Goal: Task Accomplishment & Management: Complete application form

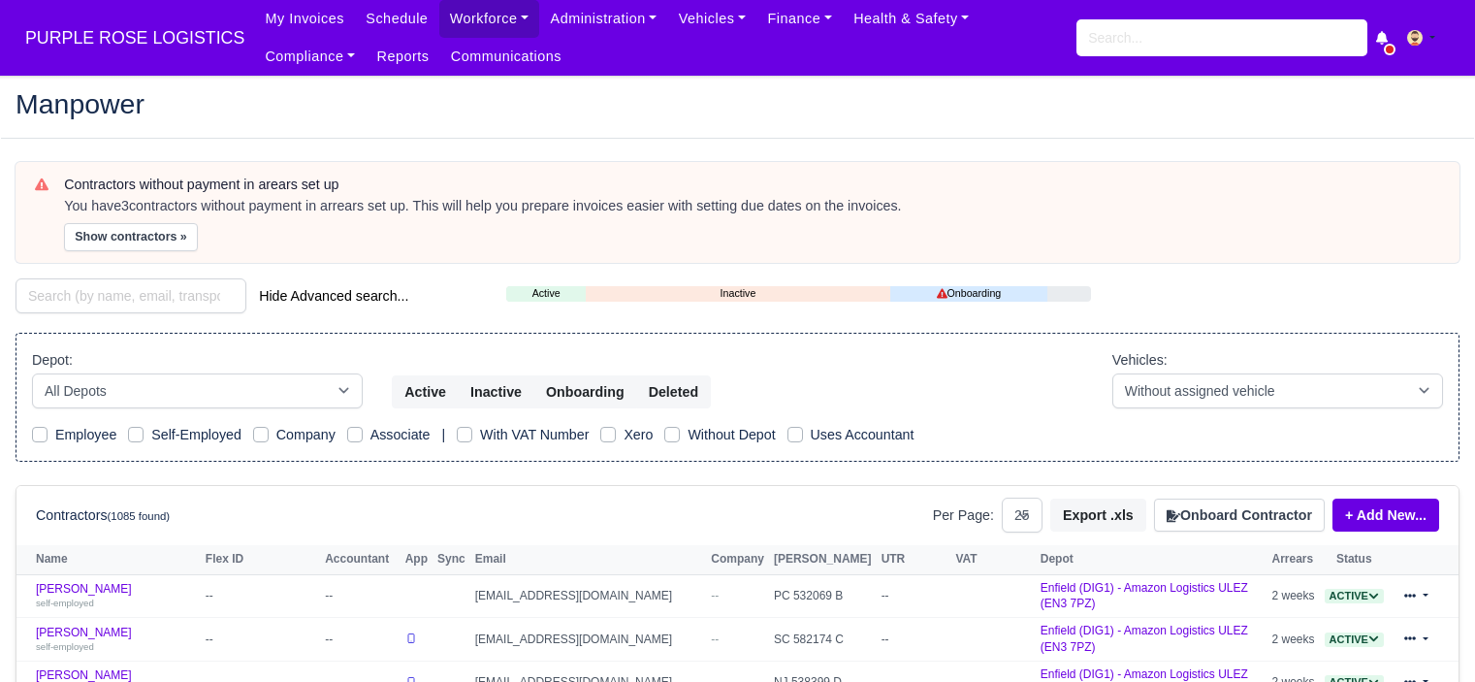
select select "25"
click at [495, 20] on link "Workforce" at bounding box center [489, 19] width 101 height 38
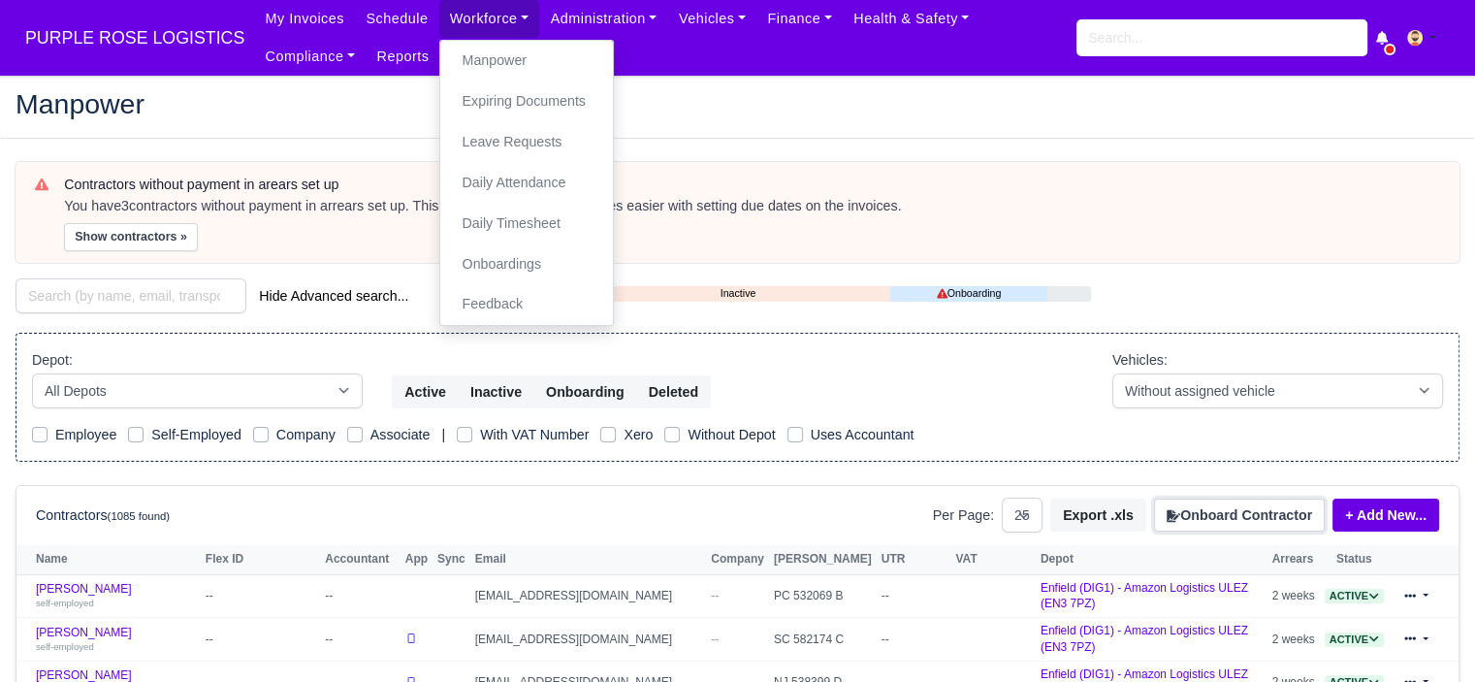
click at [1222, 511] on button "Onboard Contractor" at bounding box center [1239, 515] width 171 height 33
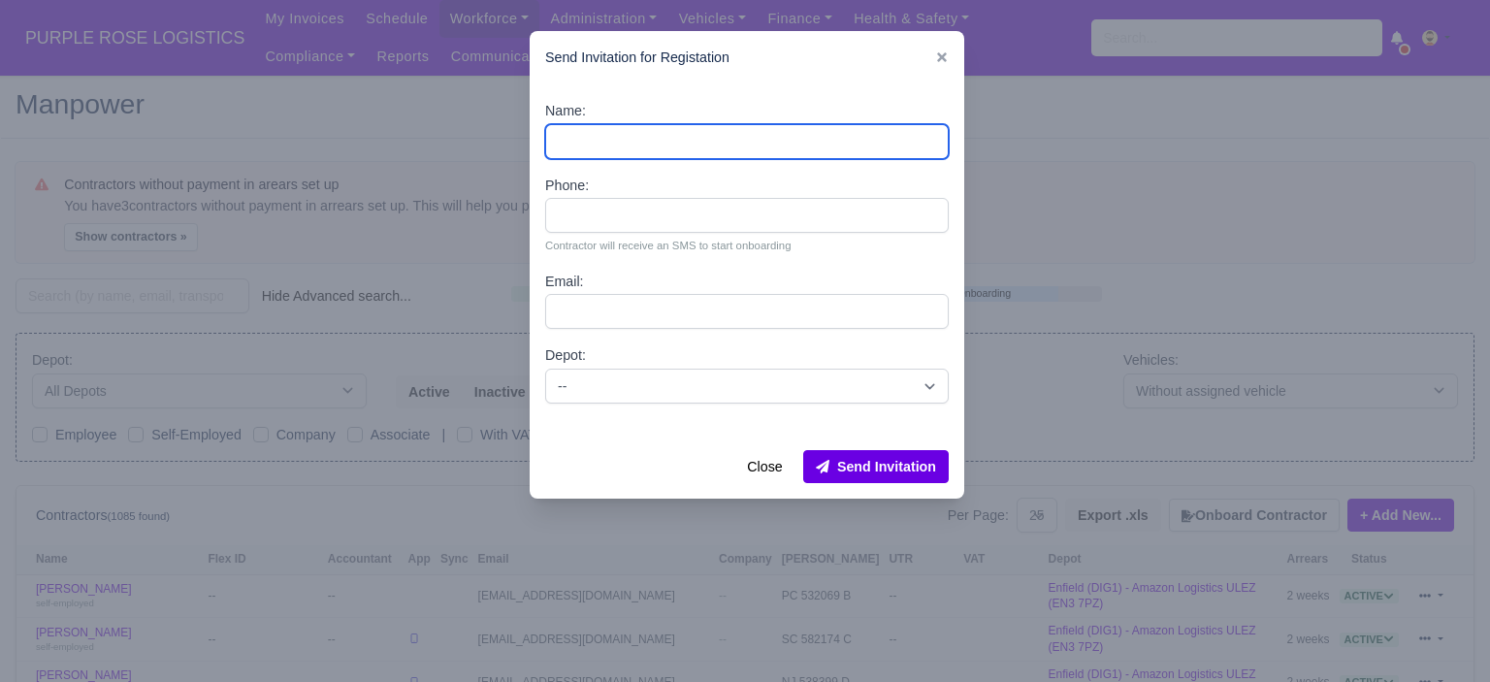
click at [783, 135] on input "Name:" at bounding box center [747, 141] width 404 height 35
paste input "[PERSON_NAME]"
type input "[PERSON_NAME]"
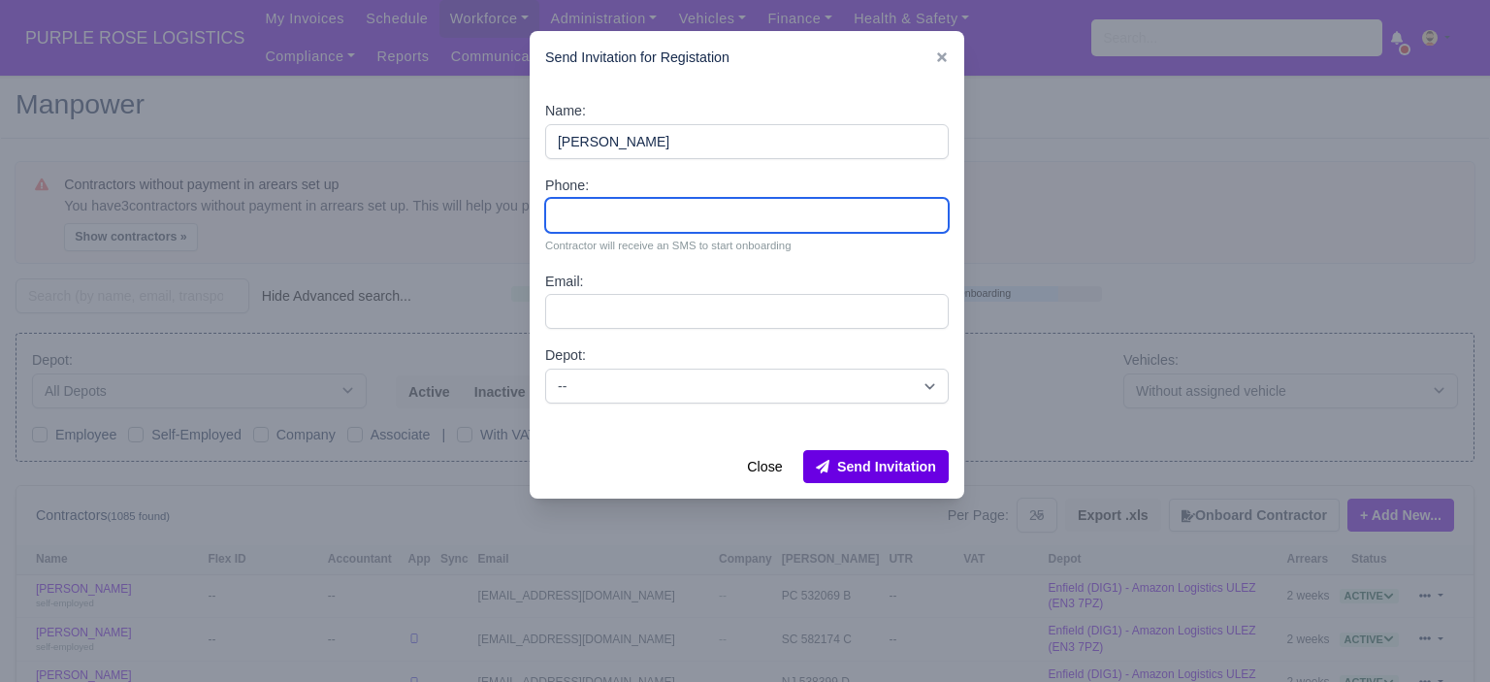
click at [646, 219] on input "Phone:" at bounding box center [747, 215] width 404 height 35
click at [663, 212] on input "Phone:" at bounding box center [747, 215] width 404 height 35
paste input "44 7478 919895"
type input "44 7478 919895"
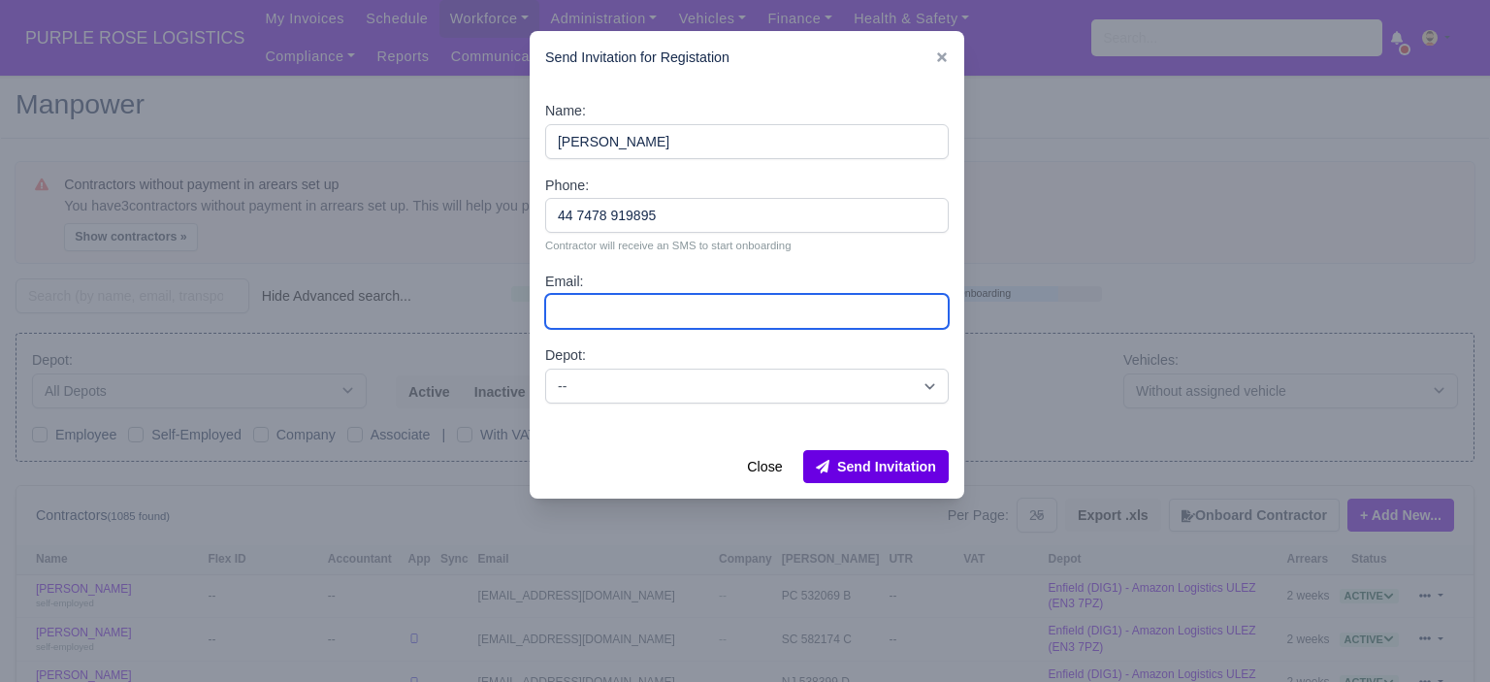
click at [617, 307] on input "Email:" at bounding box center [747, 311] width 404 height 35
click at [734, 310] on input "Email:" at bounding box center [747, 311] width 404 height 35
paste input "Lisamarienewton04@gmail.com"
type input "Lisamarienewton04@gmail.com"
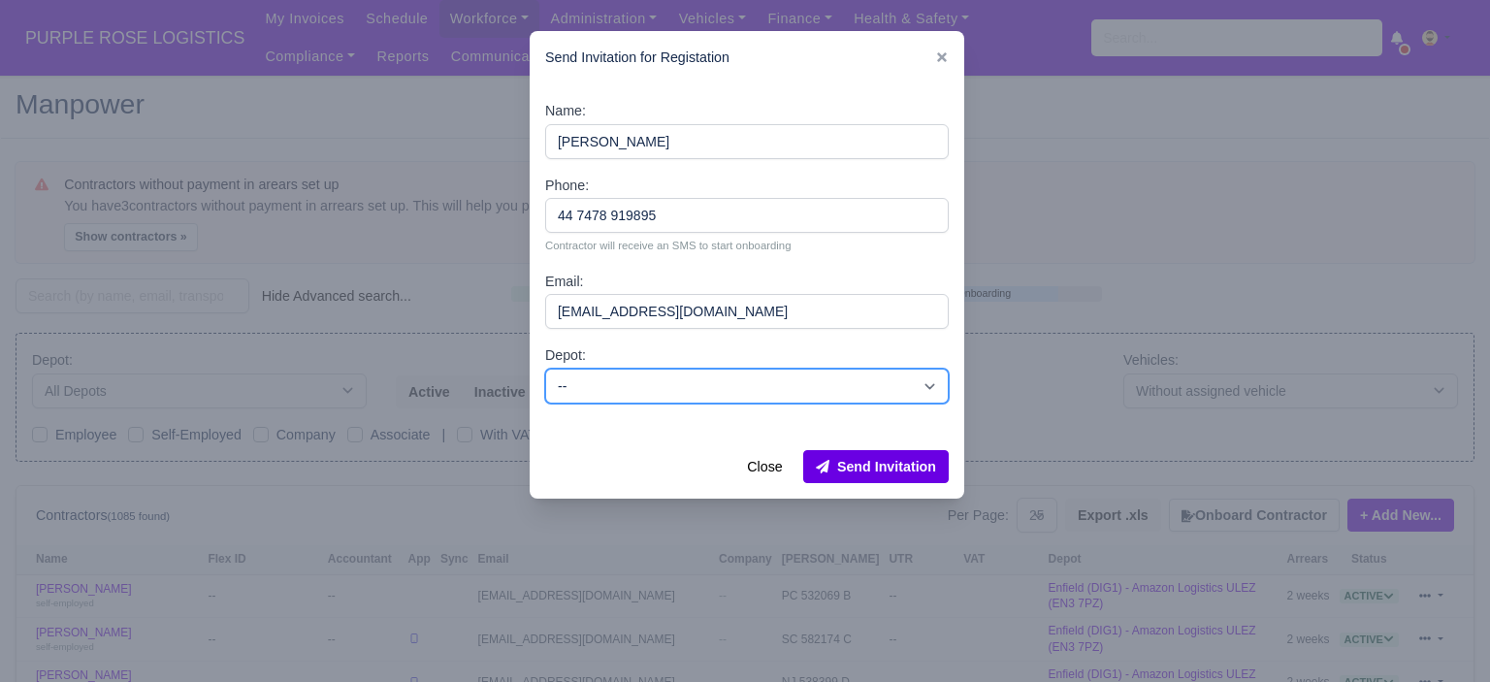
drag, startPoint x: 760, startPoint y: 375, endPoint x: 758, endPoint y: 399, distance: 23.4
click at [760, 375] on select "-- Enfield (DIG1) - Amazon Logistics ULEZ (EN3 7PZ) Harlow (DHW1) - Amazon Logi…" at bounding box center [747, 386] width 404 height 35
select select "1"
click at [545, 369] on select "-- Enfield (DIG1) - Amazon Logistics ULEZ (EN3 7PZ) Harlow (DHW1) - Amazon Logi…" at bounding box center [747, 386] width 404 height 35
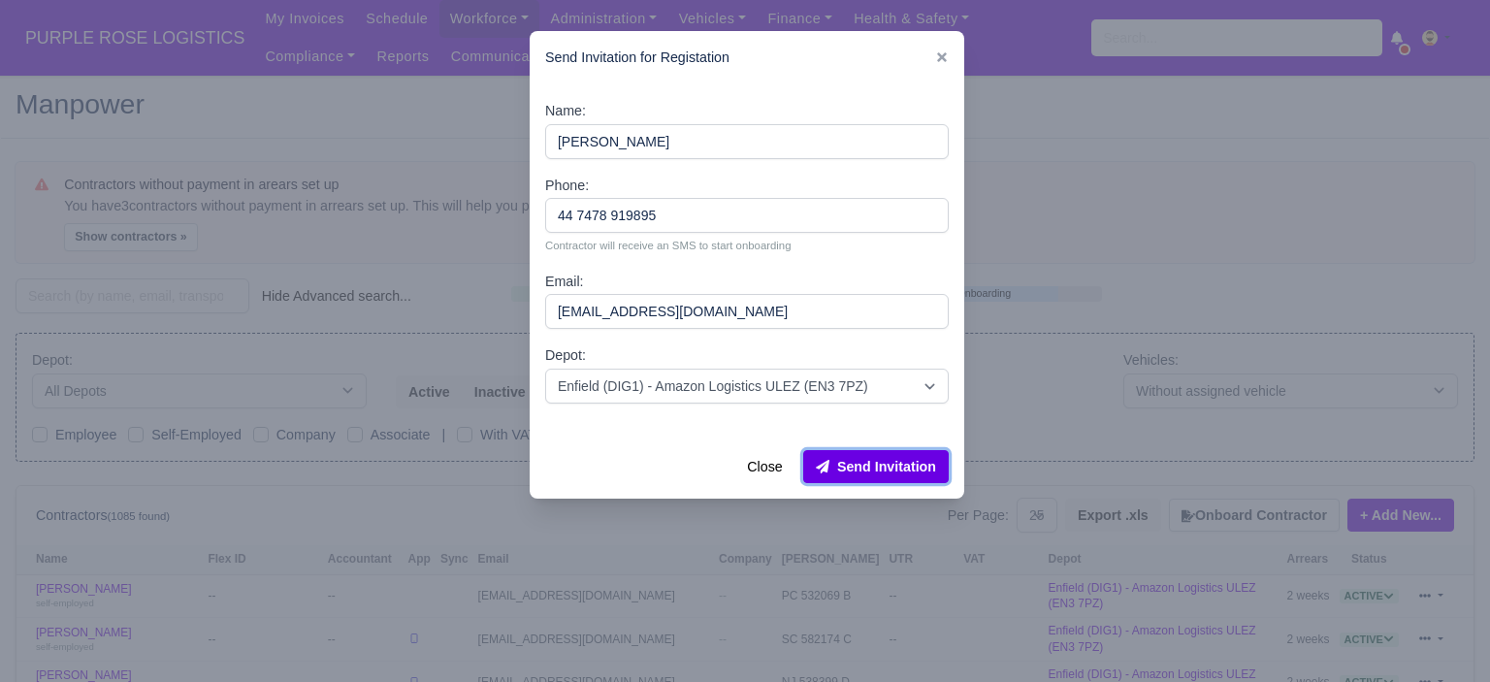
click at [890, 473] on button "Send Invitation" at bounding box center [876, 466] width 146 height 33
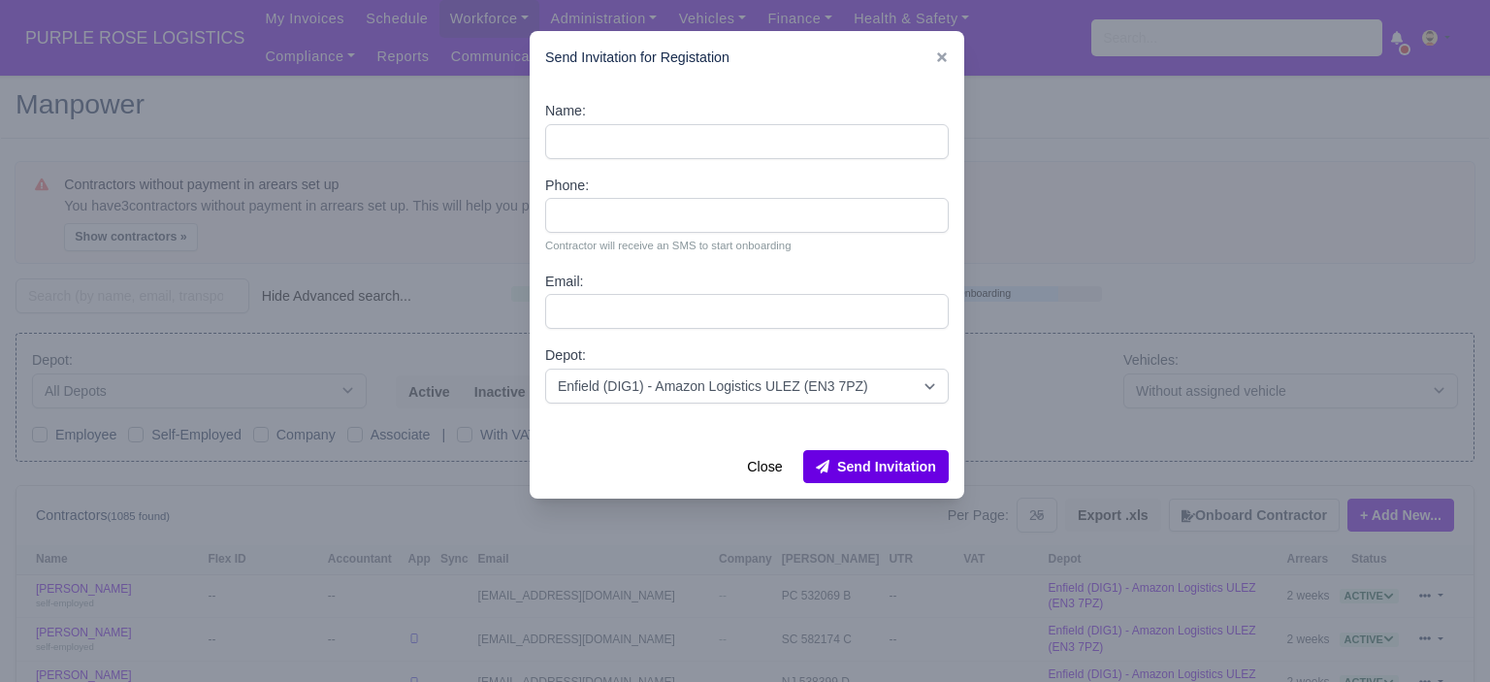
drag, startPoint x: 1065, startPoint y: 337, endPoint x: 1024, endPoint y: 267, distance: 80.9
click at [1063, 329] on div at bounding box center [745, 341] width 1490 height 682
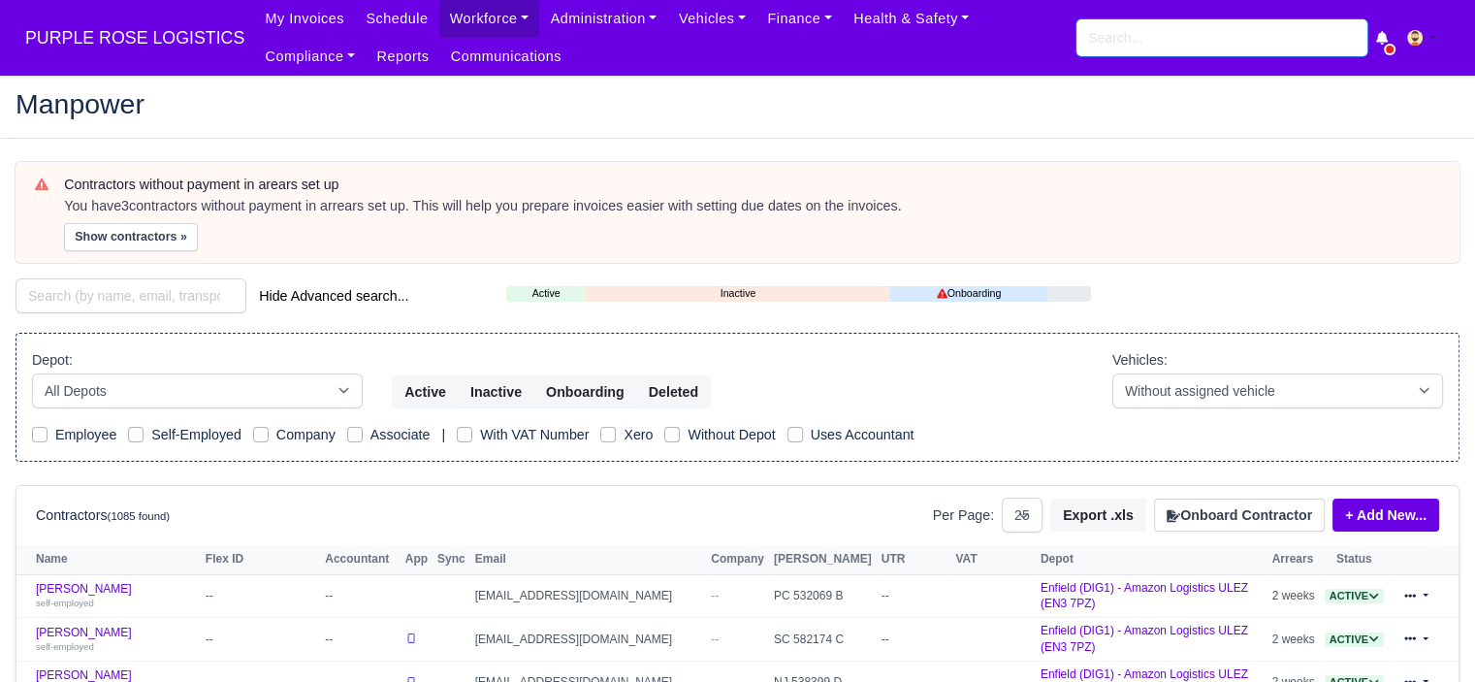
click at [1122, 32] on input "search" at bounding box center [1222, 37] width 291 height 37
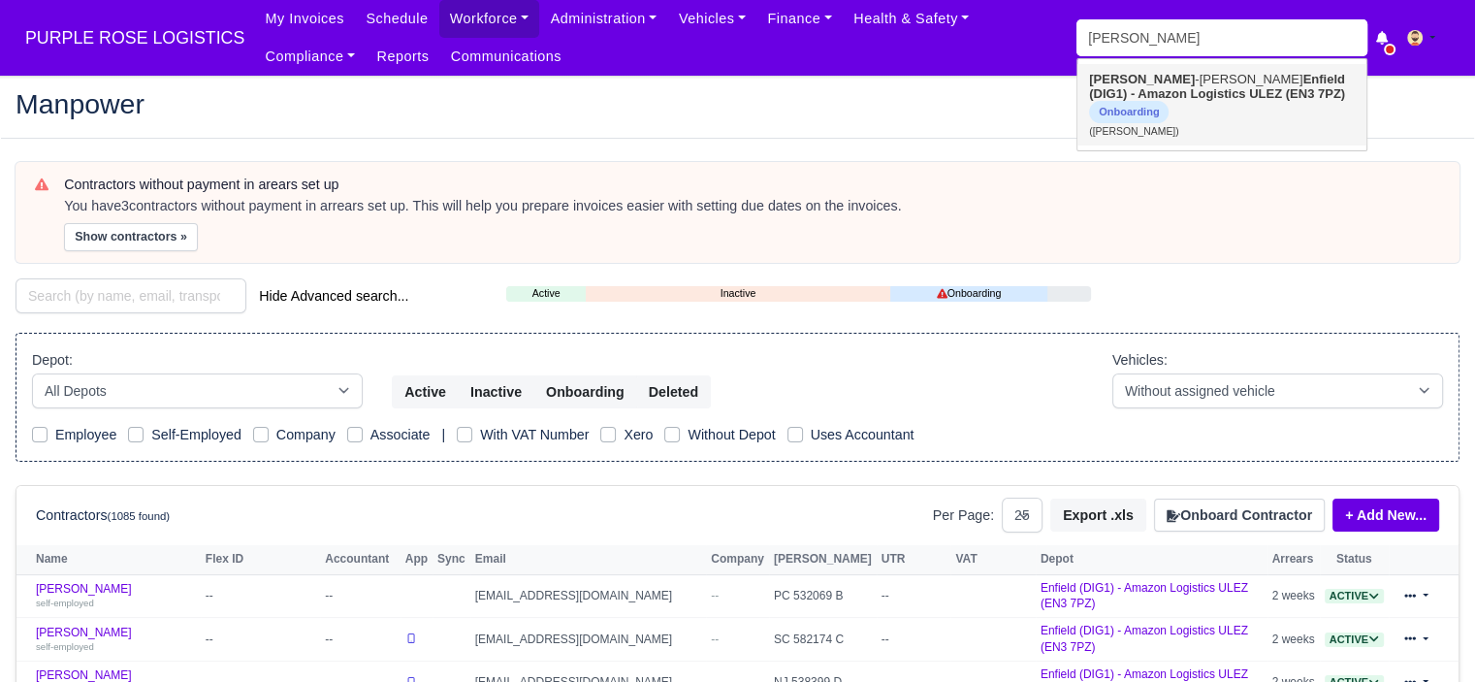
click at [1146, 78] on link "Lisa -marie Newton Enfield (DIG1) - Amazon Logistics ULEZ (EN3 7PZ) Onboarding …" at bounding box center [1222, 104] width 289 height 81
type input "[PERSON_NAME]"
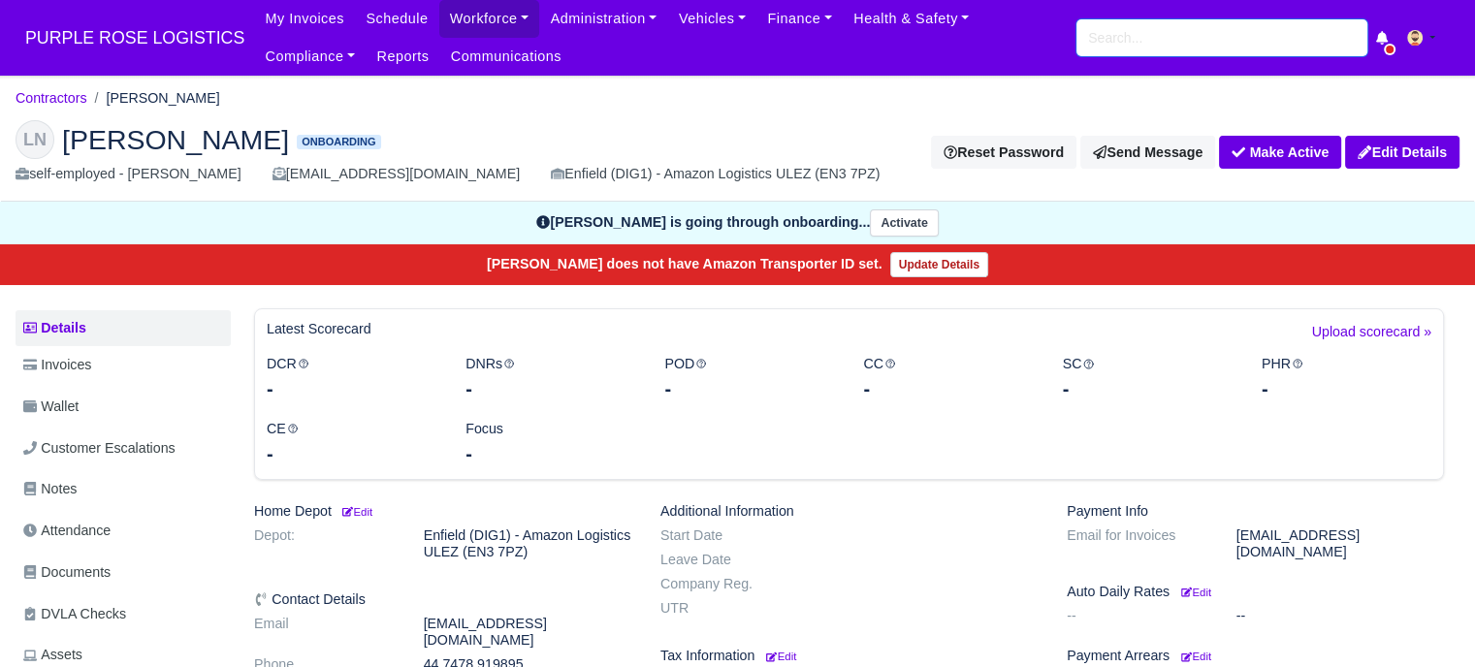
click at [1193, 31] on input "search" at bounding box center [1222, 37] width 291 height 37
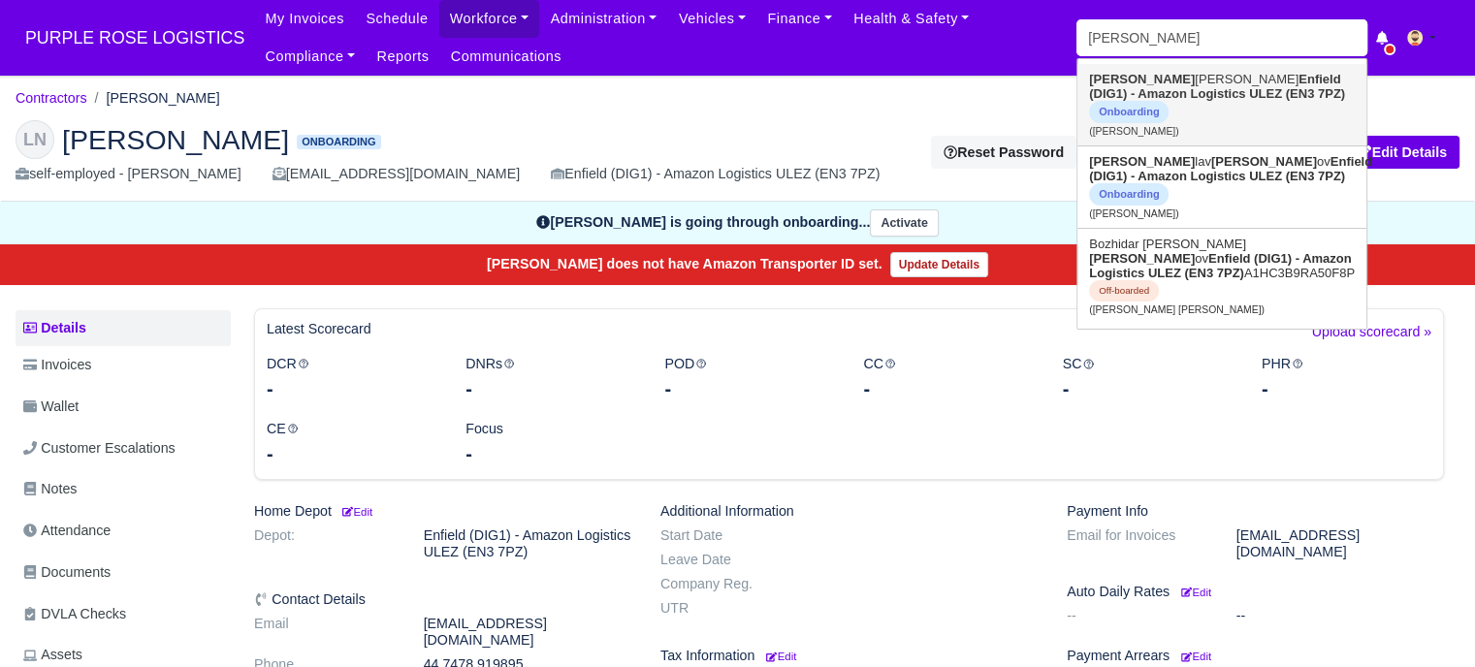
click at [1202, 96] on strong "Enfield (DIG1) - Amazon Logistics ULEZ (EN3 7PZ)" at bounding box center [1217, 86] width 256 height 29
type input "[PERSON_NAME]"
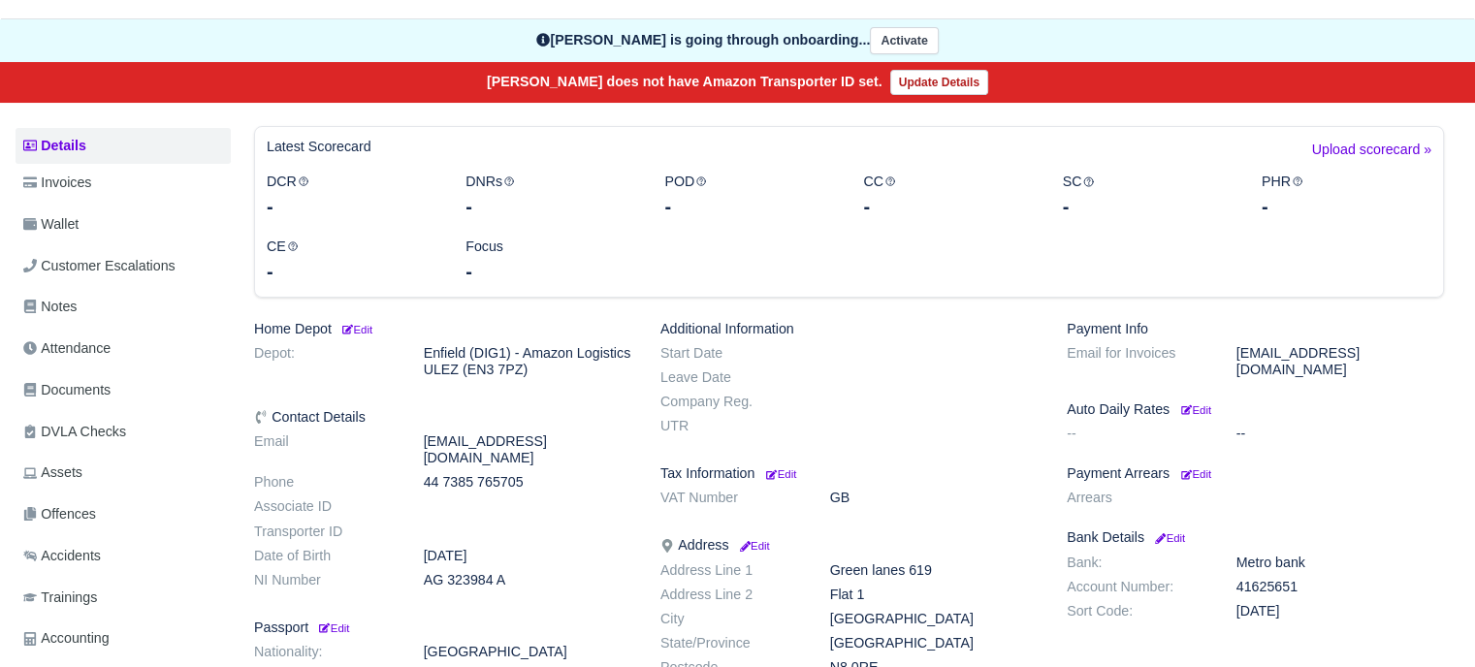
scroll to position [97, 0]
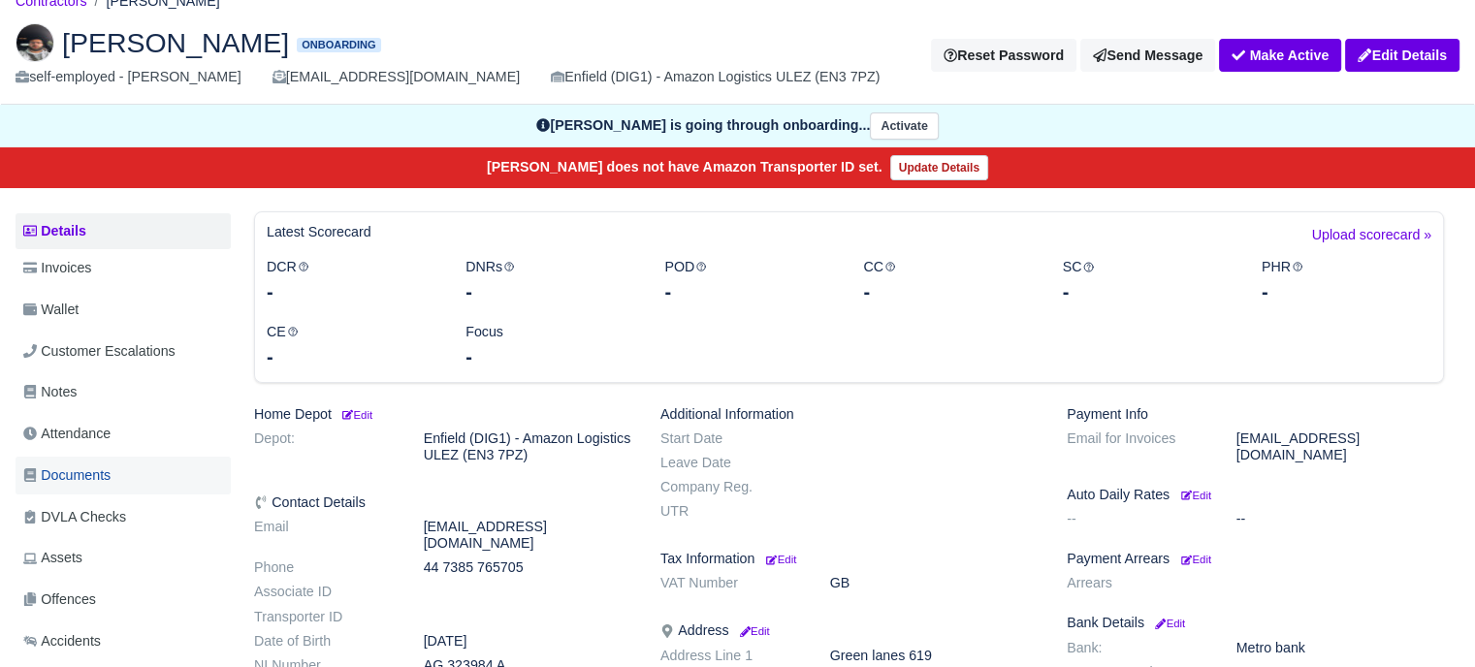
click at [122, 475] on ul "Details Invoices Wallet Customer Escalations Notes Attendance Documents DVLA Ch…" at bounding box center [123, 521] width 215 height 616
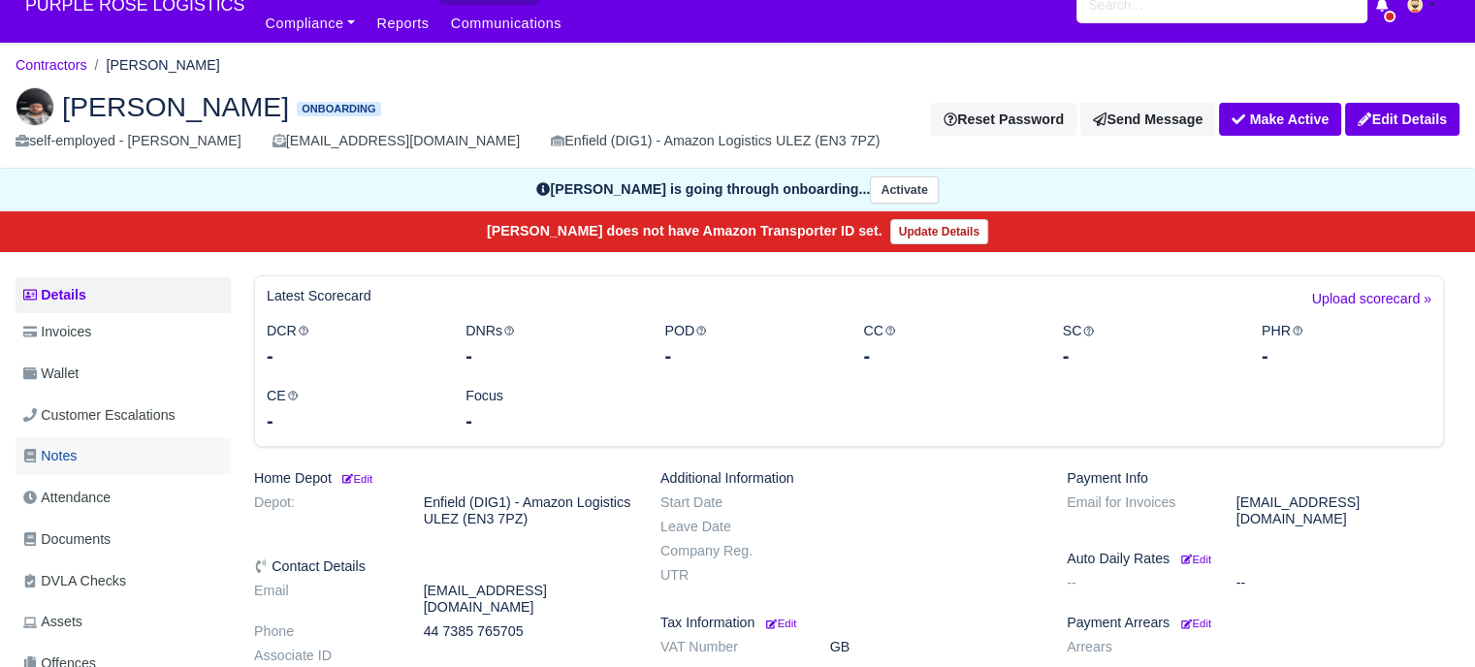
scroll to position [0, 0]
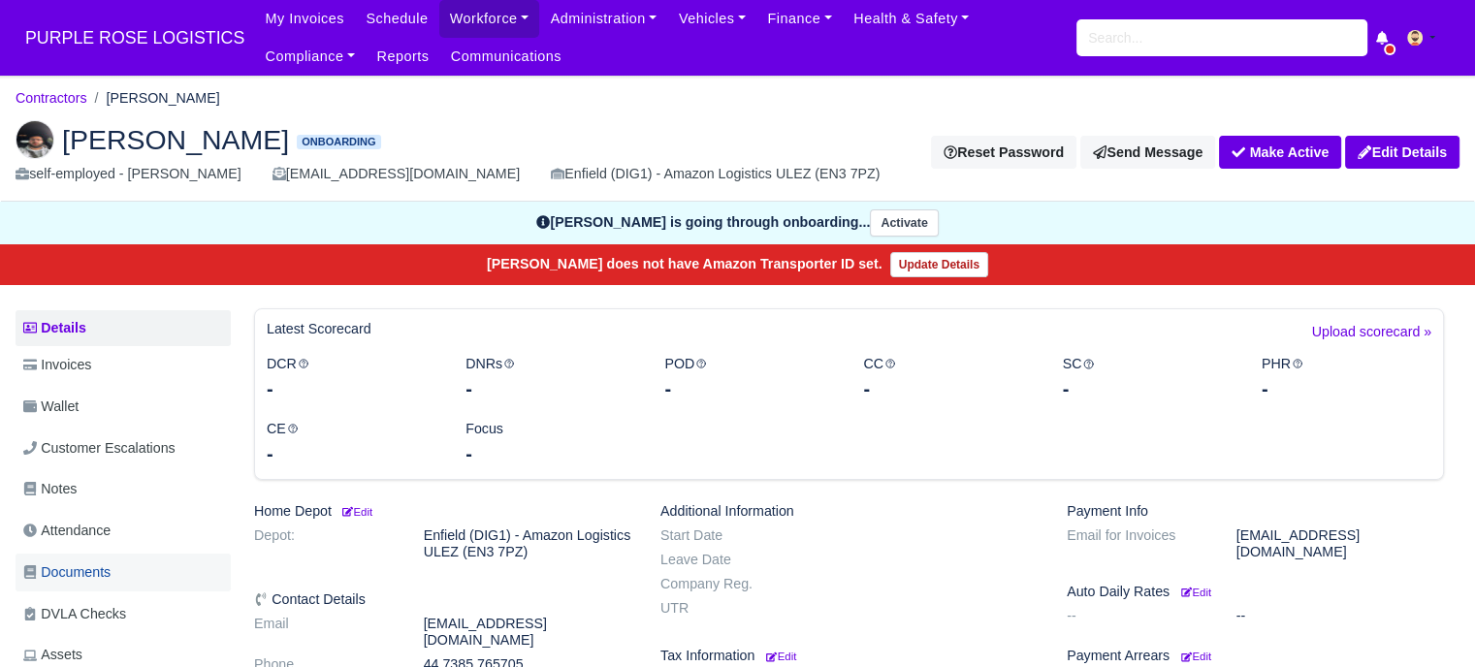
click at [81, 593] on ul "Details Invoices Wallet Customer Escalations Notes Attendance Documents DVLA Ch…" at bounding box center [123, 618] width 215 height 616
click at [93, 575] on span "Documents" at bounding box center [66, 573] width 87 height 22
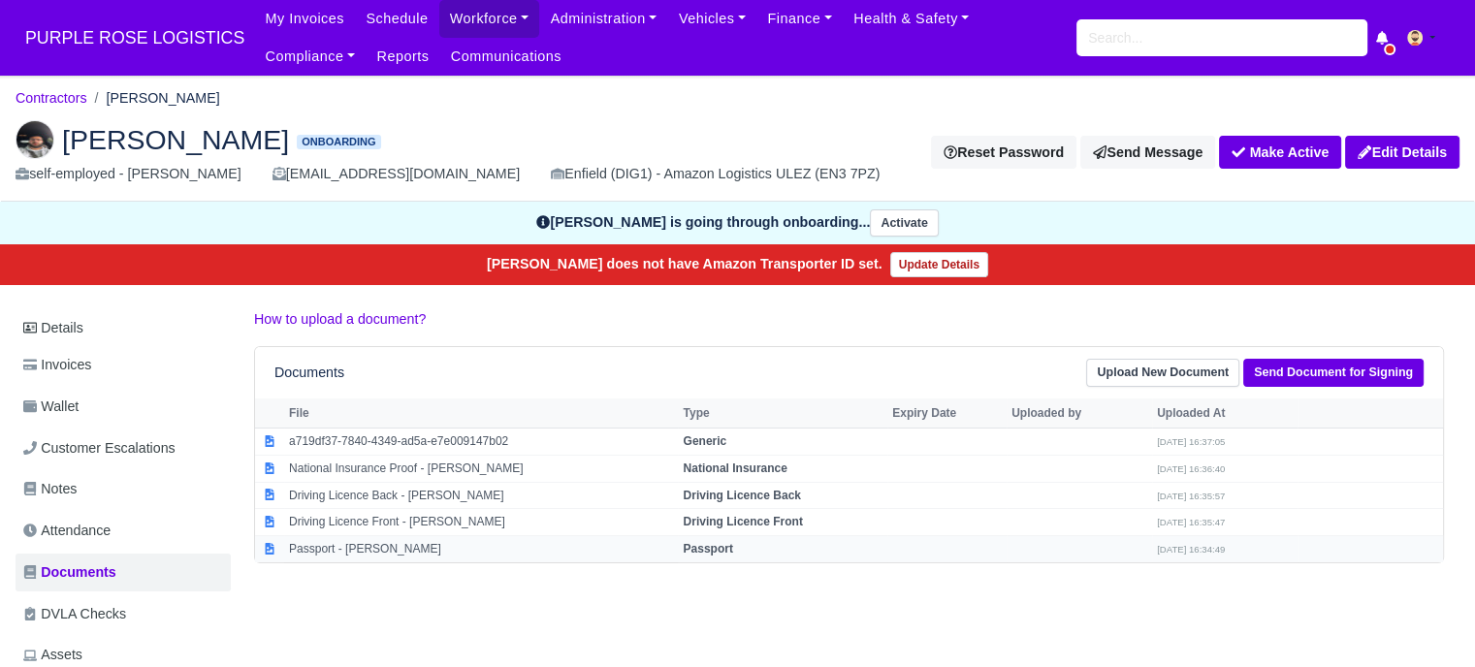
click at [442, 550] on td "Passport - [PERSON_NAME]" at bounding box center [481, 549] width 394 height 26
select select "passport"
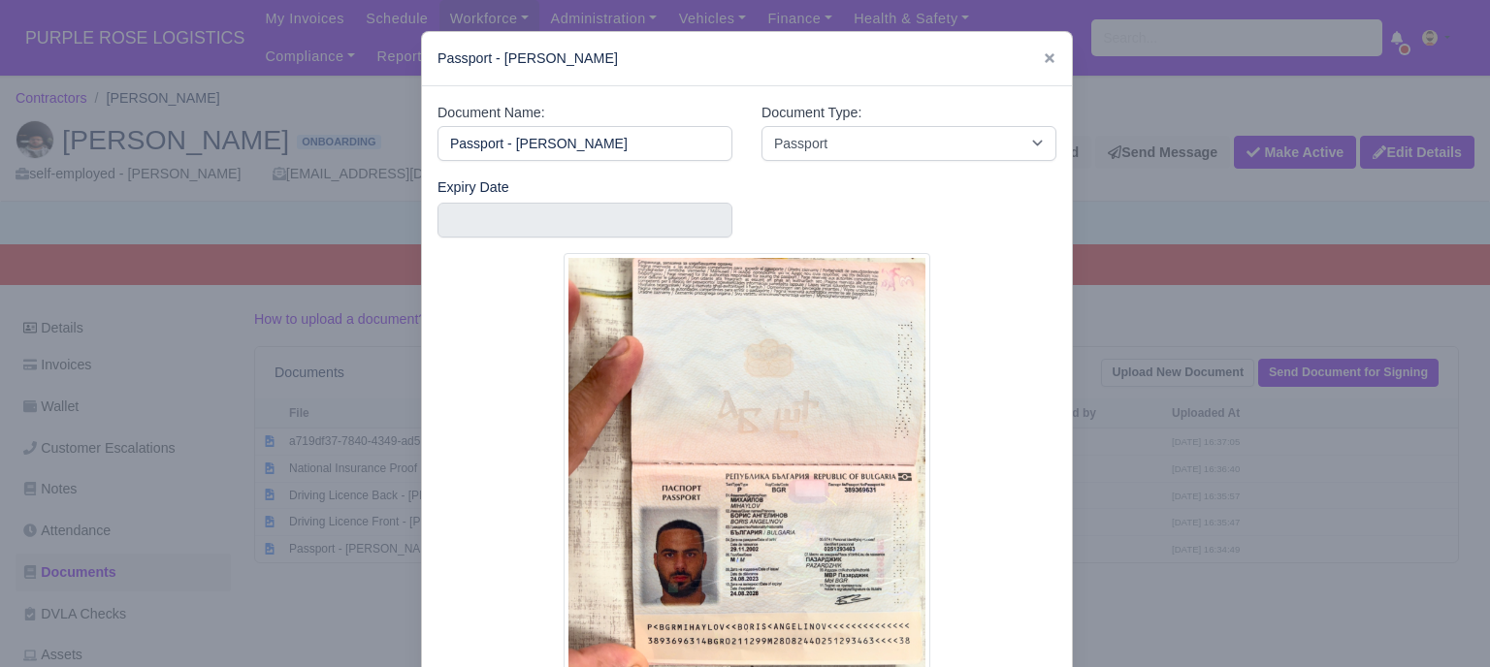
click at [1127, 469] on div at bounding box center [745, 333] width 1490 height 667
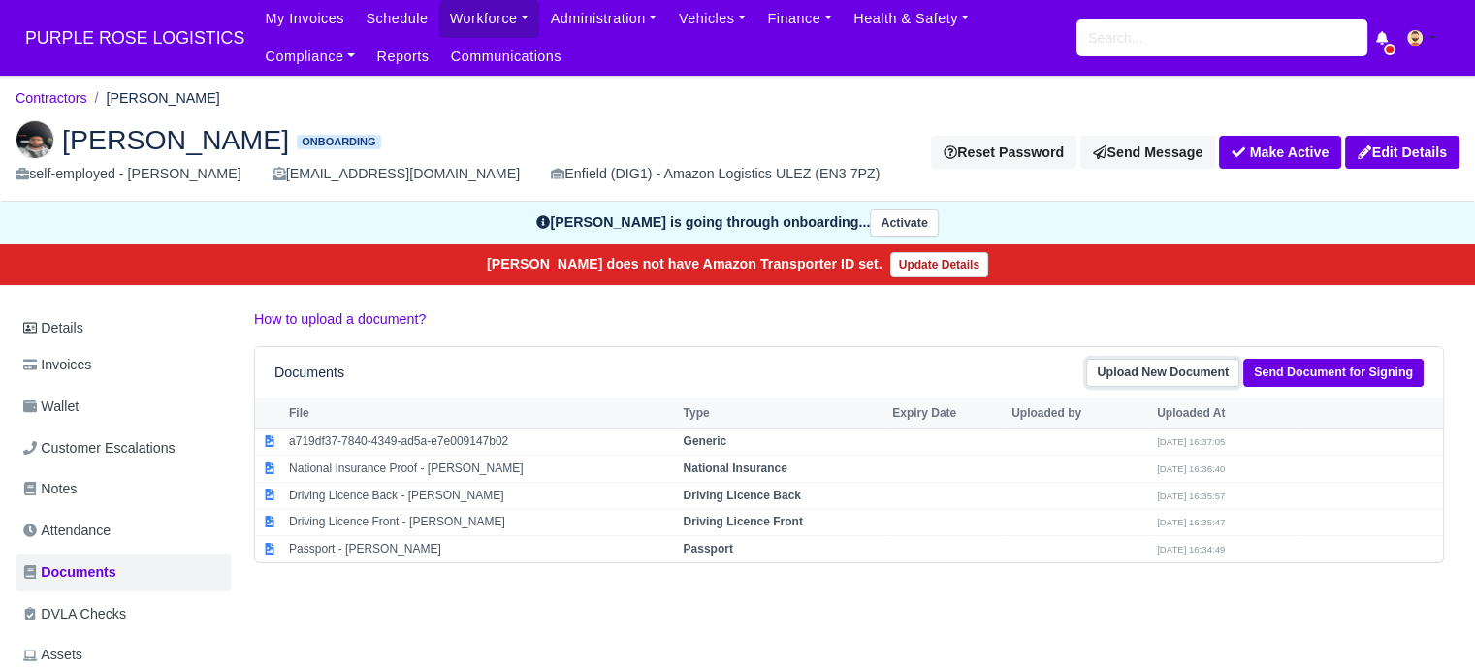
click at [1130, 368] on link "Upload New Document" at bounding box center [1162, 373] width 153 height 28
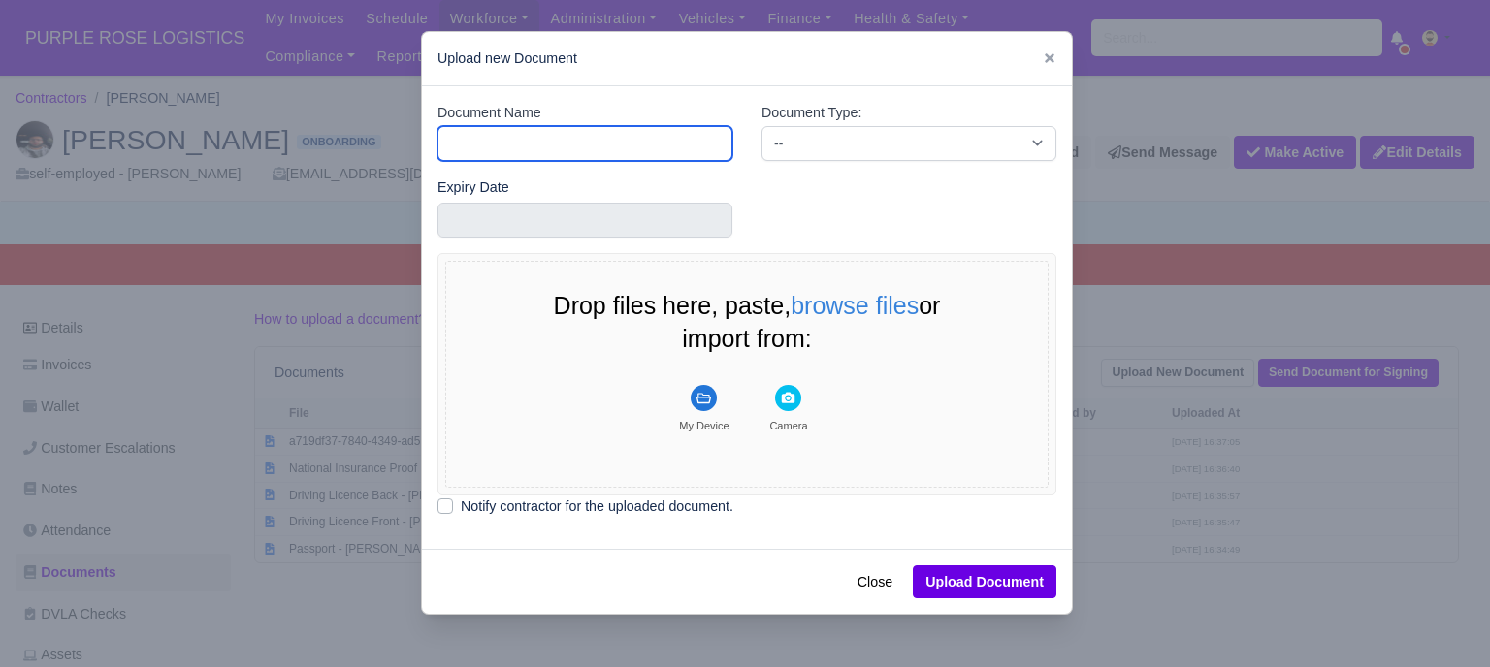
click at [591, 149] on input "Document Name" at bounding box center [584, 143] width 295 height 35
type input "RTW"
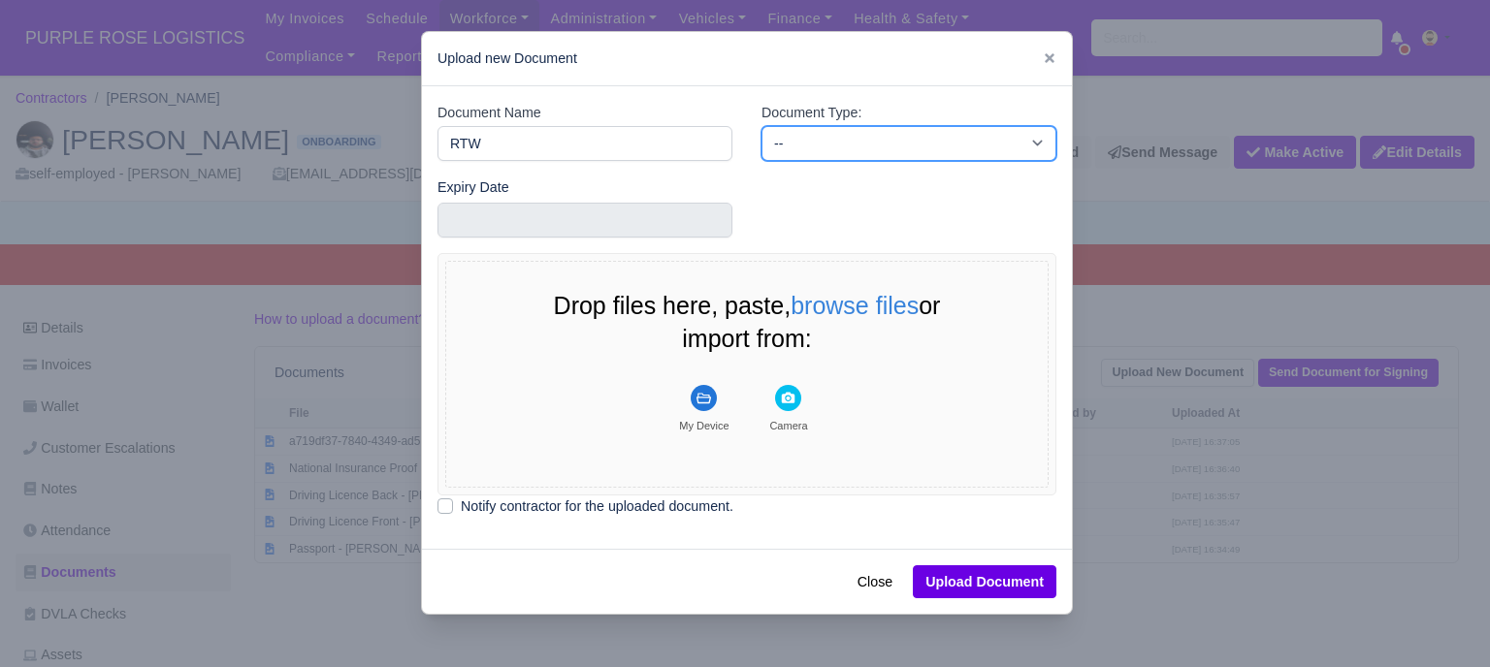
click at [790, 136] on select "-- Accounting Engagement Letter Age Verification Confirmation Background Check …" at bounding box center [908, 143] width 295 height 35
select select "right-to-work"
click at [761, 126] on select "-- Accounting Engagement Letter Age Verification Confirmation Background Check …" at bounding box center [908, 143] width 295 height 35
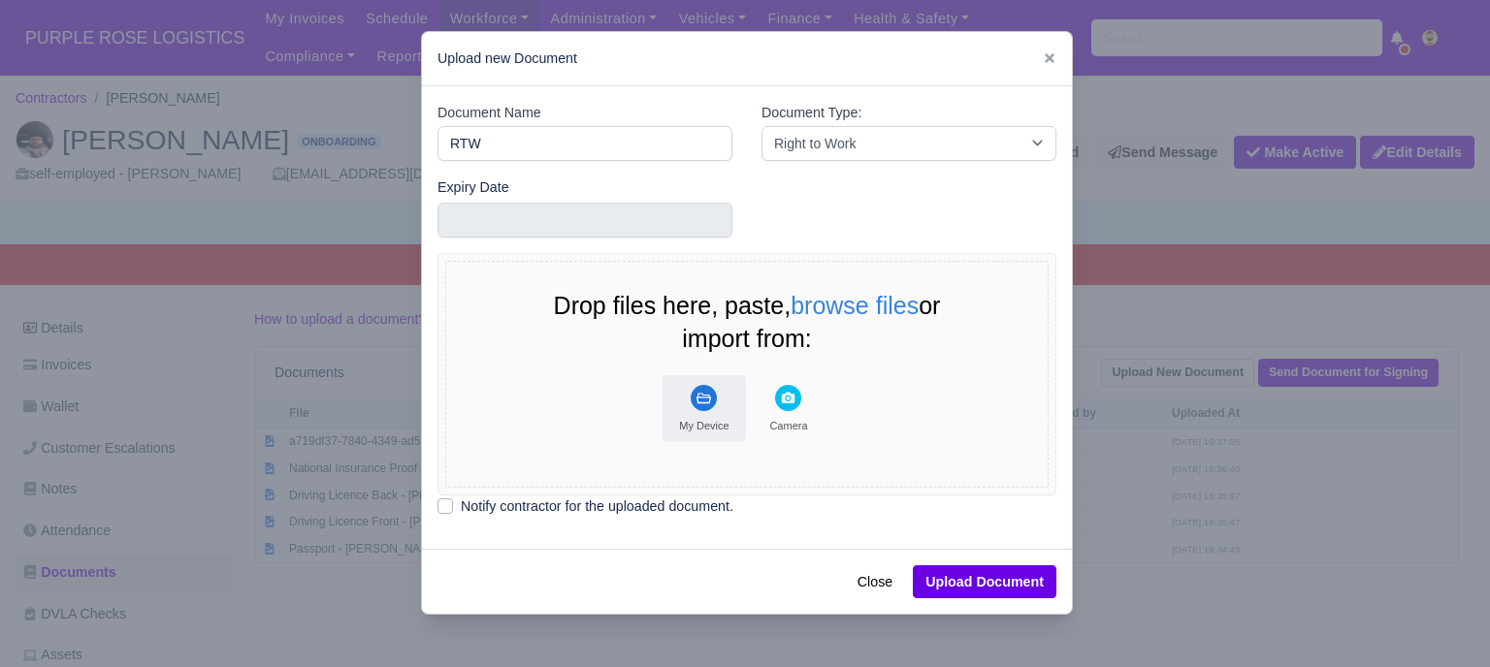
click at [691, 402] on rect "File Uploader" at bounding box center [704, 398] width 26 height 26
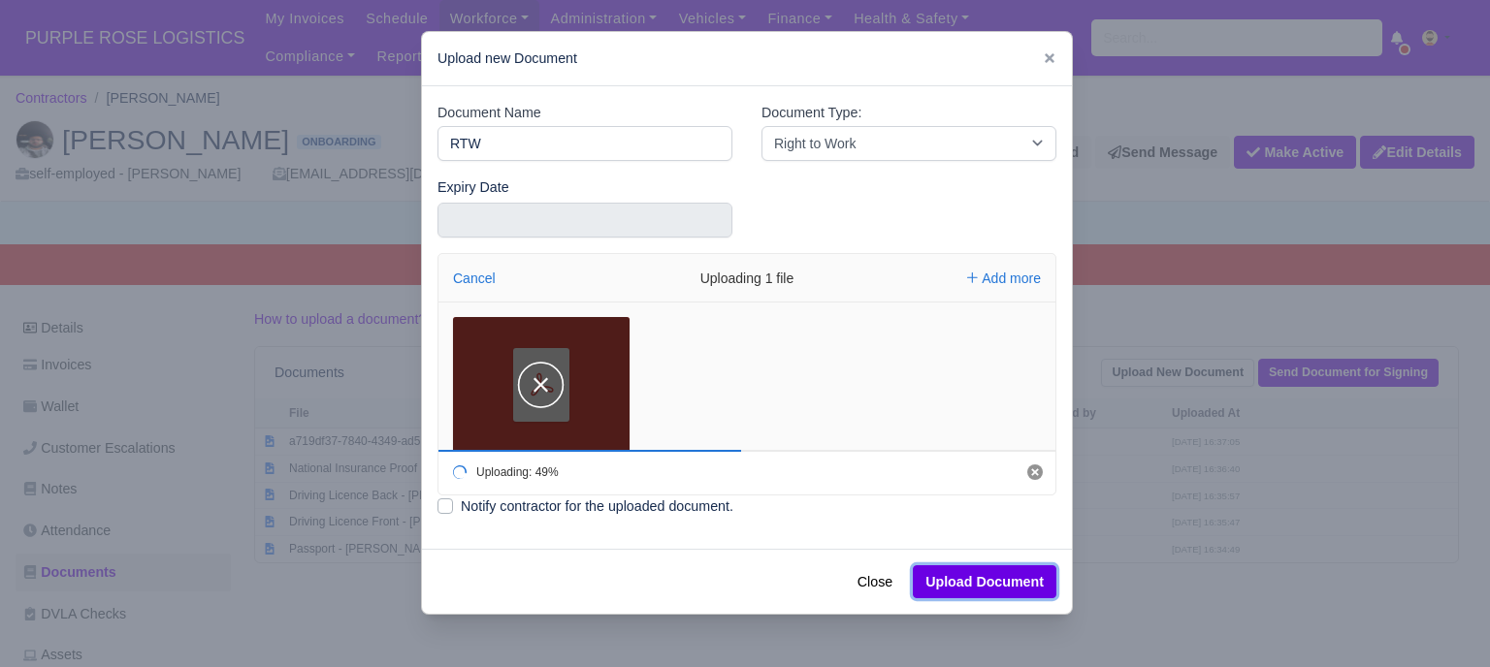
click at [1014, 588] on button "Upload Document" at bounding box center [985, 582] width 144 height 33
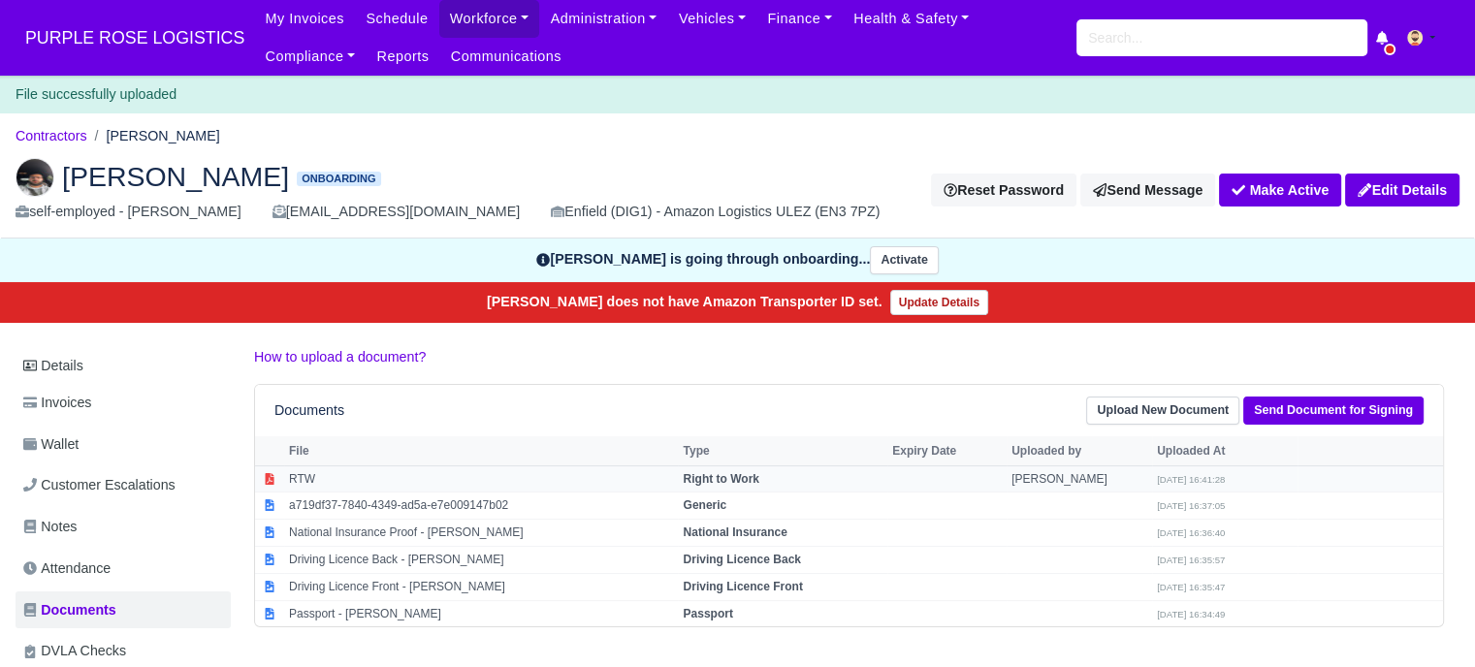
click at [454, 483] on td "RTW" at bounding box center [481, 479] width 394 height 27
select select "right-to-work"
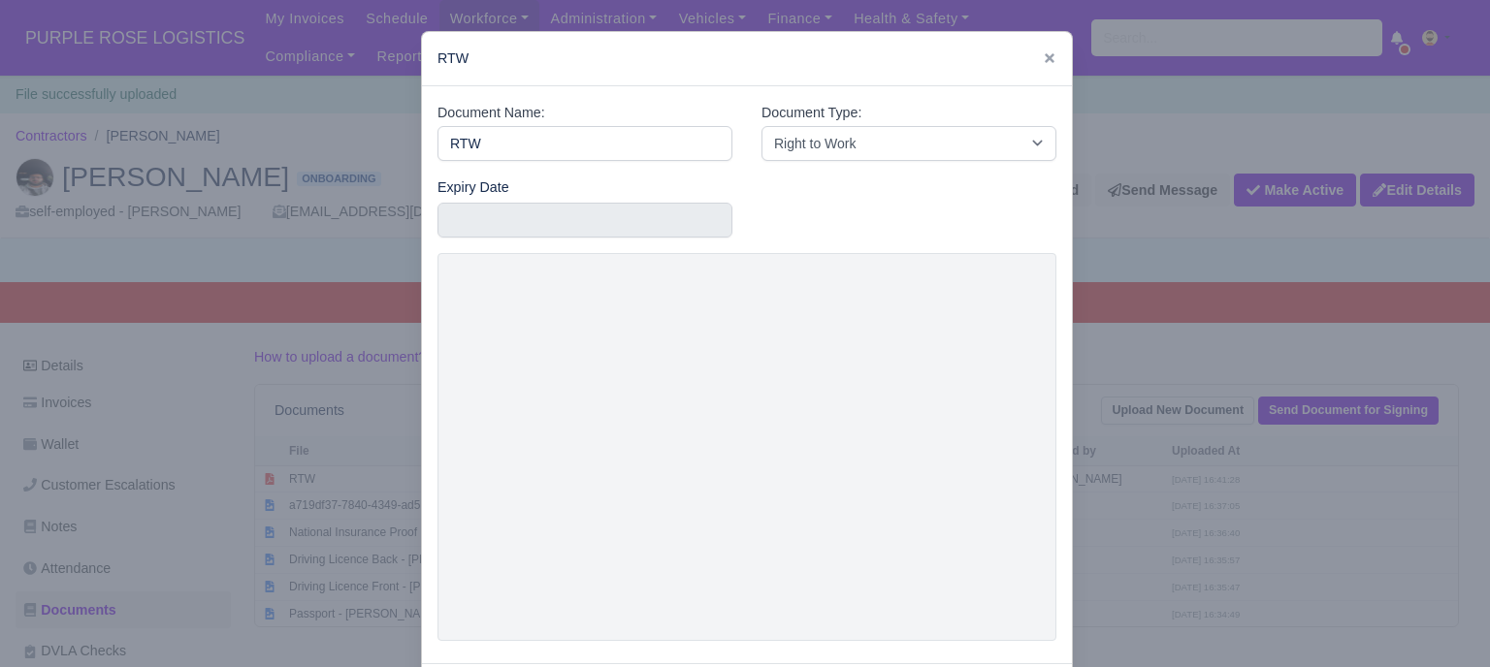
drag, startPoint x: 1187, startPoint y: 340, endPoint x: 1277, endPoint y: 368, distance: 93.3
click at [1188, 340] on div at bounding box center [745, 333] width 1490 height 667
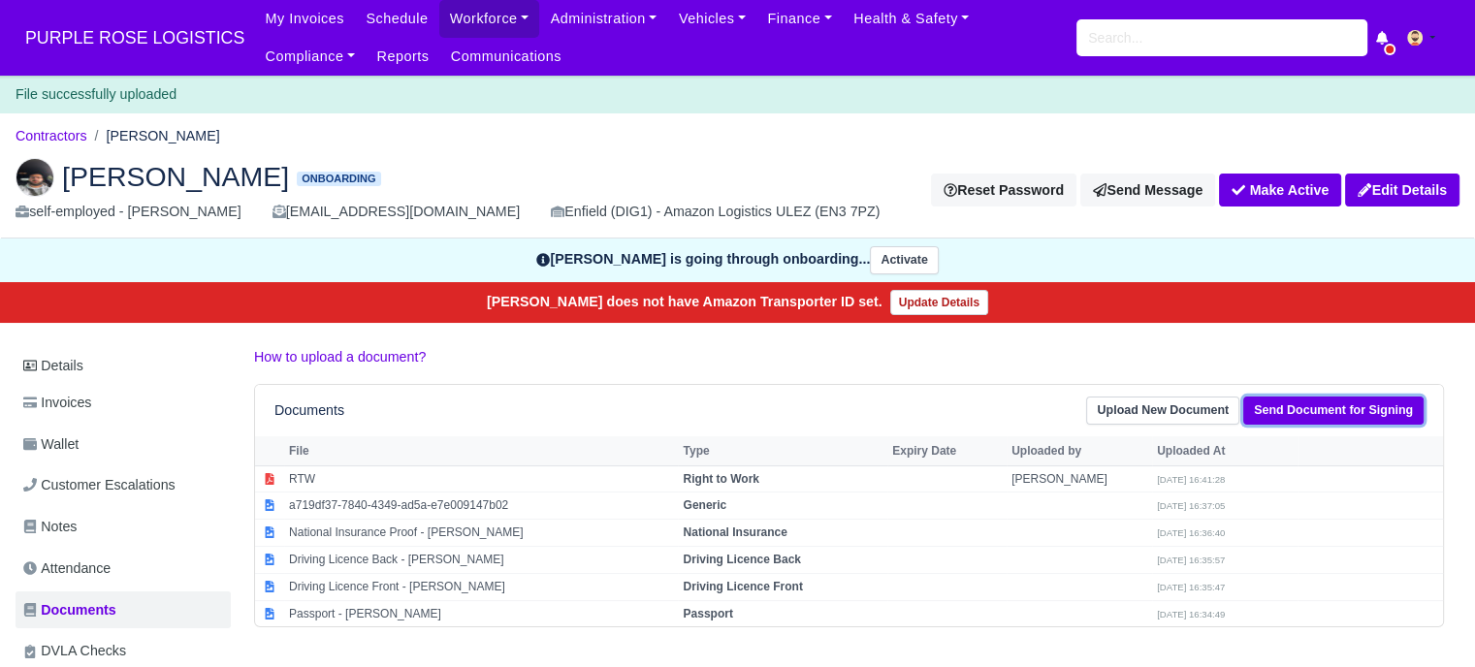
click at [1326, 415] on link "Send Document for Signing" at bounding box center [1334, 411] width 180 height 28
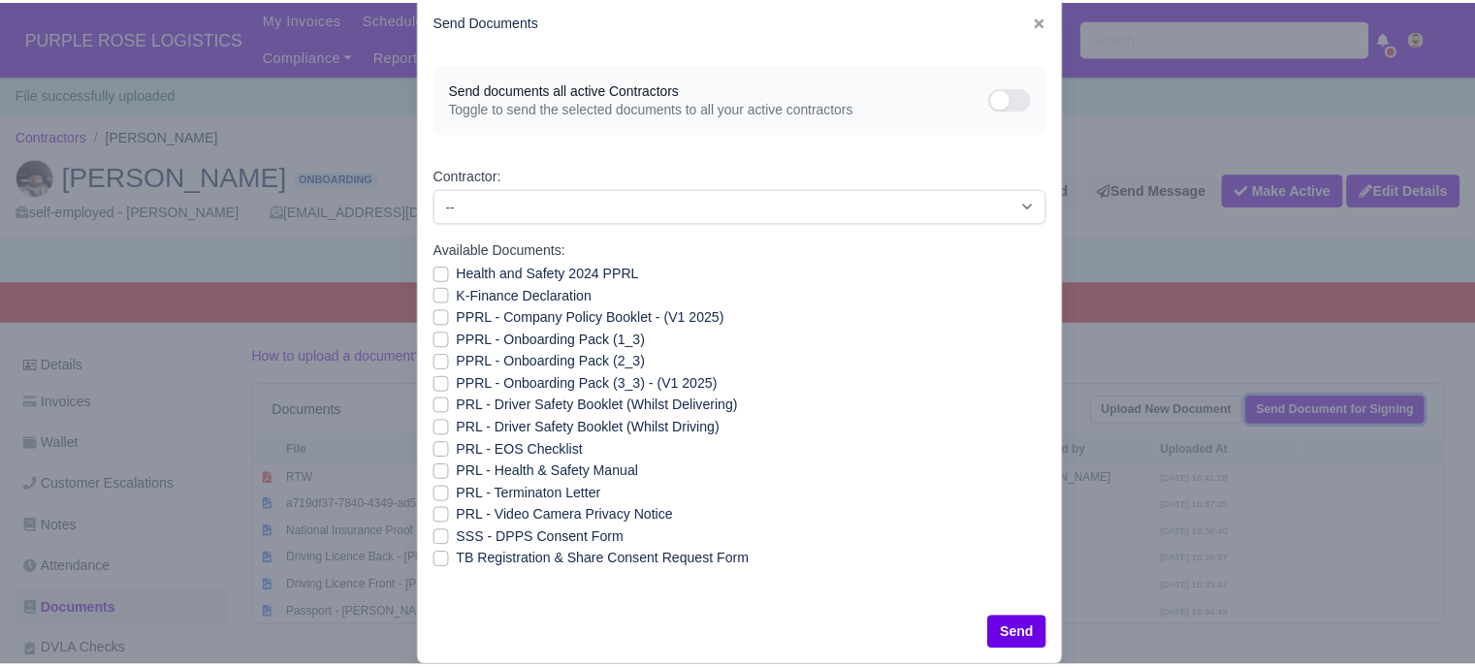
scroll to position [70, 0]
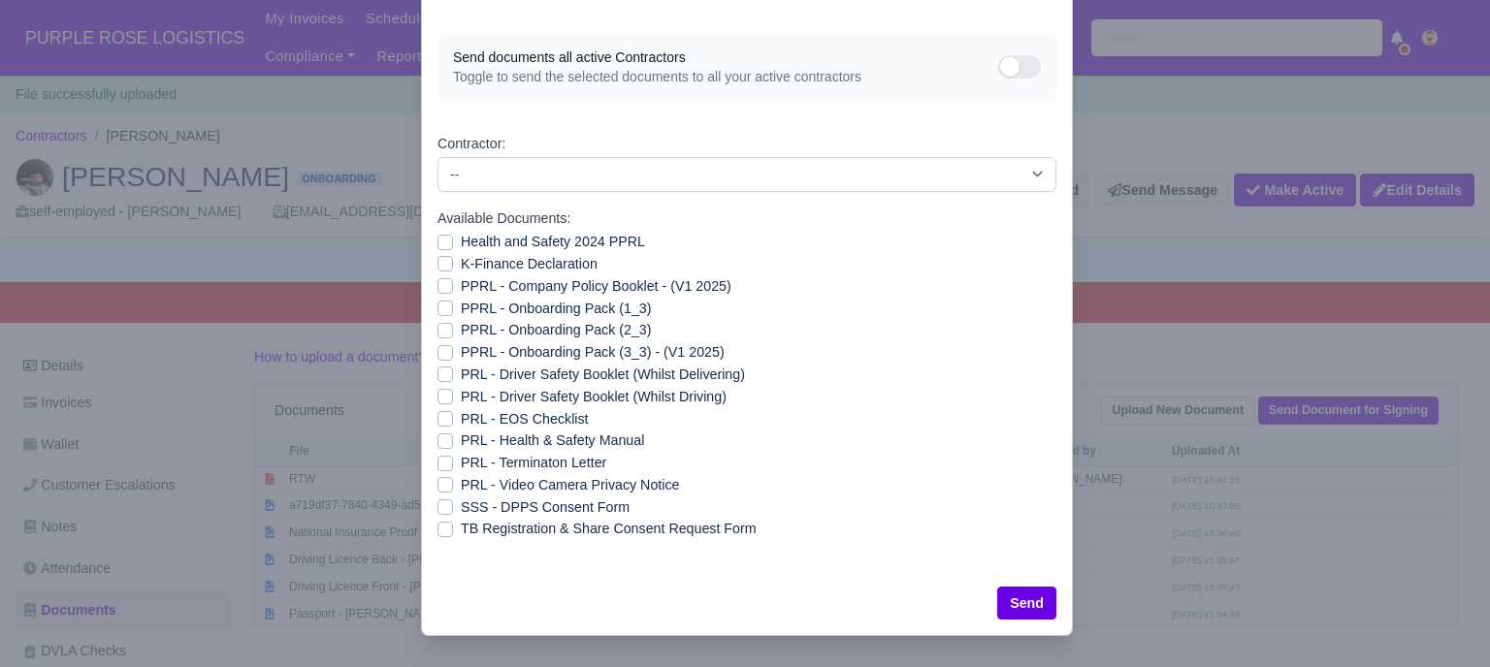
click at [441, 243] on div "Health and Safety 2024 PPRL" at bounding box center [746, 242] width 619 height 22
click at [461, 259] on label "K-Finance Declaration" at bounding box center [529, 264] width 137 height 22
click at [437, 259] on input "K-Finance Declaration" at bounding box center [445, 261] width 16 height 16
checkbox input "true"
click at [461, 245] on label "Health and Safety 2024 PPRL" at bounding box center [553, 242] width 184 height 22
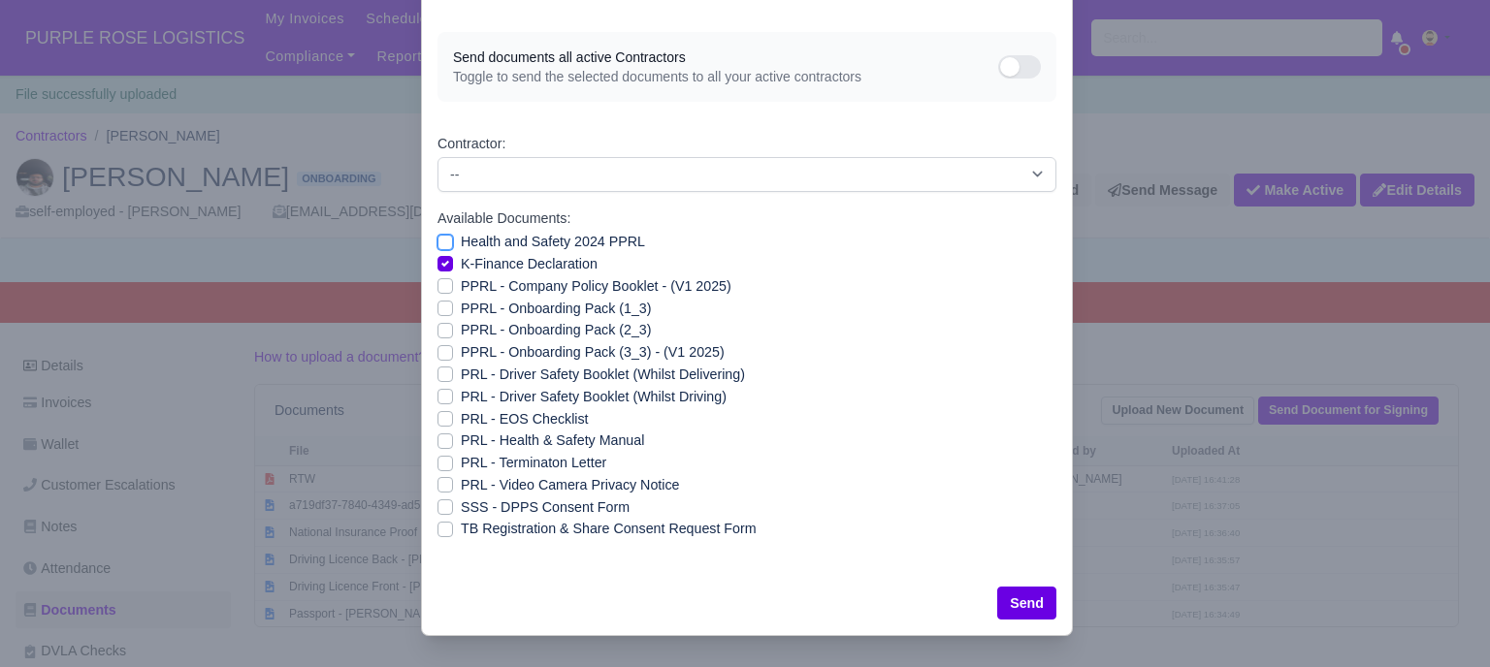
click at [437, 245] on input "Health and Safety 2024 PPRL" at bounding box center [445, 239] width 16 height 16
checkbox input "true"
drag, startPoint x: 440, startPoint y: 284, endPoint x: 440, endPoint y: 300, distance: 15.5
click at [461, 285] on label "PPRL - Company Policy Booklet - (V1 2025)" at bounding box center [596, 286] width 271 height 22
click at [440, 285] on input "PPRL - Company Policy Booklet - (V1 2025)" at bounding box center [445, 283] width 16 height 16
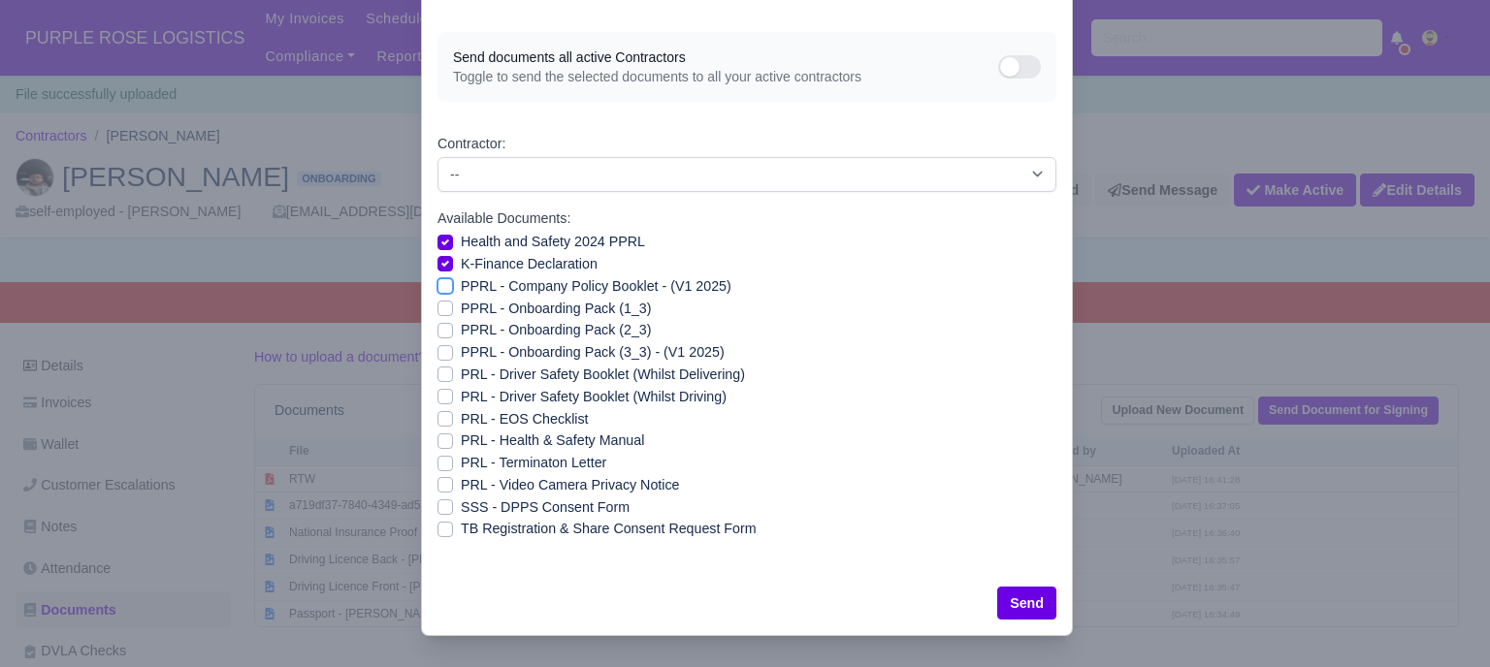
checkbox input "true"
click at [461, 307] on label "PPRL - Onboarding Pack (1_3)" at bounding box center [556, 309] width 190 height 22
click at [439, 307] on input "PPRL - Onboarding Pack (1_3)" at bounding box center [445, 306] width 16 height 16
checkbox input "true"
click at [461, 331] on label "PPRL - Onboarding Pack (2_3)" at bounding box center [556, 330] width 190 height 22
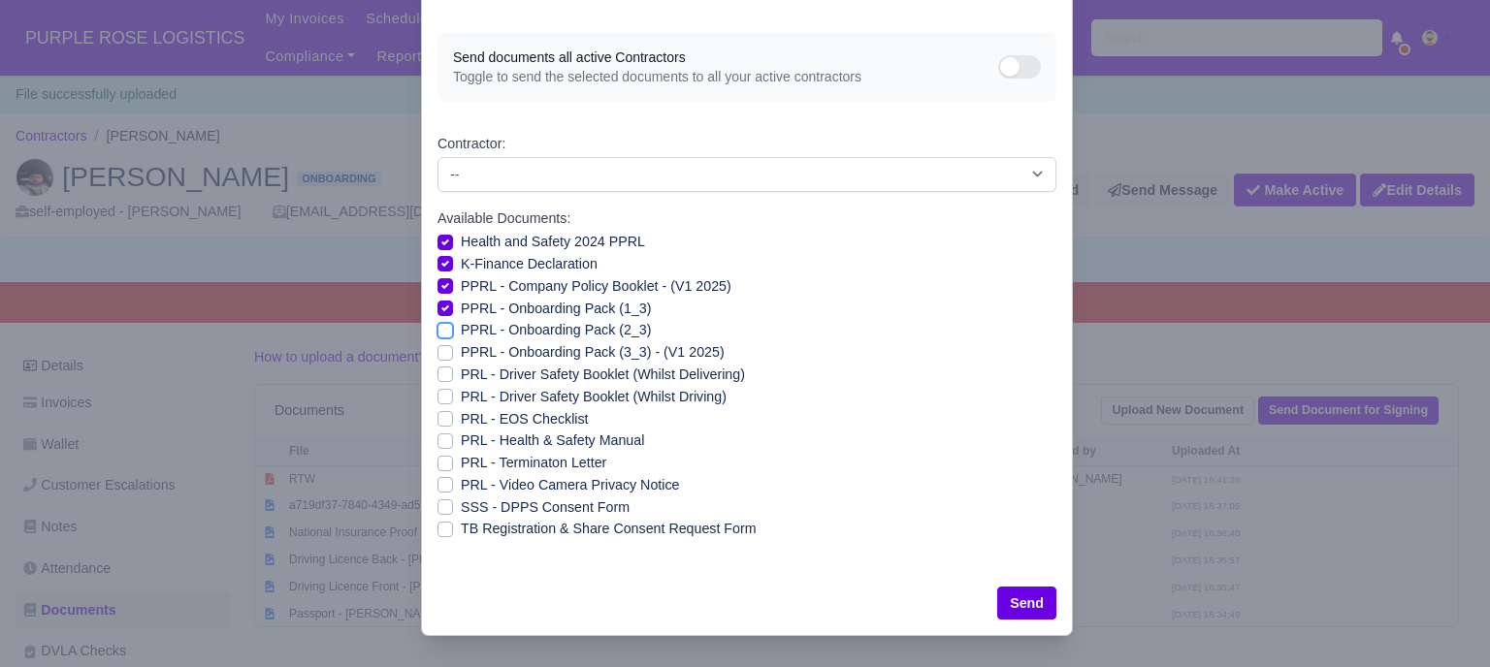
click at [439, 331] on input "PPRL - Onboarding Pack (2_3)" at bounding box center [445, 327] width 16 height 16
checkbox input "true"
click at [461, 349] on label "PPRL - Onboarding Pack (3_3) - (V1 2025)" at bounding box center [593, 352] width 264 height 22
click at [438, 349] on input "PPRL - Onboarding Pack (3_3) - (V1 2025)" at bounding box center [445, 349] width 16 height 16
checkbox input "true"
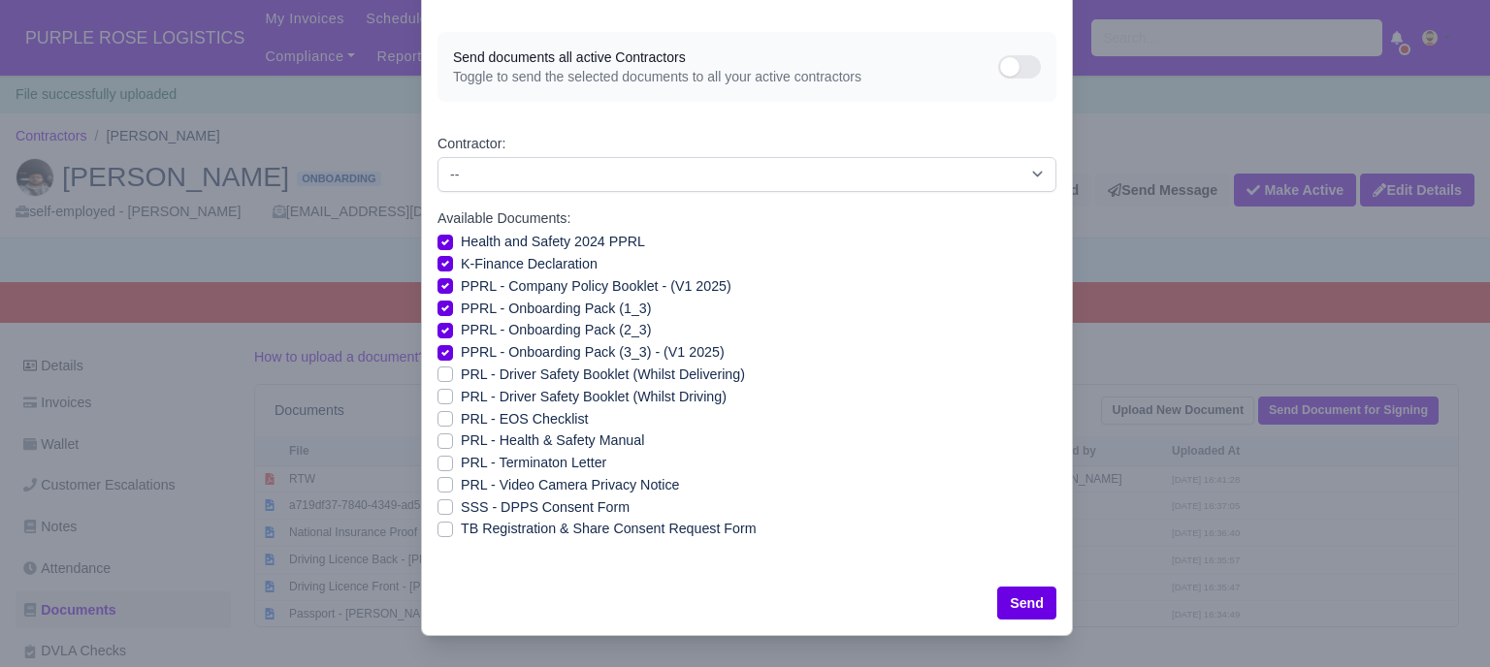
click at [461, 375] on label "PRL - Driver Safety Booklet (Whilst Delivering)" at bounding box center [603, 375] width 284 height 22
click at [438, 375] on input "PRL - Driver Safety Booklet (Whilst Delivering)" at bounding box center [445, 372] width 16 height 16
checkbox input "true"
click at [461, 394] on label "PRL - Driver Safety Booklet (Whilst Driving)" at bounding box center [594, 397] width 266 height 22
click at [438, 394] on input "PRL - Driver Safety Booklet (Whilst Driving)" at bounding box center [445, 394] width 16 height 16
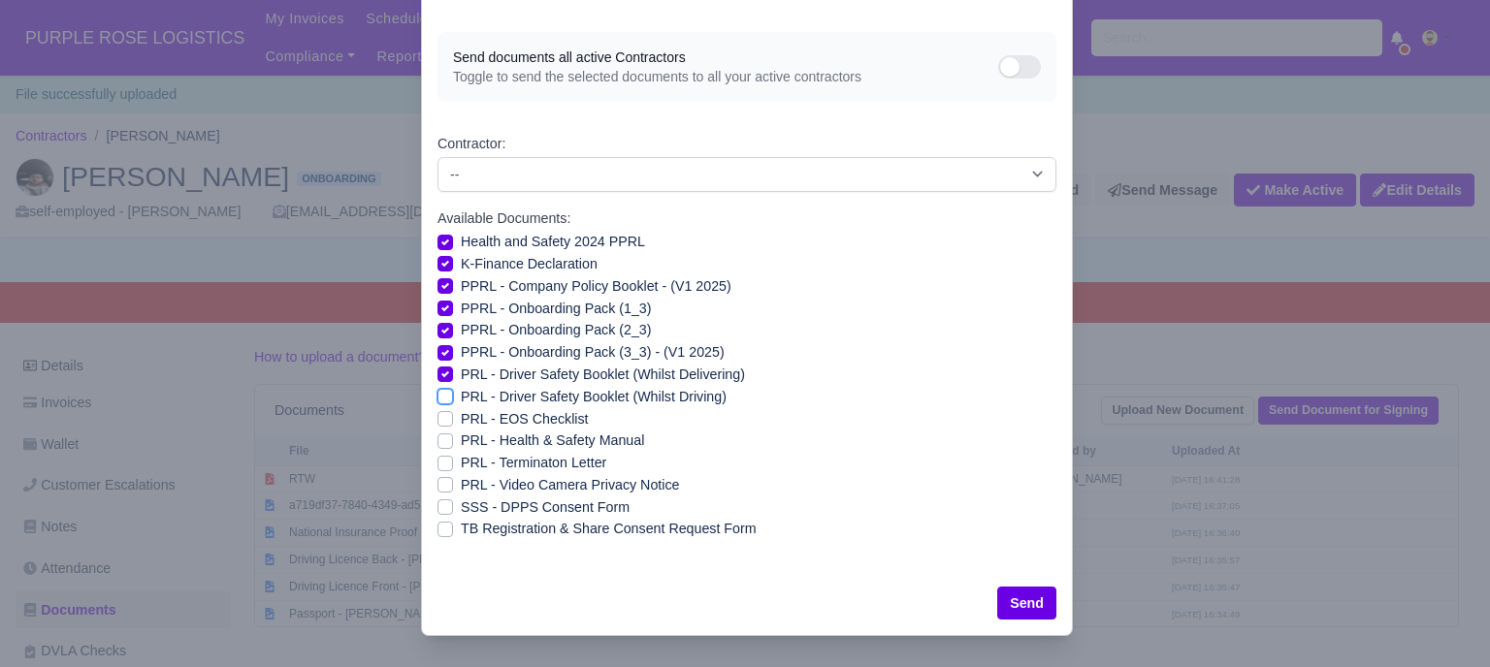
checkbox input "true"
click at [461, 442] on label "PRL - Health & Safety Manual" at bounding box center [552, 441] width 183 height 22
click at [439, 442] on input "PRL - Health & Safety Manual" at bounding box center [445, 438] width 16 height 16
checkbox input "true"
click at [461, 484] on label "PRL - Video Camera Privacy Notice" at bounding box center [570, 485] width 218 height 22
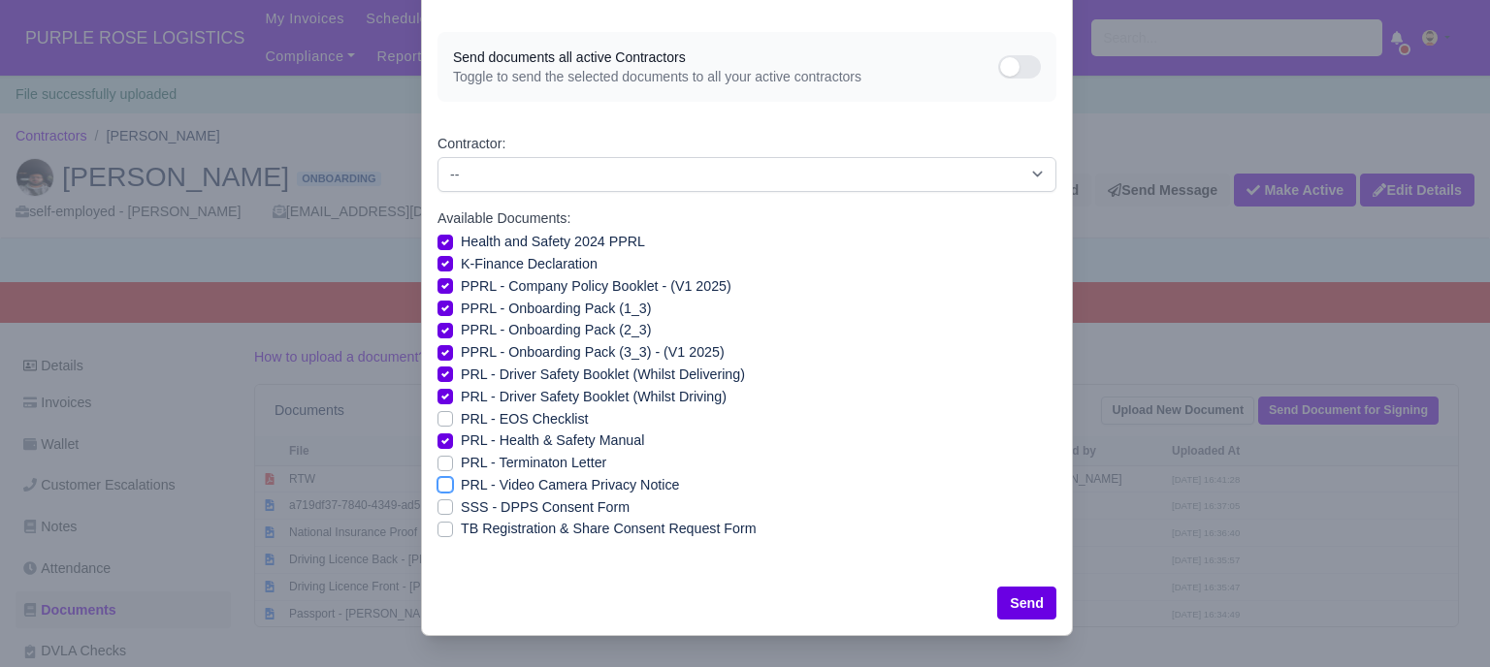
click at [442, 484] on input "PRL - Video Camera Privacy Notice" at bounding box center [445, 482] width 16 height 16
checkbox input "true"
click at [1037, 599] on button "Send" at bounding box center [1026, 603] width 59 height 33
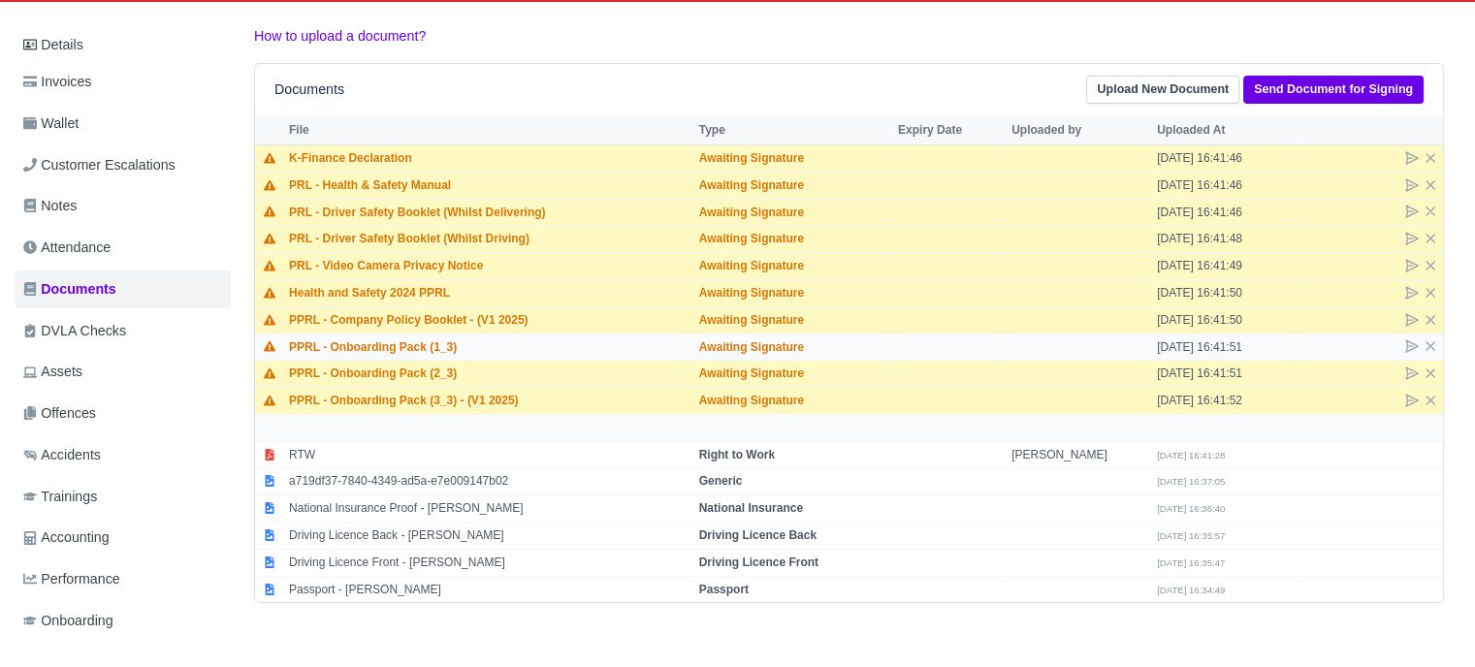
scroll to position [291, 0]
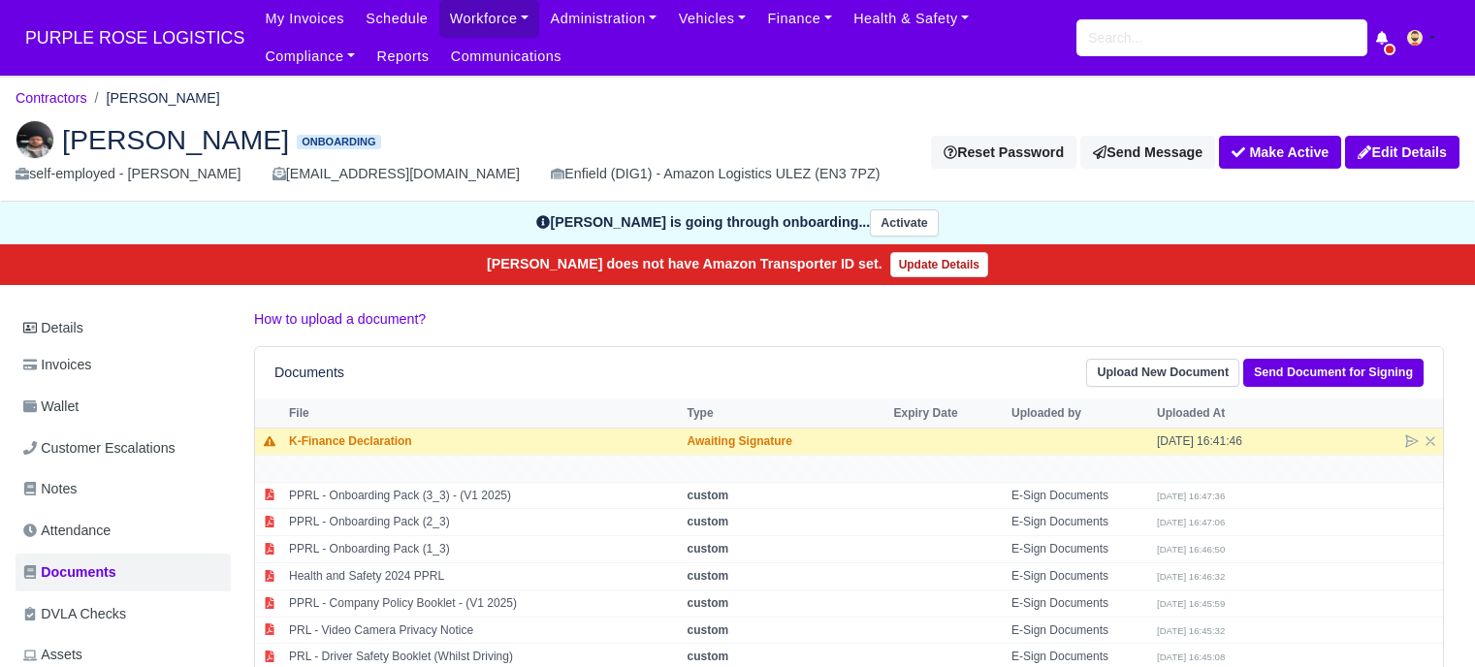
scroll to position [291, 0]
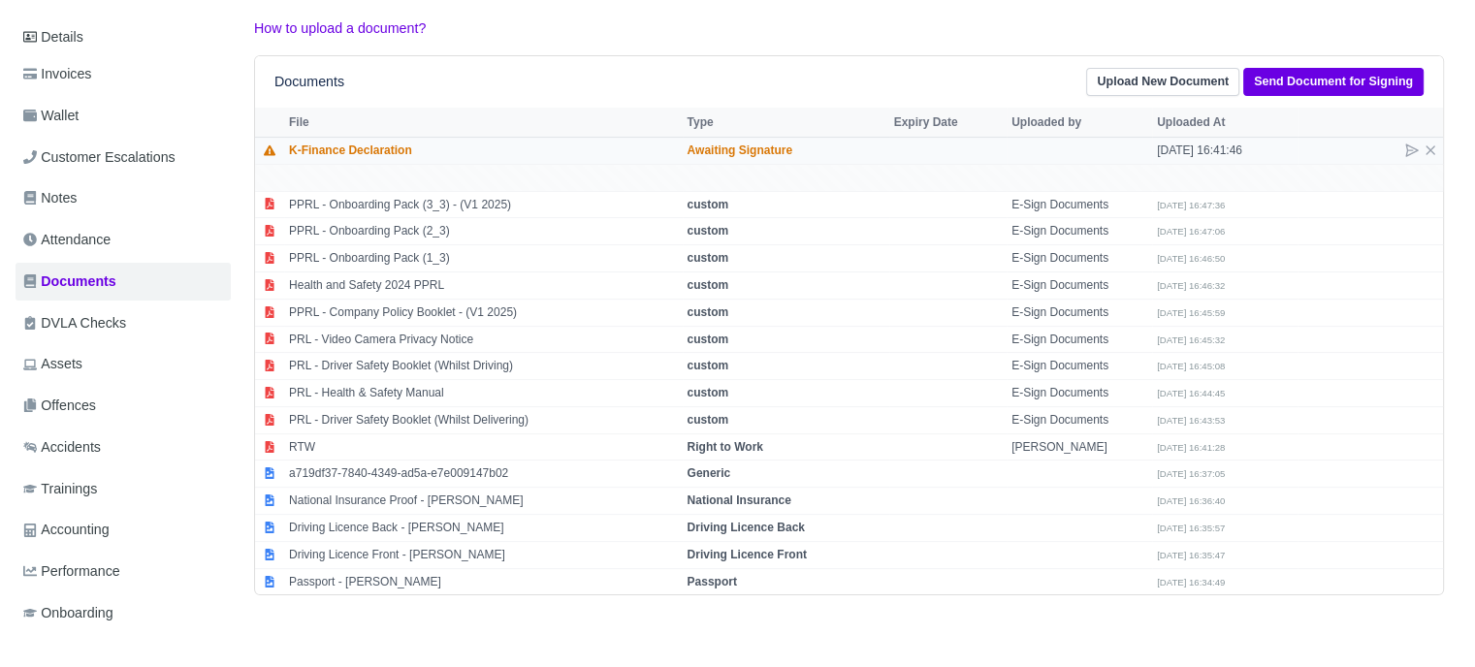
drag, startPoint x: 406, startPoint y: 154, endPoint x: 294, endPoint y: 152, distance: 112.5
click at [288, 151] on td "K-Finance Declaration" at bounding box center [483, 150] width 399 height 27
copy td "K-Finance Declaration"
click at [1407, 146] on icon at bounding box center [1413, 151] width 12 height 12
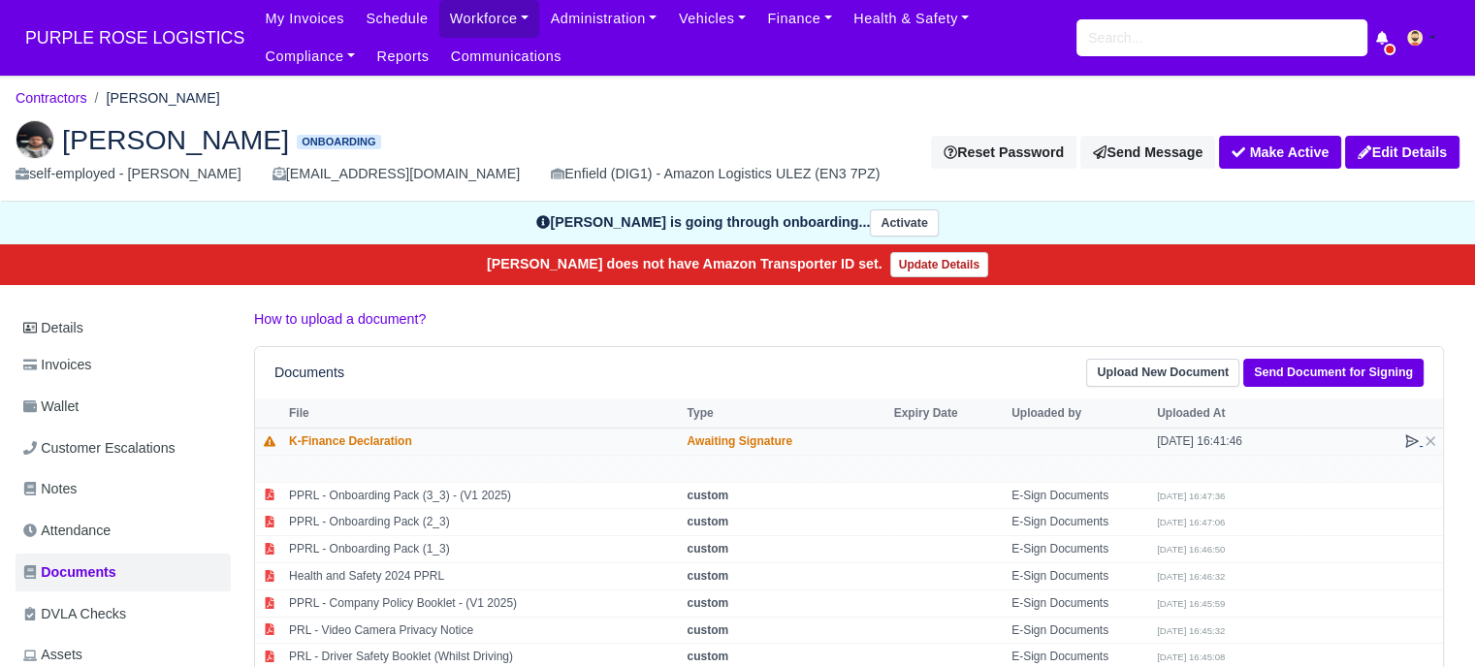
click at [1412, 440] on icon at bounding box center [1413, 442] width 12 height 12
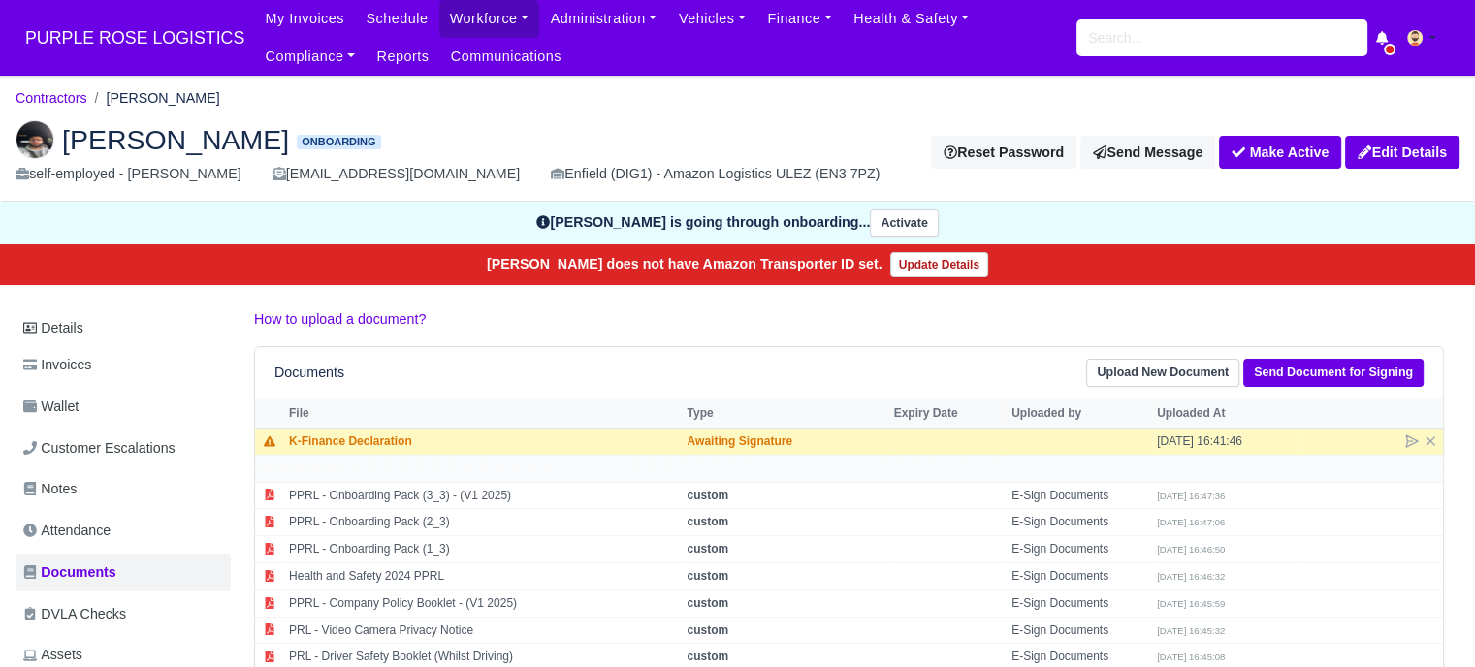
click at [730, 339] on div "How to upload a document? Documents Upload New Document Send Document for Signi…" at bounding box center [849, 597] width 1219 height 578
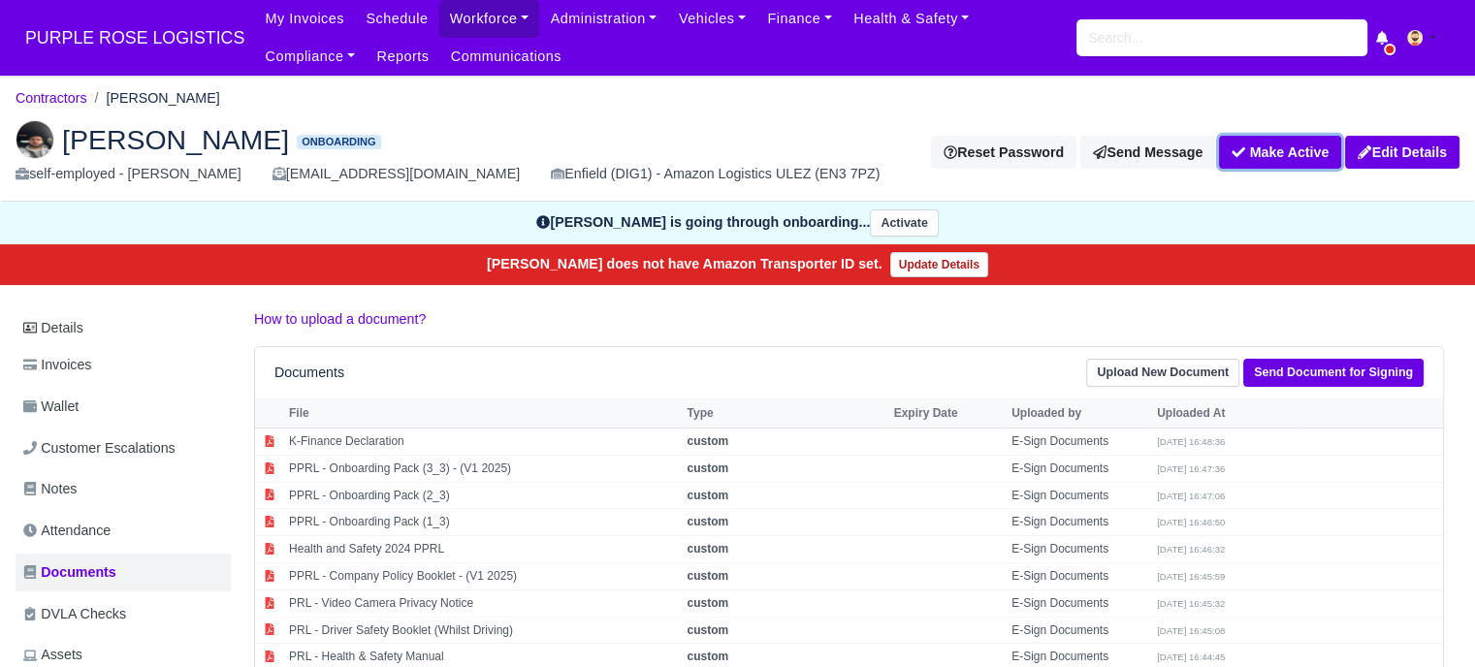
click at [1288, 158] on button "Make Active" at bounding box center [1280, 152] width 122 height 33
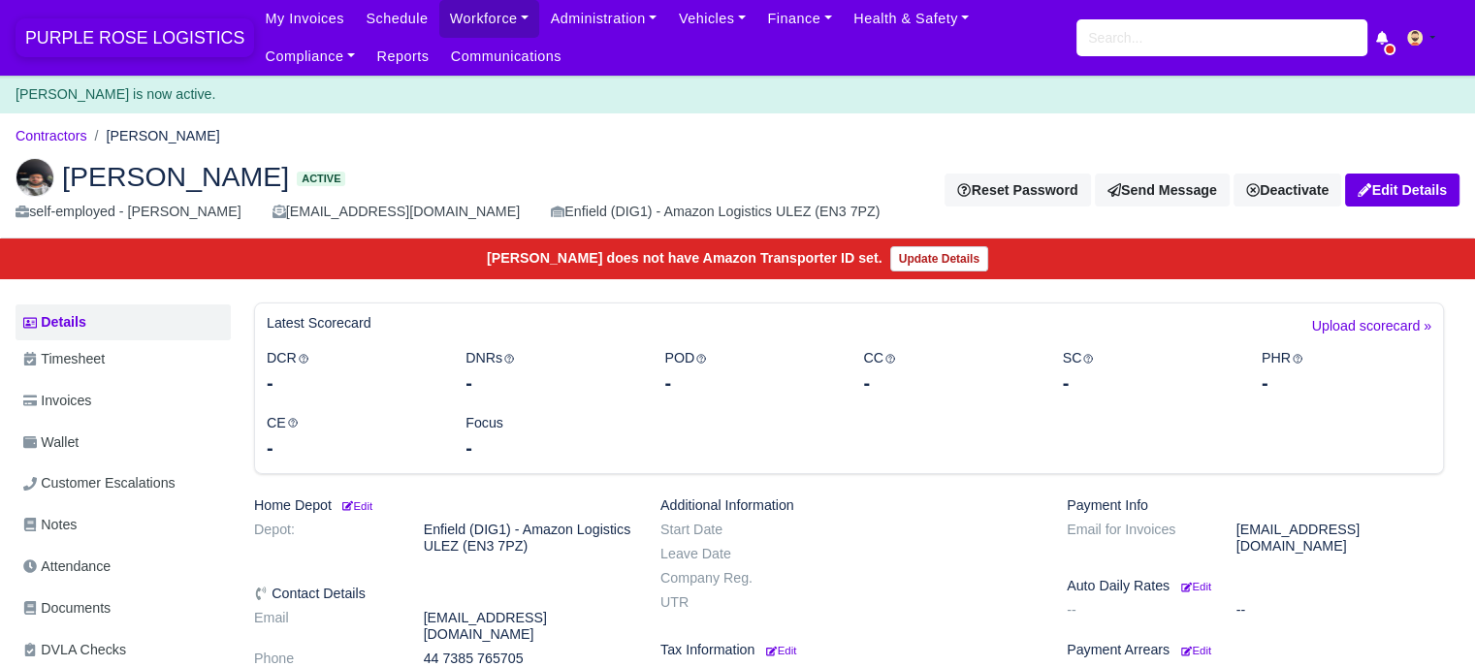
click at [171, 39] on span "PURPLE ROSE LOGISTICS" at bounding box center [135, 37] width 239 height 39
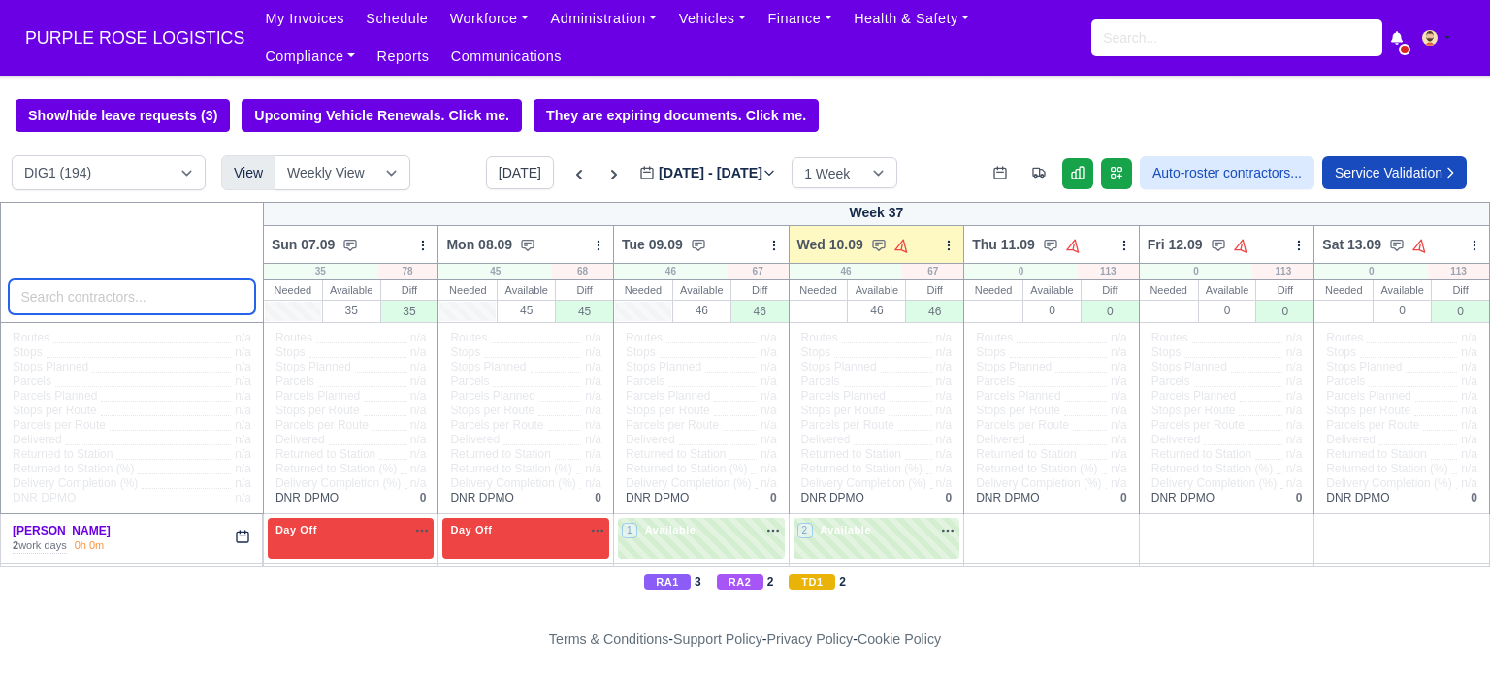
click at [92, 293] on input "search" at bounding box center [132, 296] width 246 height 35
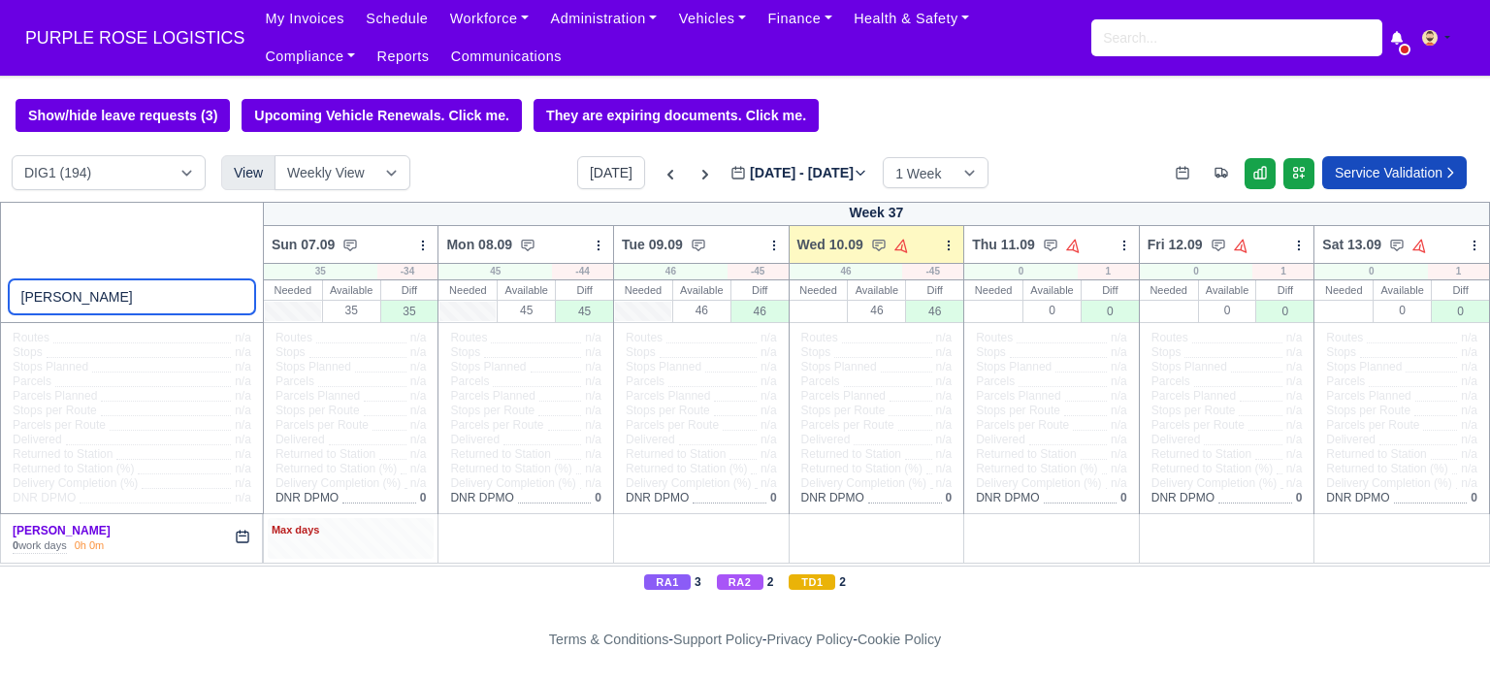
type input "[PERSON_NAME]"
click at [367, 540] on div "Max days" at bounding box center [351, 538] width 167 height 40
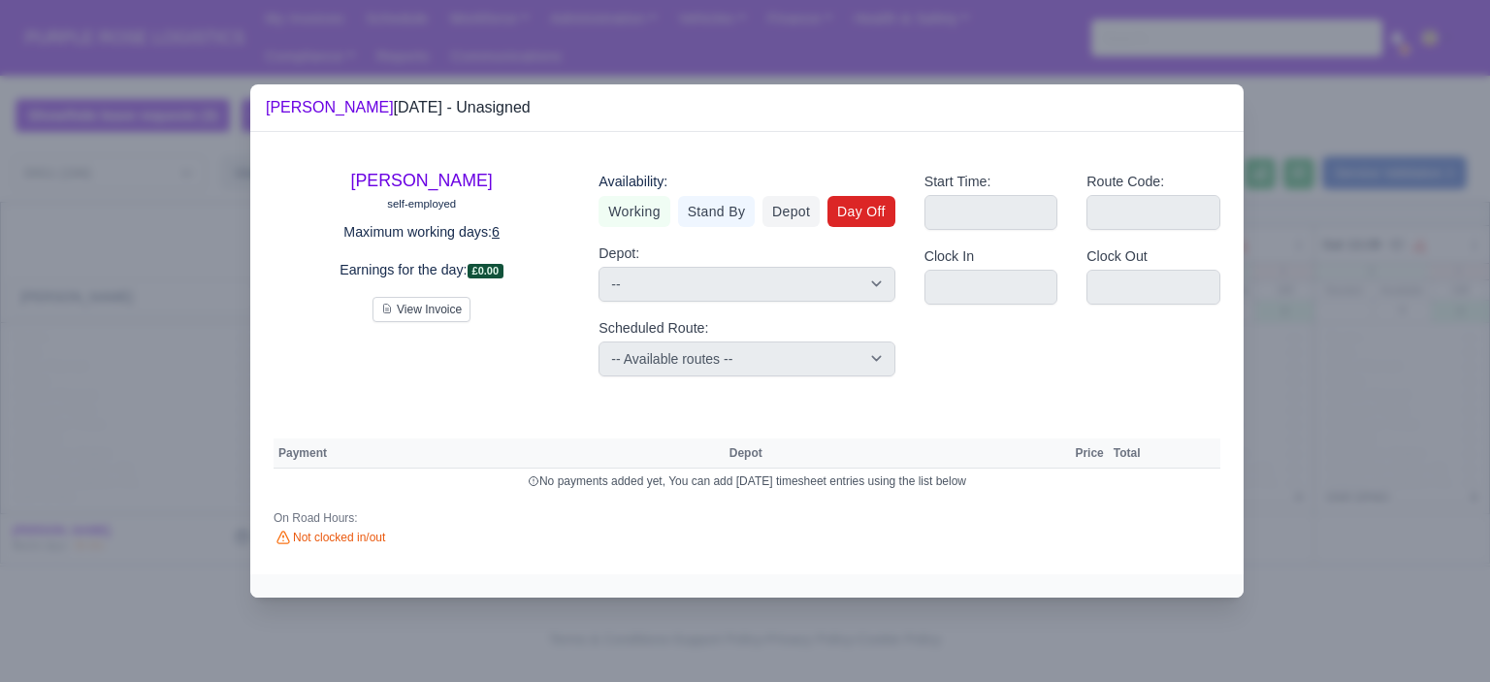
click at [856, 221] on link "Day Off" at bounding box center [861, 211] width 68 height 31
select select
select select "na"
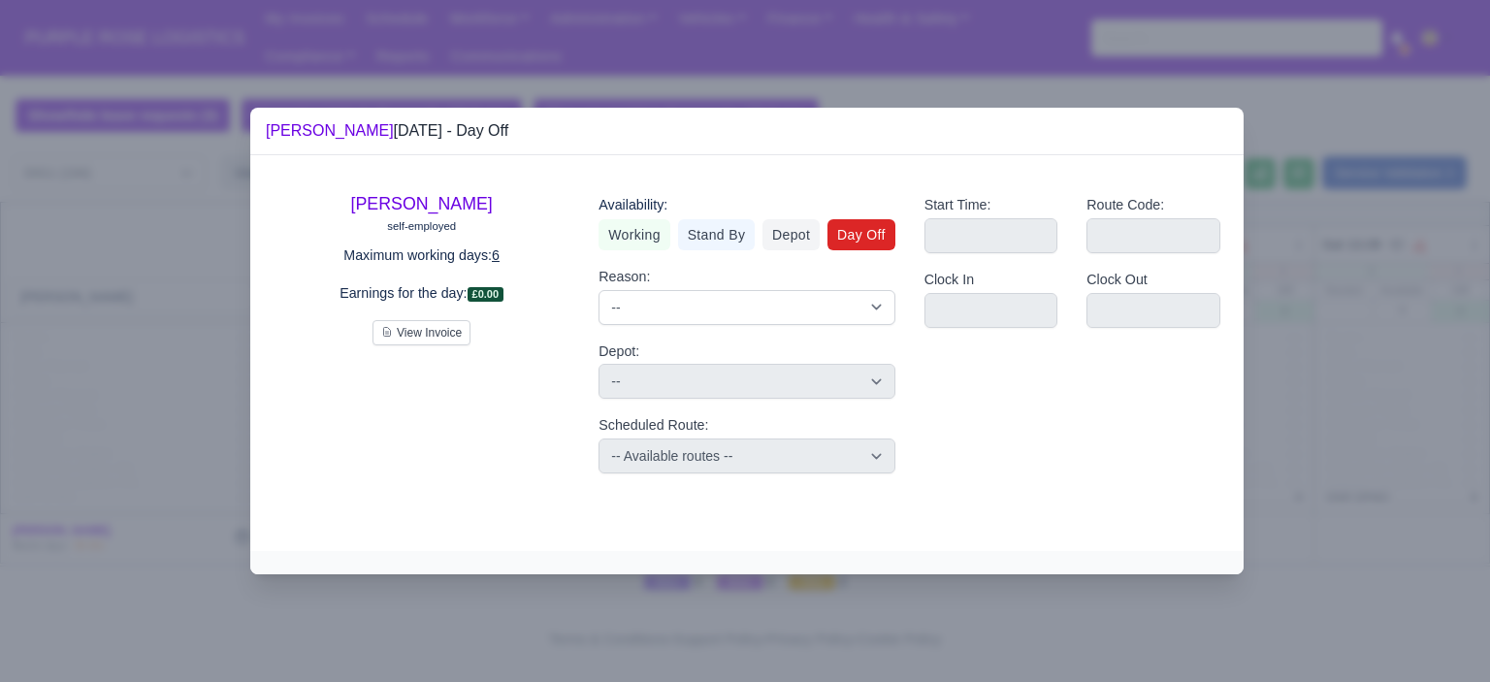
click at [1311, 388] on div at bounding box center [745, 341] width 1490 height 682
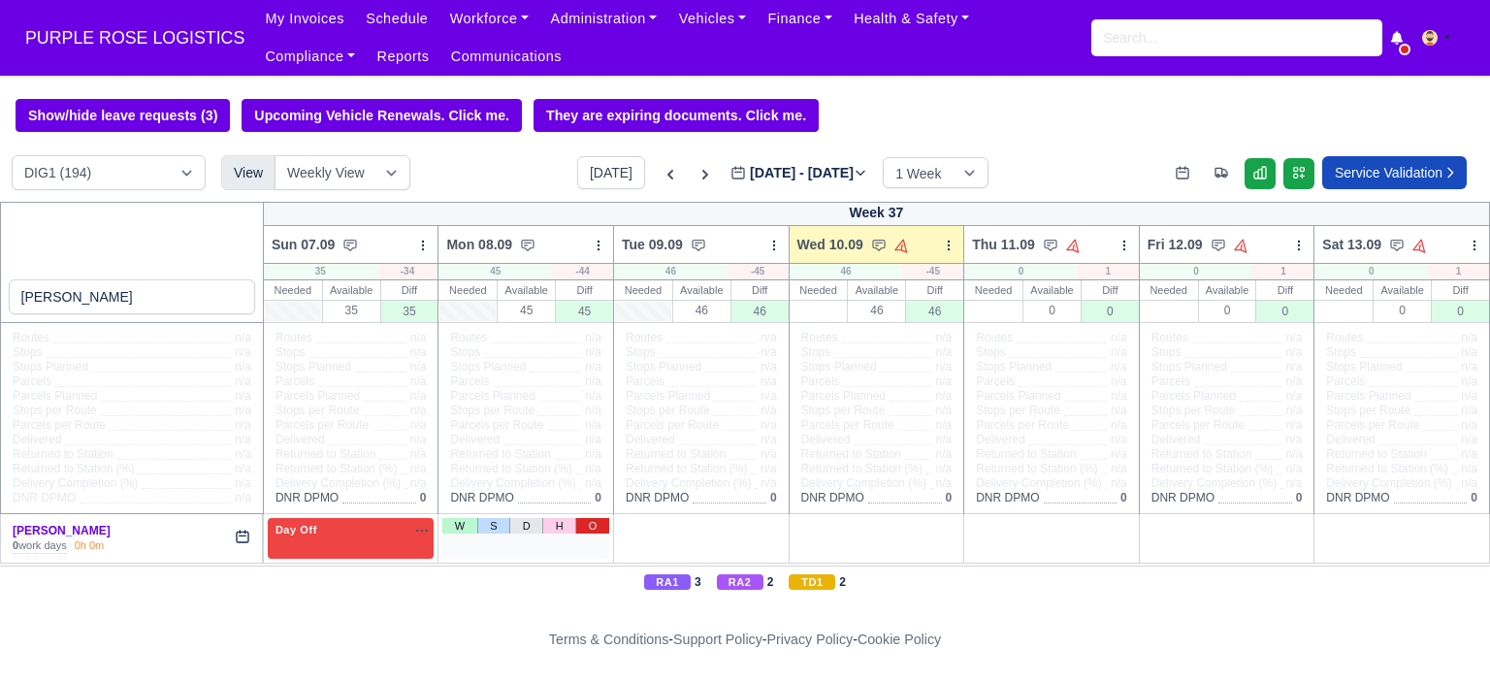
click at [577, 527] on link "O" at bounding box center [592, 526] width 34 height 16
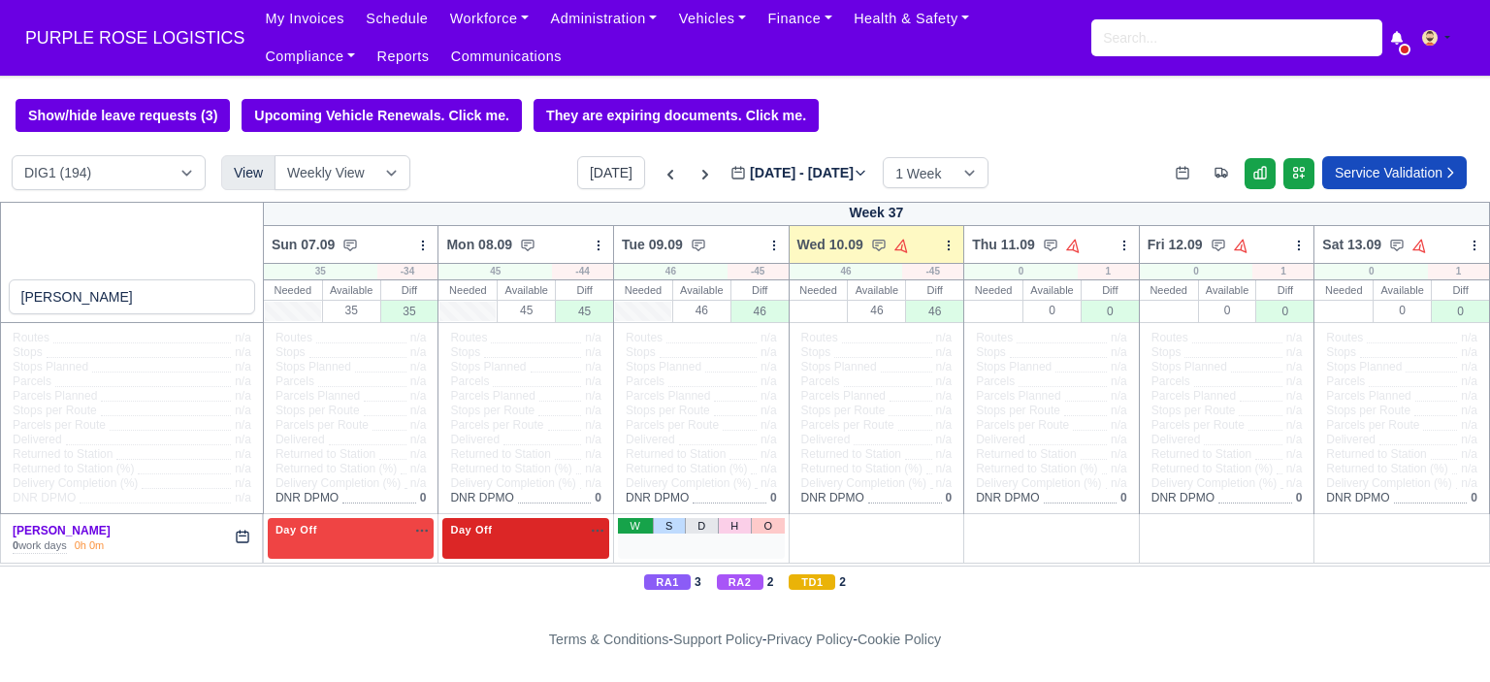
click at [627, 523] on link "W" at bounding box center [635, 526] width 34 height 16
click at [674, 545] on div "1 Available" at bounding box center [701, 538] width 167 height 40
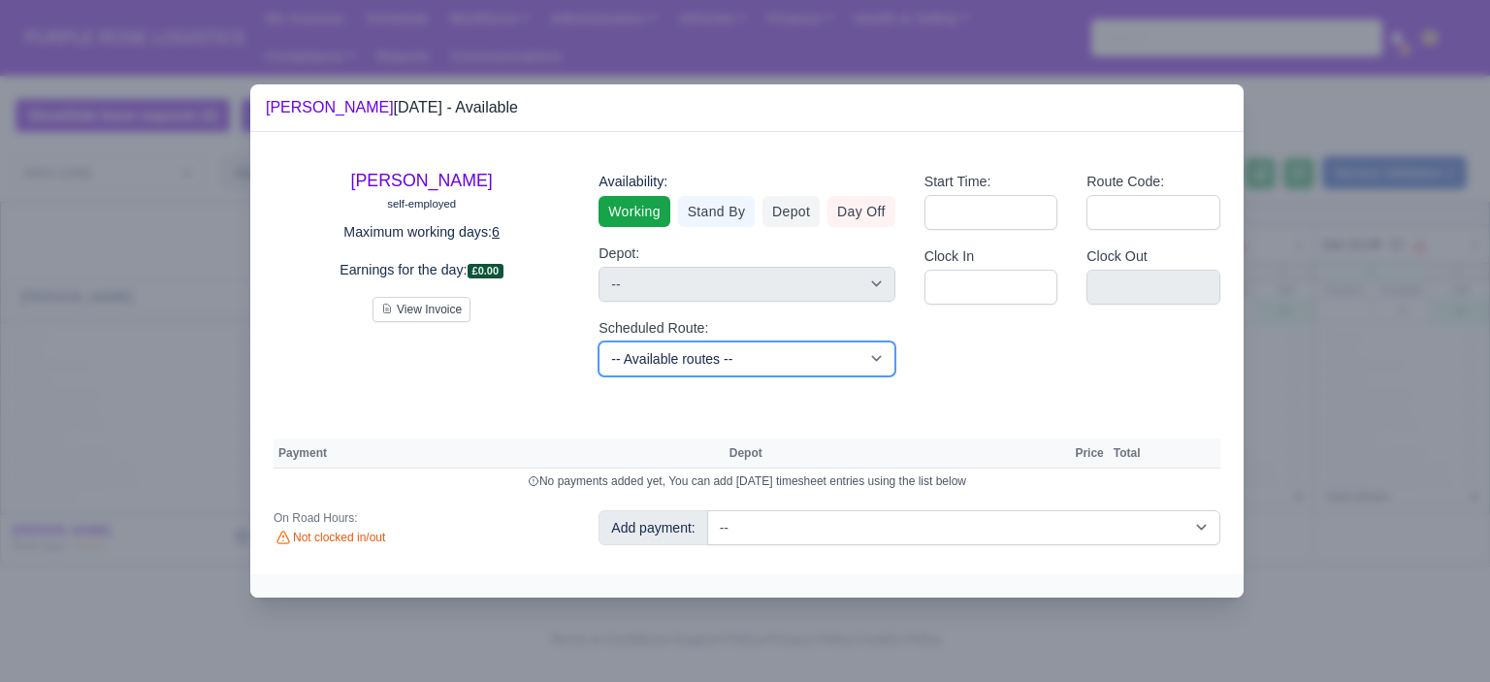
click at [841, 350] on select "-- Available routes -- Standard Parcel - Block of 6 Hours - (SD6) AmFlex RTS Ve…" at bounding box center [746, 358] width 296 height 35
select select "6"
click at [598, 341] on select "-- Available routes -- Standard Parcel - Block of 6 Hours - (SD6) AmFlex RTS Ve…" at bounding box center [746, 358] width 296 height 35
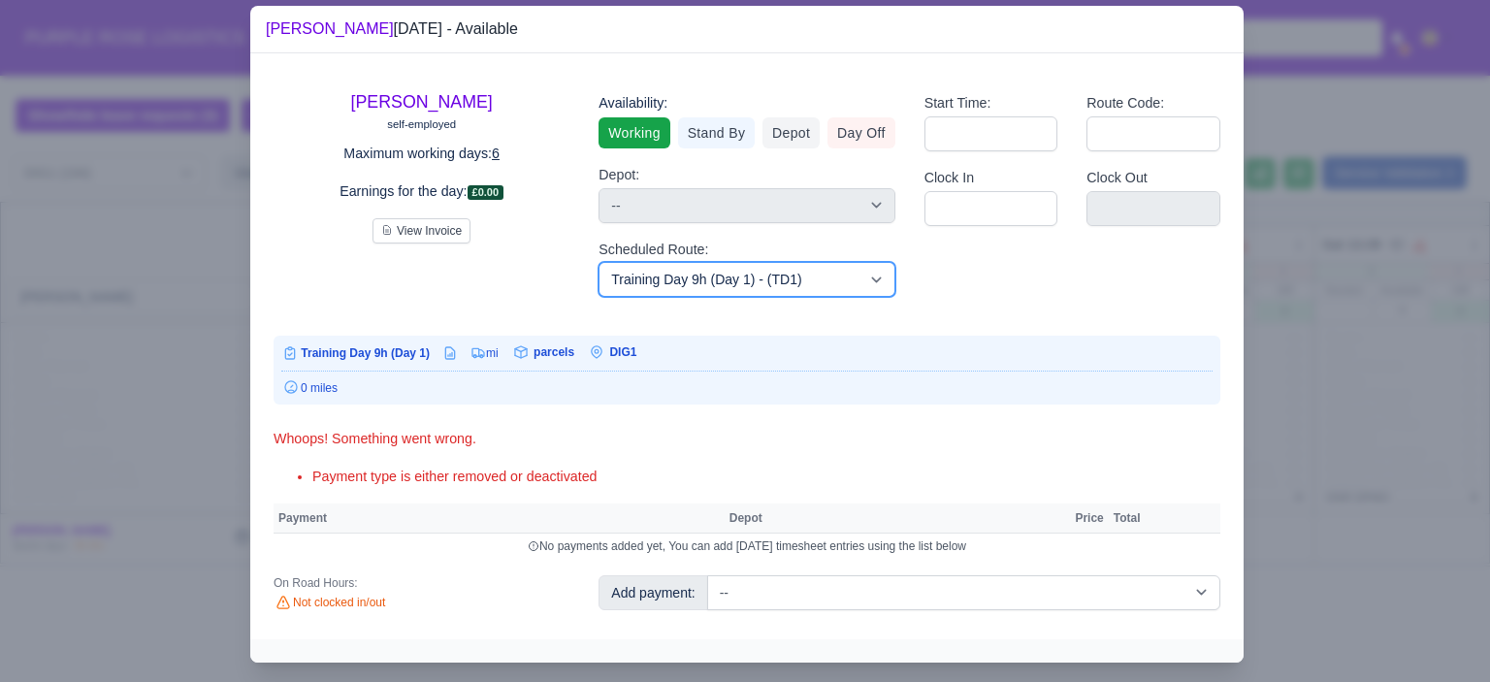
scroll to position [37, 0]
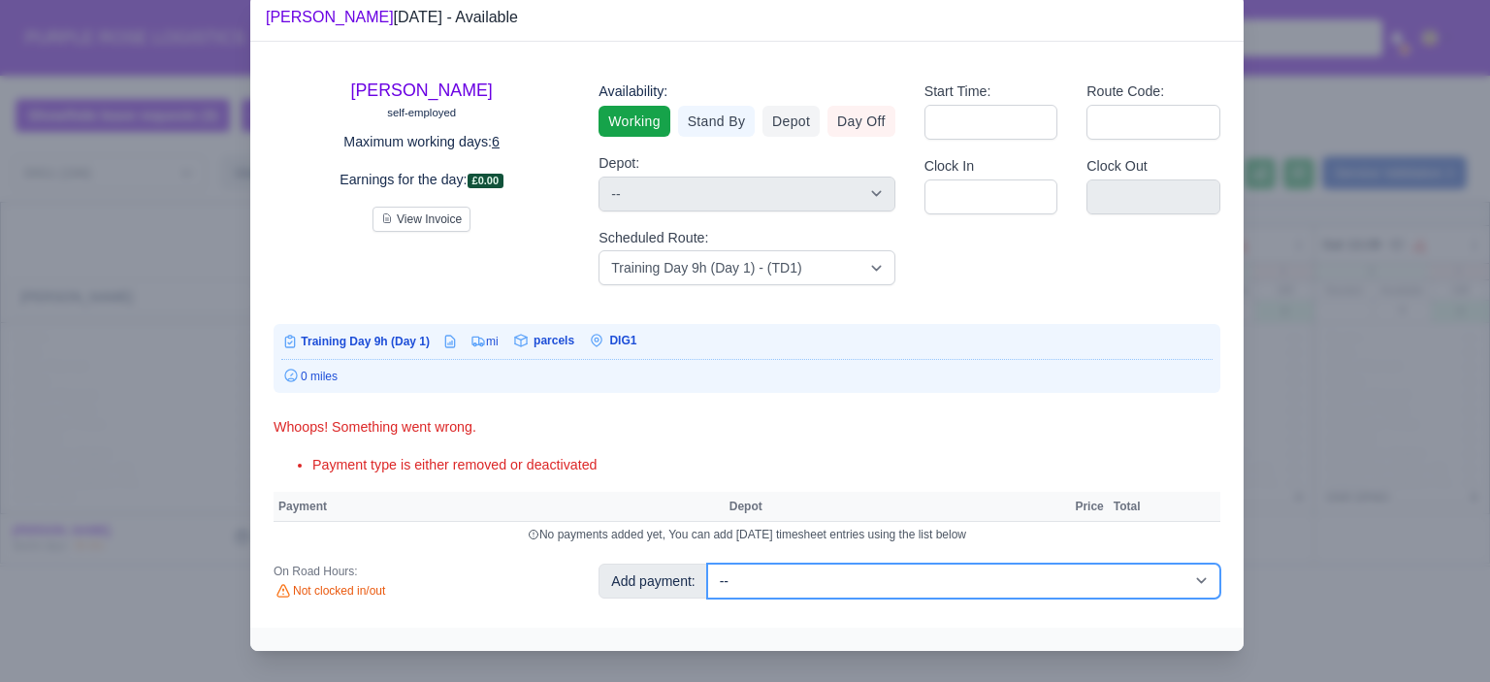
click at [1098, 572] on select "-- Additional Hour Support (£14.50) Additional Hour Support (Walkers) (£13.50) …" at bounding box center [963, 581] width 513 height 35
select select "103"
click at [707, 564] on select "-- Additional Hour Support (£14.50) Additional Hour Support (Walkers) (£13.50) …" at bounding box center [963, 581] width 513 height 35
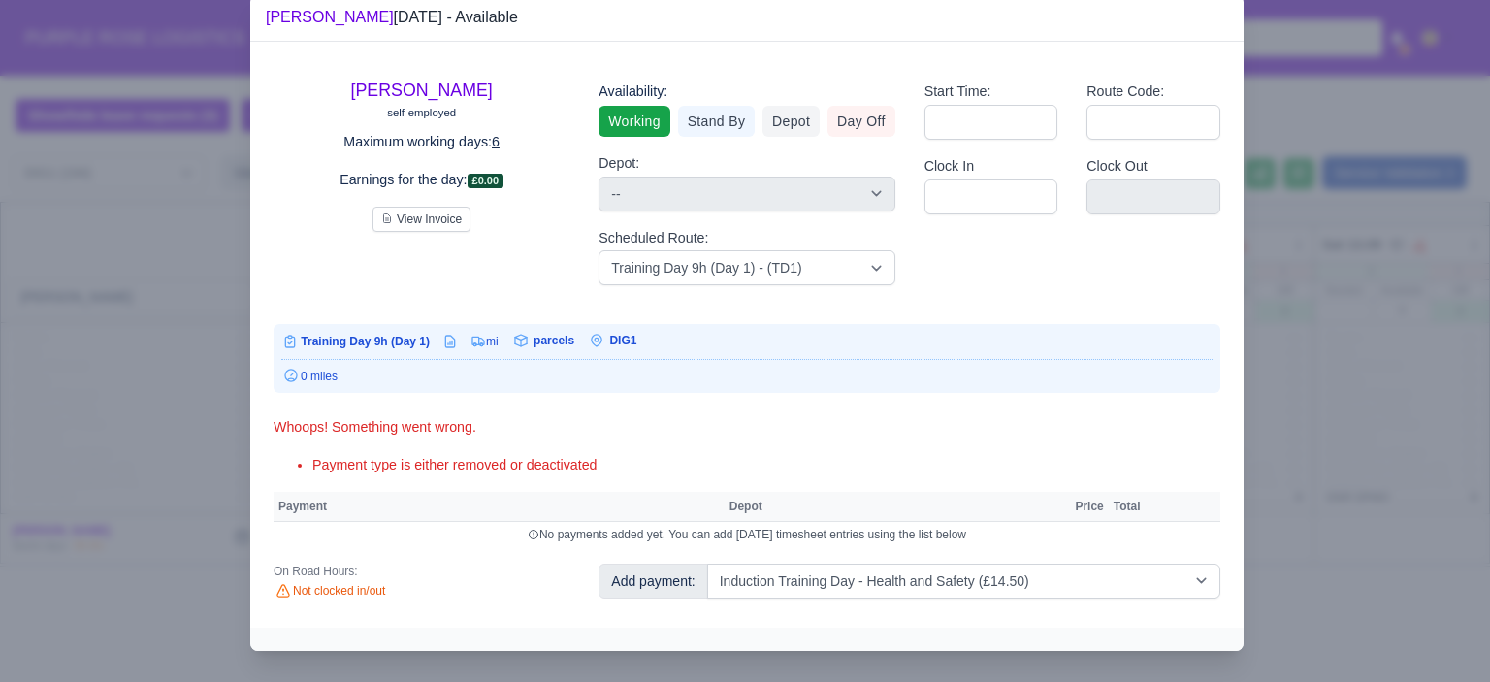
select select "1"
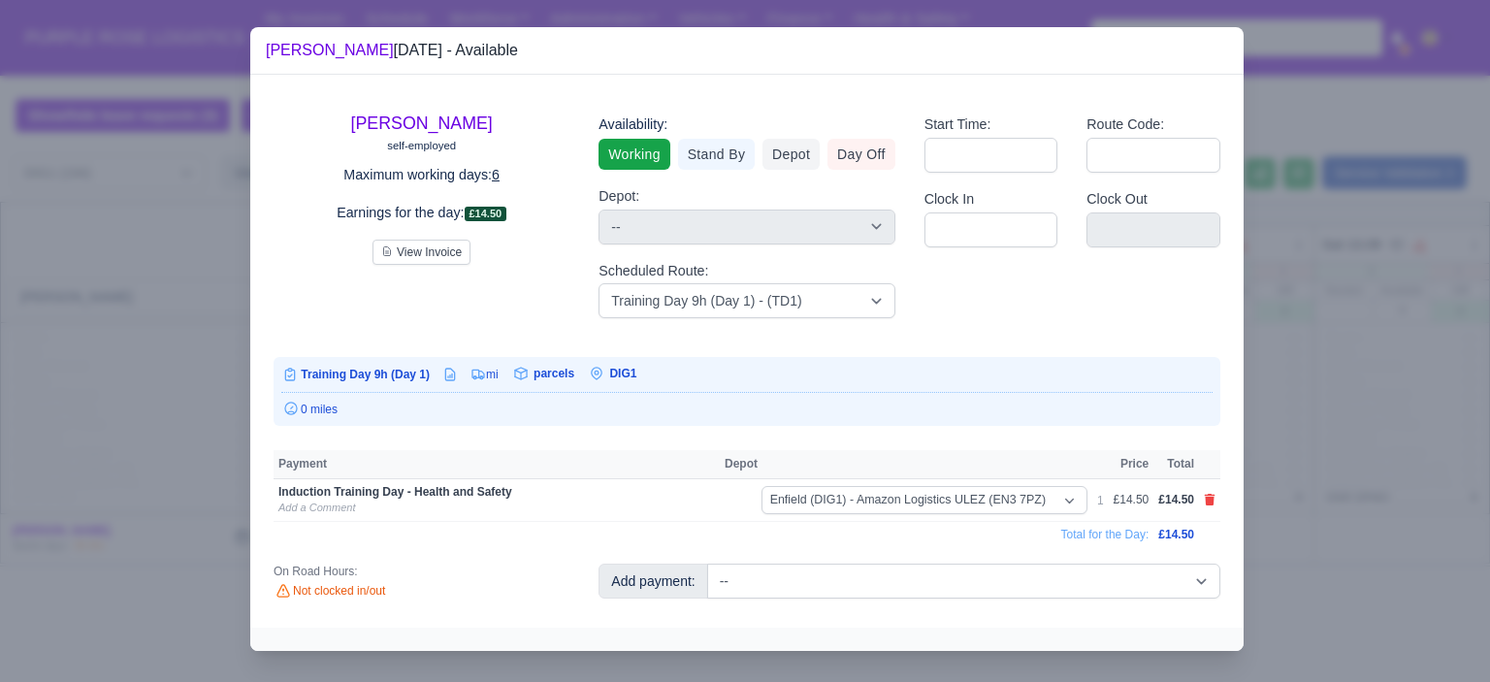
scroll to position [0, 0]
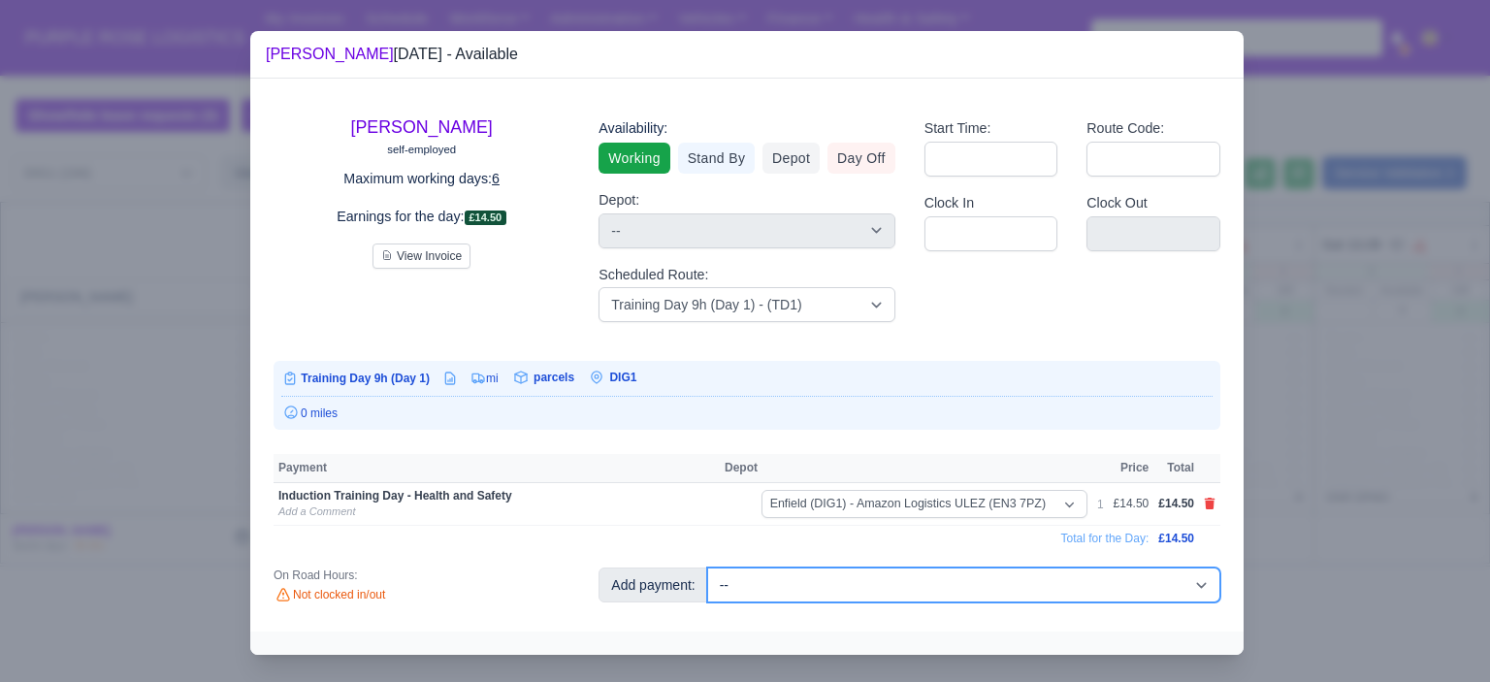
click at [1153, 589] on select "-- Additional Hour Support (£14.50) Additional Hour Support (Walkers) (£13.50) …" at bounding box center [963, 584] width 513 height 35
select select "85"
click at [707, 567] on select "-- Additional Hour Support (£14.50) Additional Hour Support (Walkers) (£13.50) …" at bounding box center [963, 584] width 513 height 35
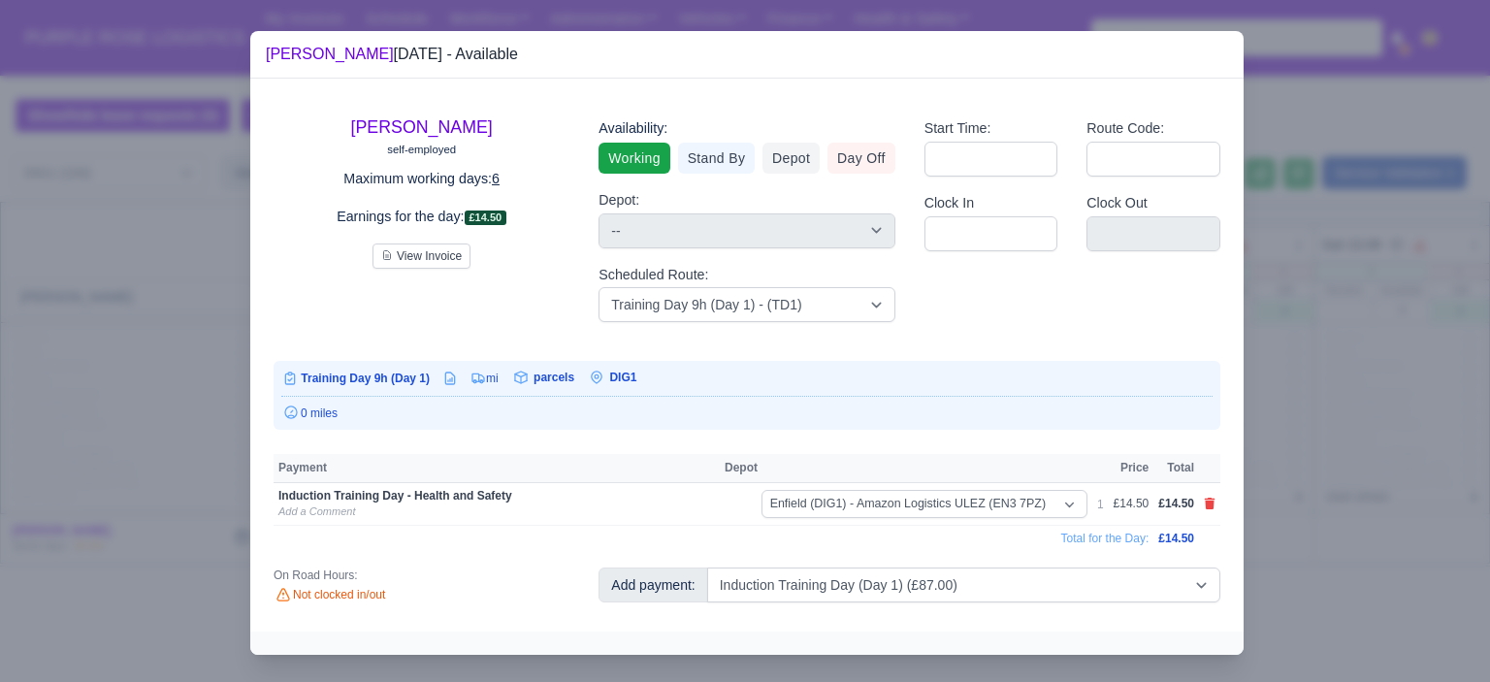
select select "1"
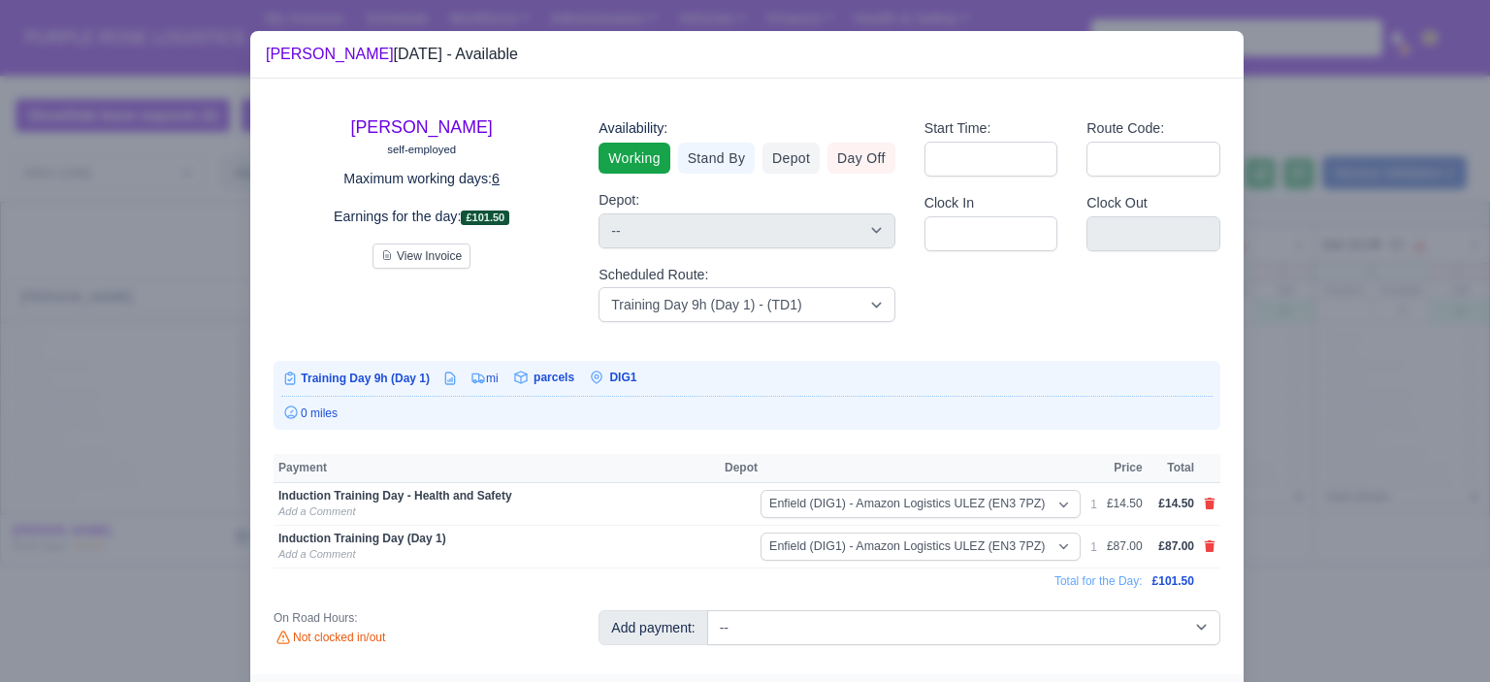
click at [1327, 488] on div at bounding box center [745, 341] width 1490 height 682
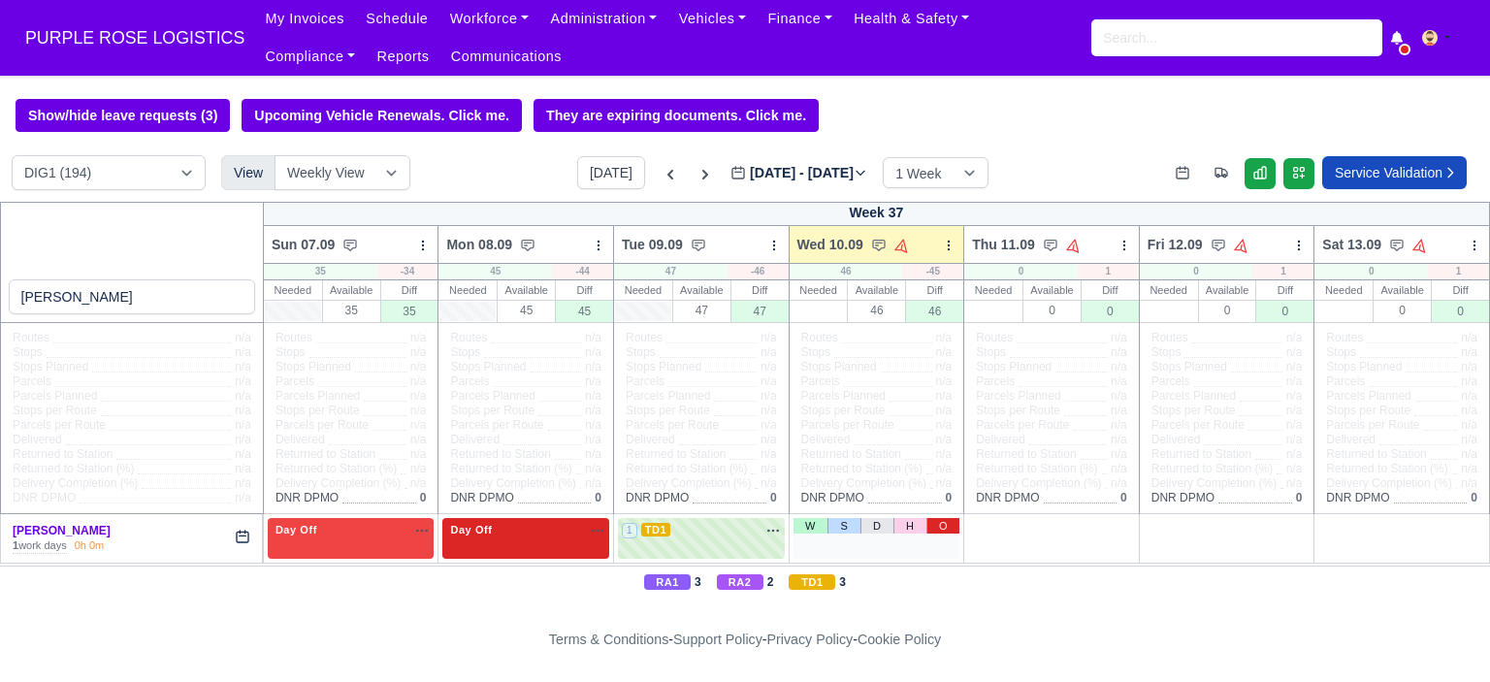
click at [940, 528] on link "O" at bounding box center [943, 526] width 34 height 16
click at [1148, 30] on input "search" at bounding box center [1236, 37] width 291 height 37
click at [1179, 35] on input "search" at bounding box center [1236, 37] width 291 height 37
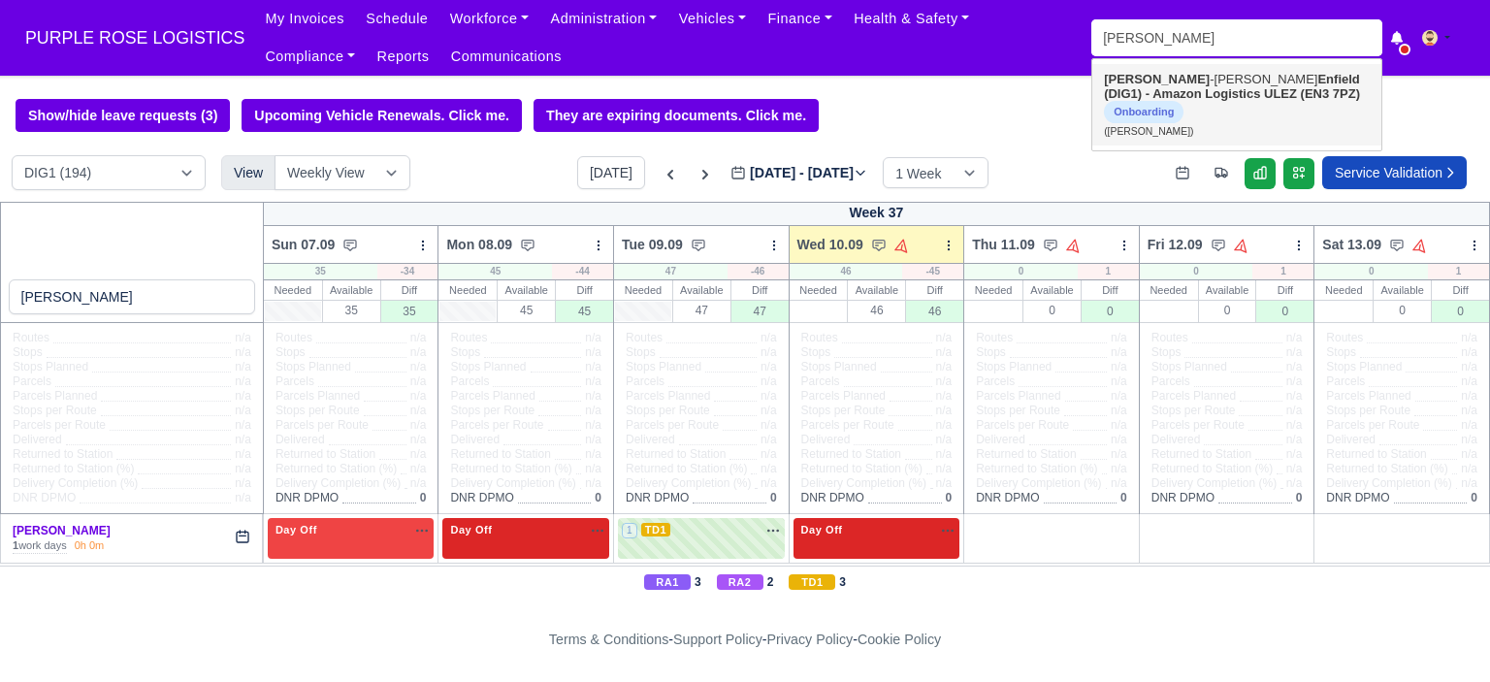
click at [1146, 96] on strong "Enfield (DIG1) - Amazon Logistics ULEZ (EN3 7PZ)" at bounding box center [1232, 86] width 256 height 29
type input "[PERSON_NAME]"
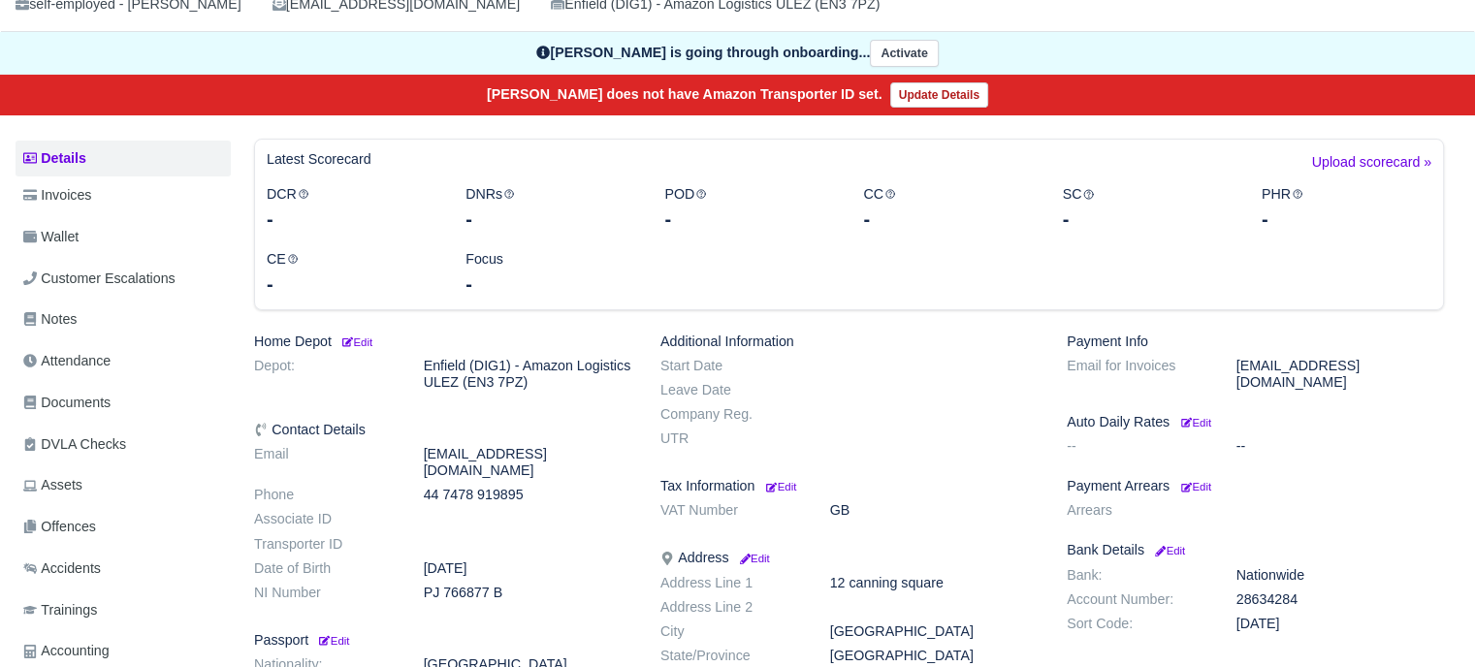
scroll to position [155, 0]
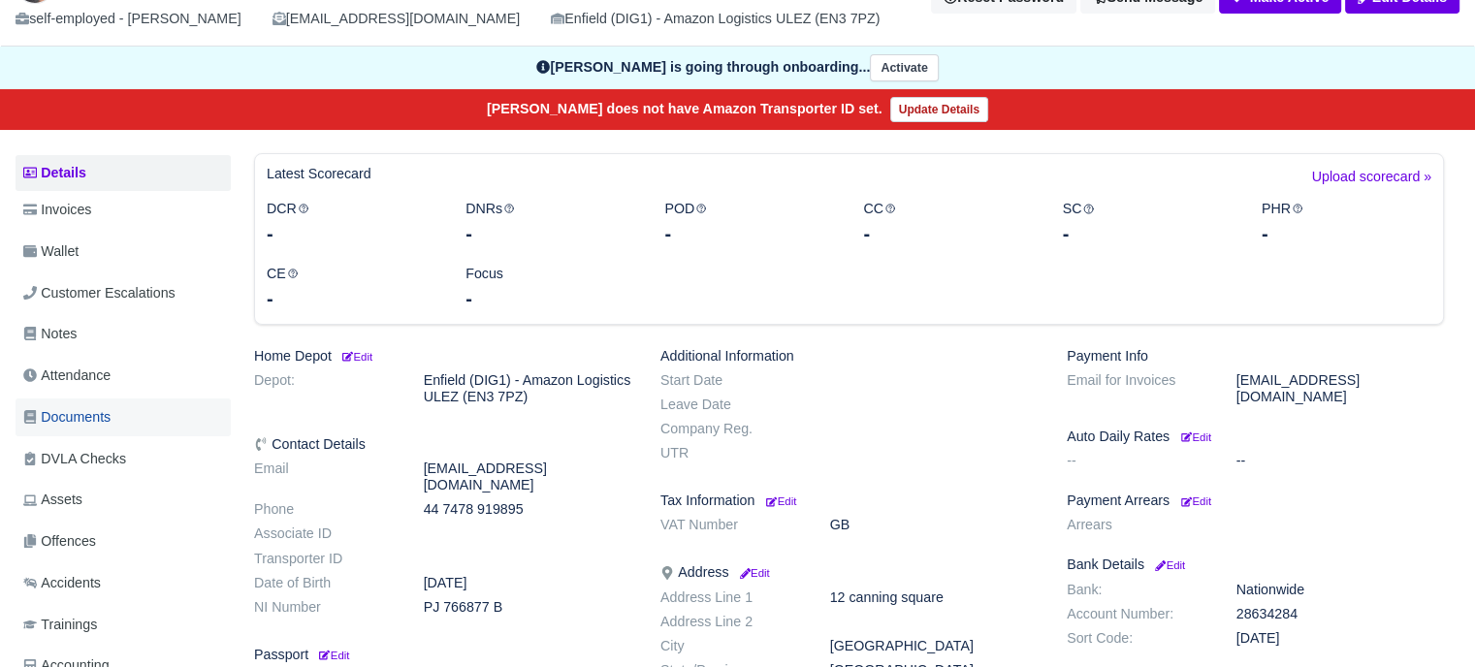
click at [97, 410] on span "Documents" at bounding box center [66, 417] width 87 height 22
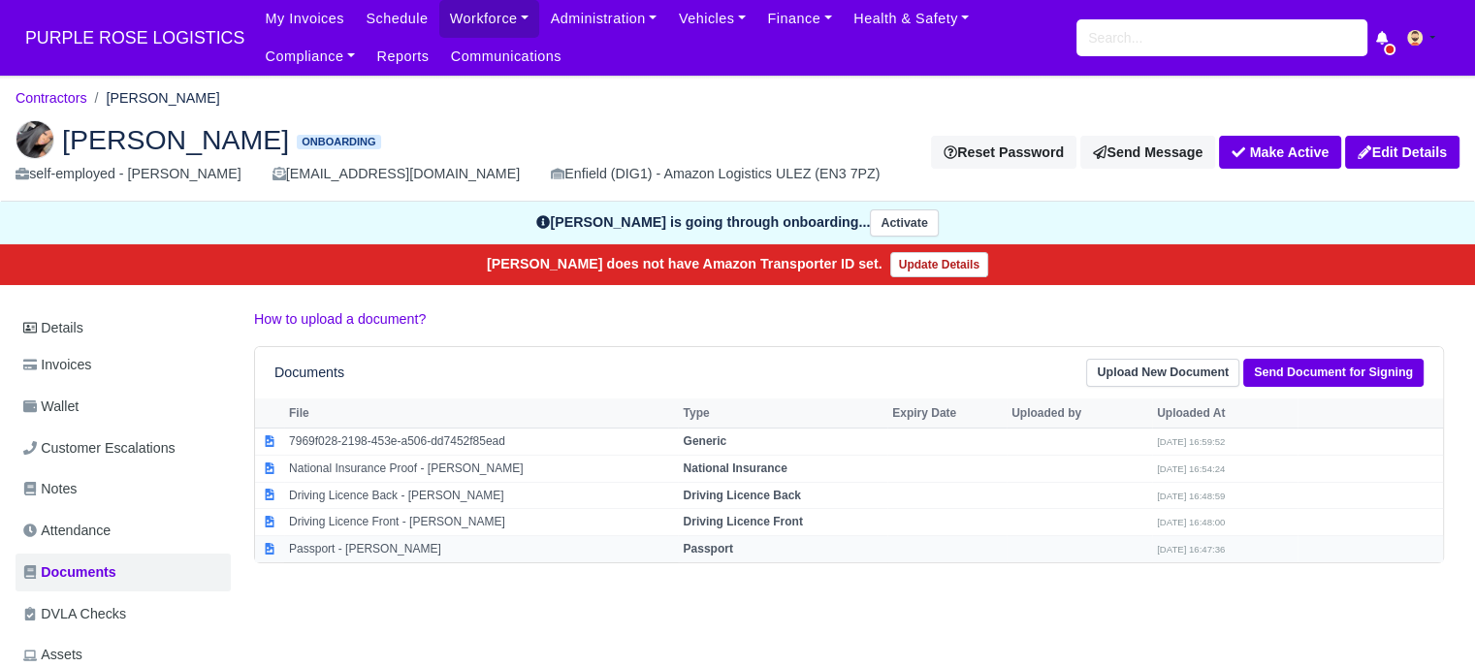
click at [477, 558] on td "Passport - [PERSON_NAME]" at bounding box center [481, 549] width 394 height 26
select select "passport"
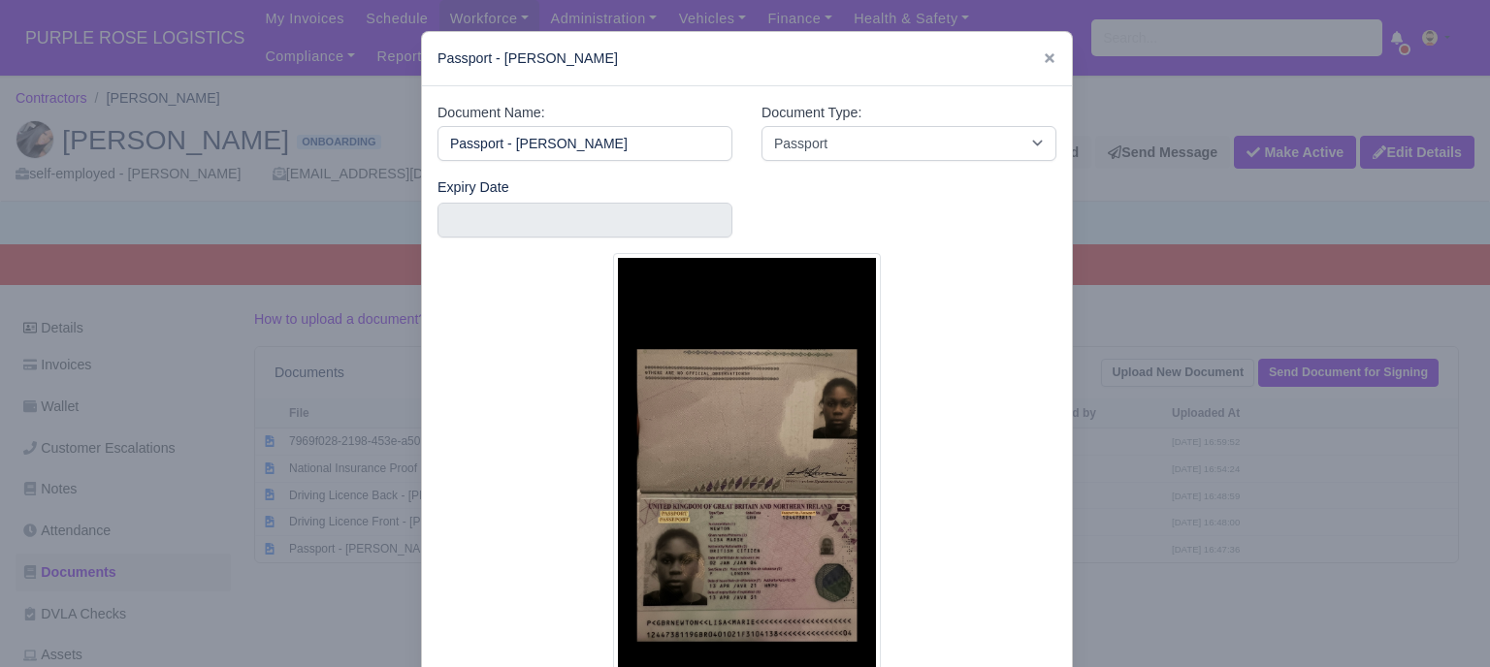
click at [1195, 425] on div at bounding box center [745, 333] width 1490 height 667
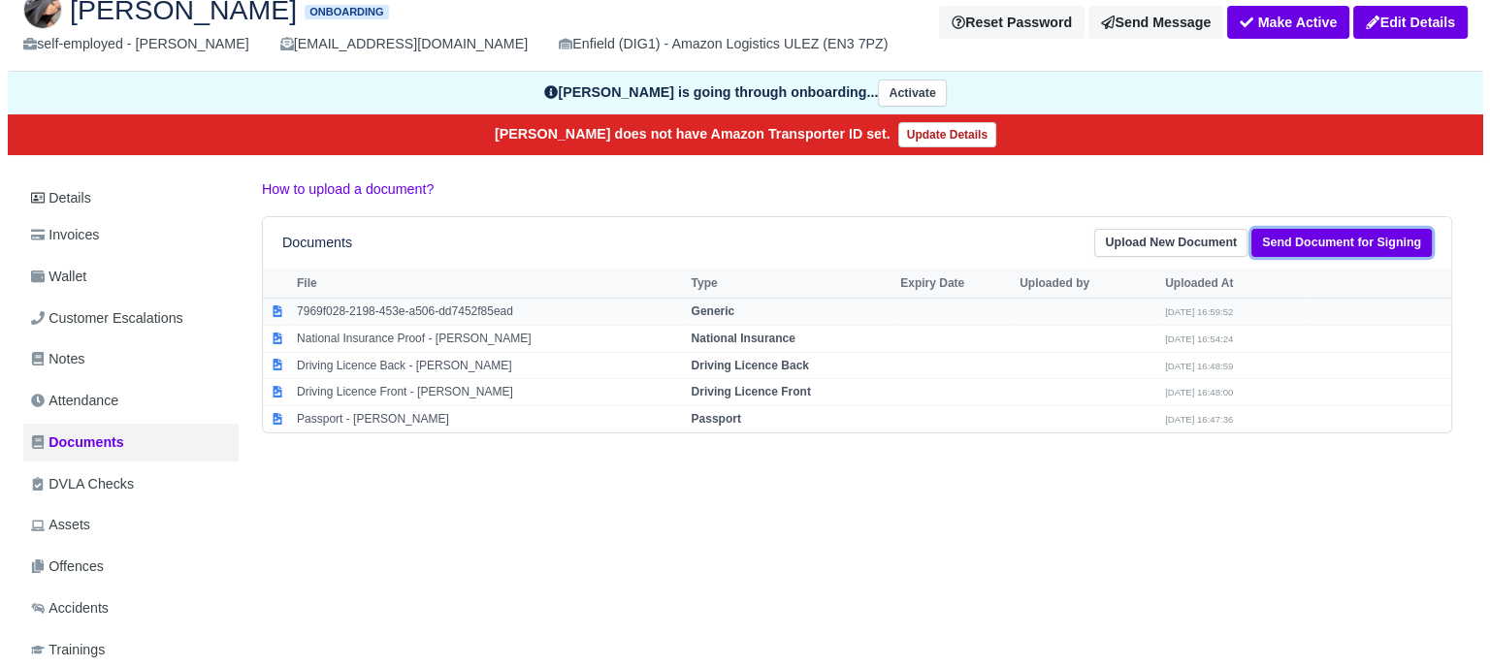
scroll to position [97, 0]
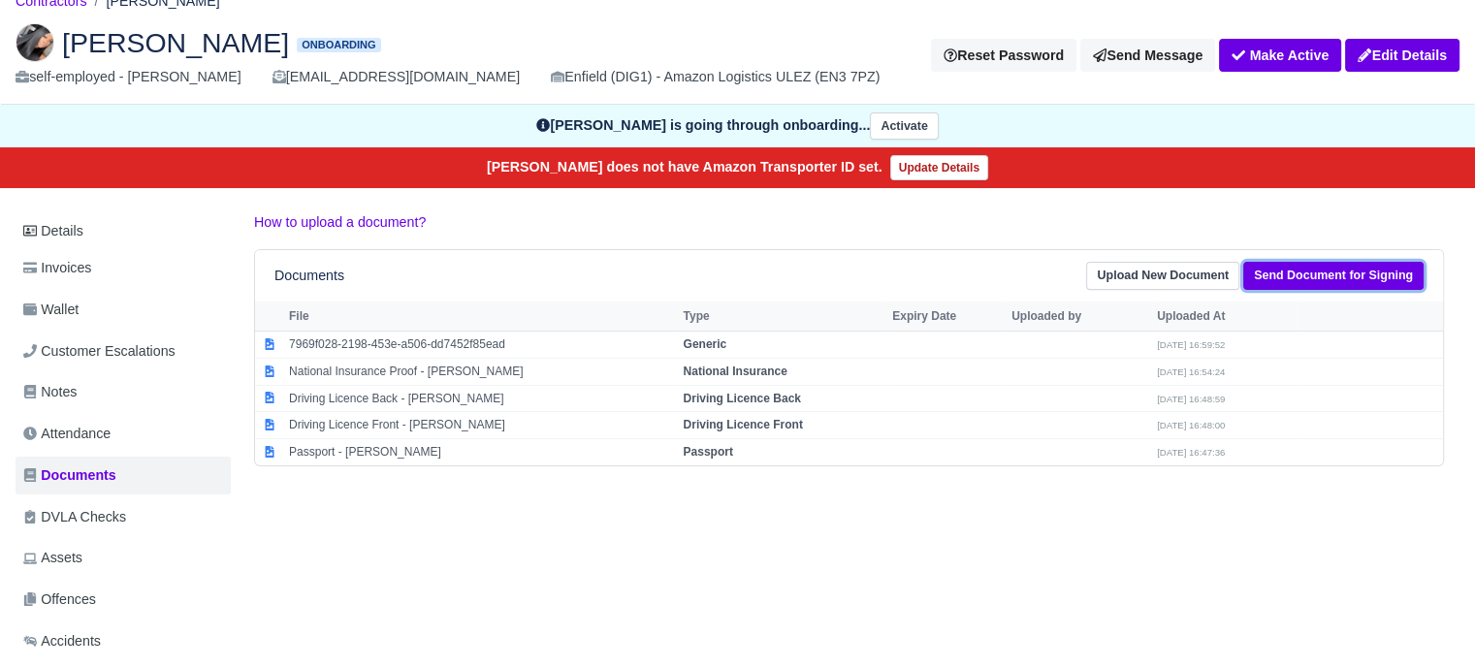
click at [1357, 286] on link "Send Document for Signing" at bounding box center [1334, 276] width 180 height 28
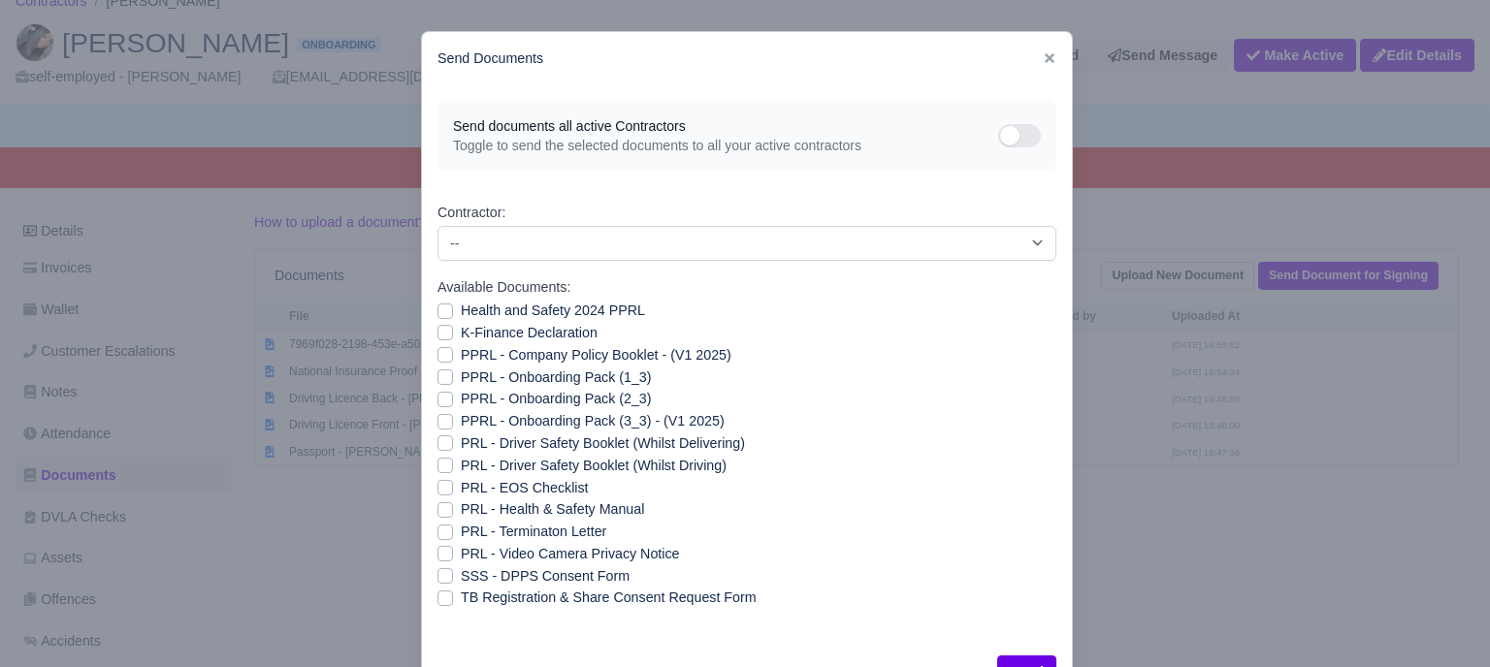
click at [461, 313] on label "Health and Safety 2024 PPRL" at bounding box center [553, 311] width 184 height 22
click at [438, 313] on input "Health and Safety 2024 PPRL" at bounding box center [445, 308] width 16 height 16
checkbox input "true"
click at [461, 329] on label "K-Finance Declaration" at bounding box center [529, 333] width 137 height 22
click at [442, 329] on input "K-Finance Declaration" at bounding box center [445, 330] width 16 height 16
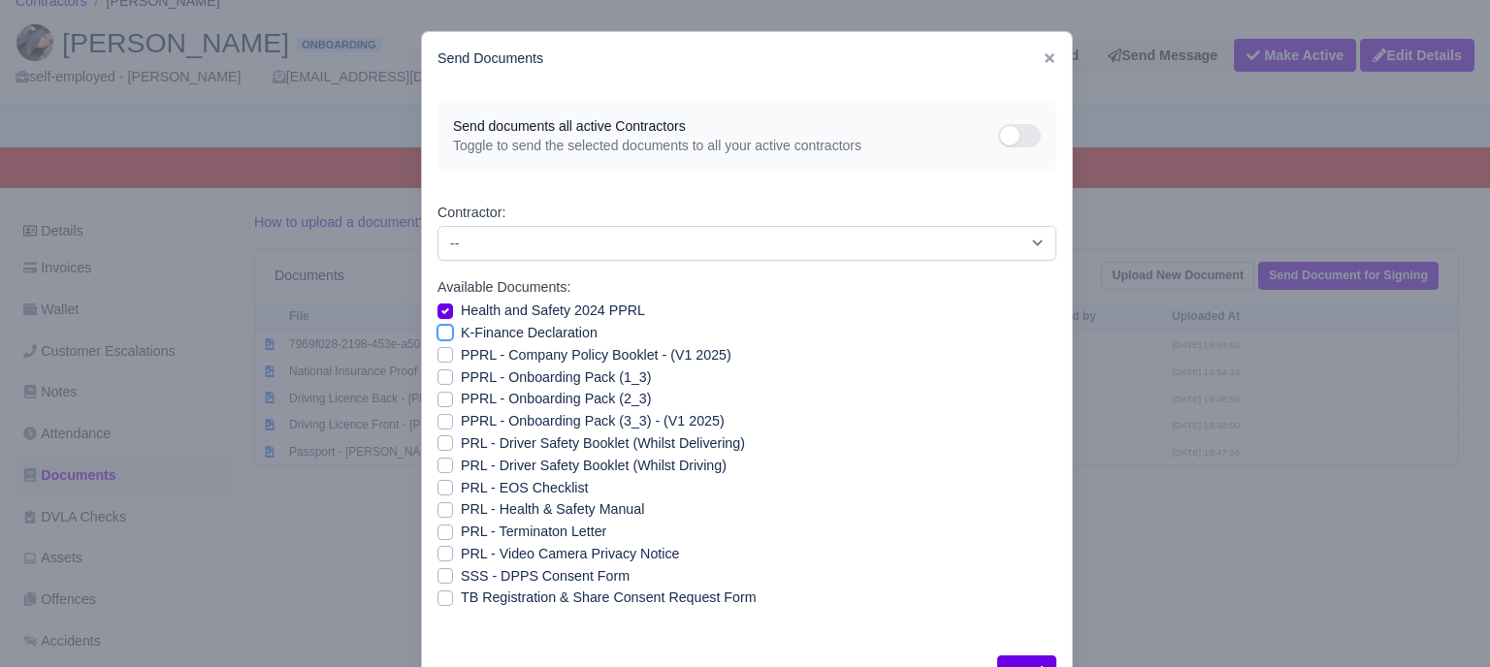
checkbox input "true"
click at [461, 352] on label "PPRL - Company Policy Booklet - (V1 2025)" at bounding box center [596, 355] width 271 height 22
click at [443, 352] on input "PPRL - Company Policy Booklet - (V1 2025)" at bounding box center [445, 352] width 16 height 16
checkbox input "true"
click at [461, 378] on label "PPRL - Onboarding Pack (1_3)" at bounding box center [556, 378] width 190 height 22
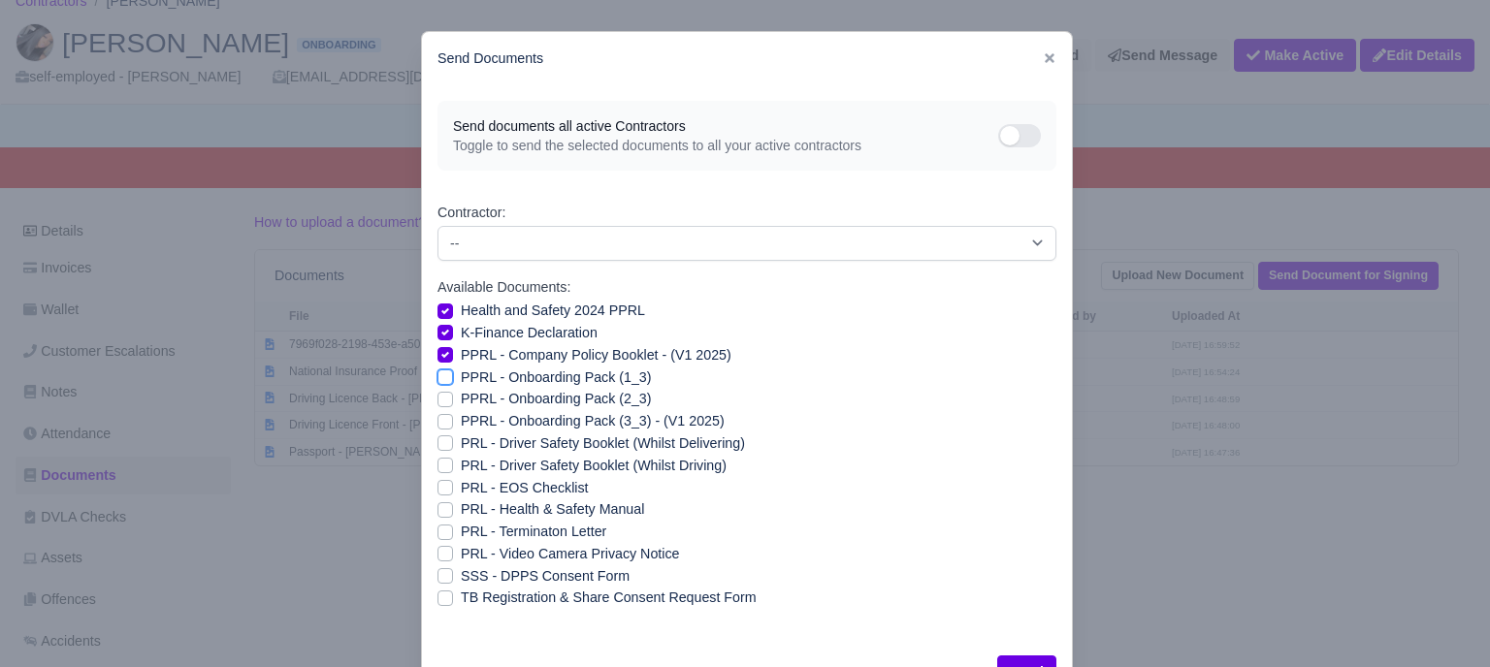
click at [438, 378] on input "PPRL - Onboarding Pack (1_3)" at bounding box center [445, 375] width 16 height 16
checkbox input "true"
click at [461, 399] on label "PPRL - Onboarding Pack (2_3)" at bounding box center [556, 399] width 190 height 22
click at [437, 399] on input "PPRL - Onboarding Pack (2_3)" at bounding box center [445, 396] width 16 height 16
checkbox input "true"
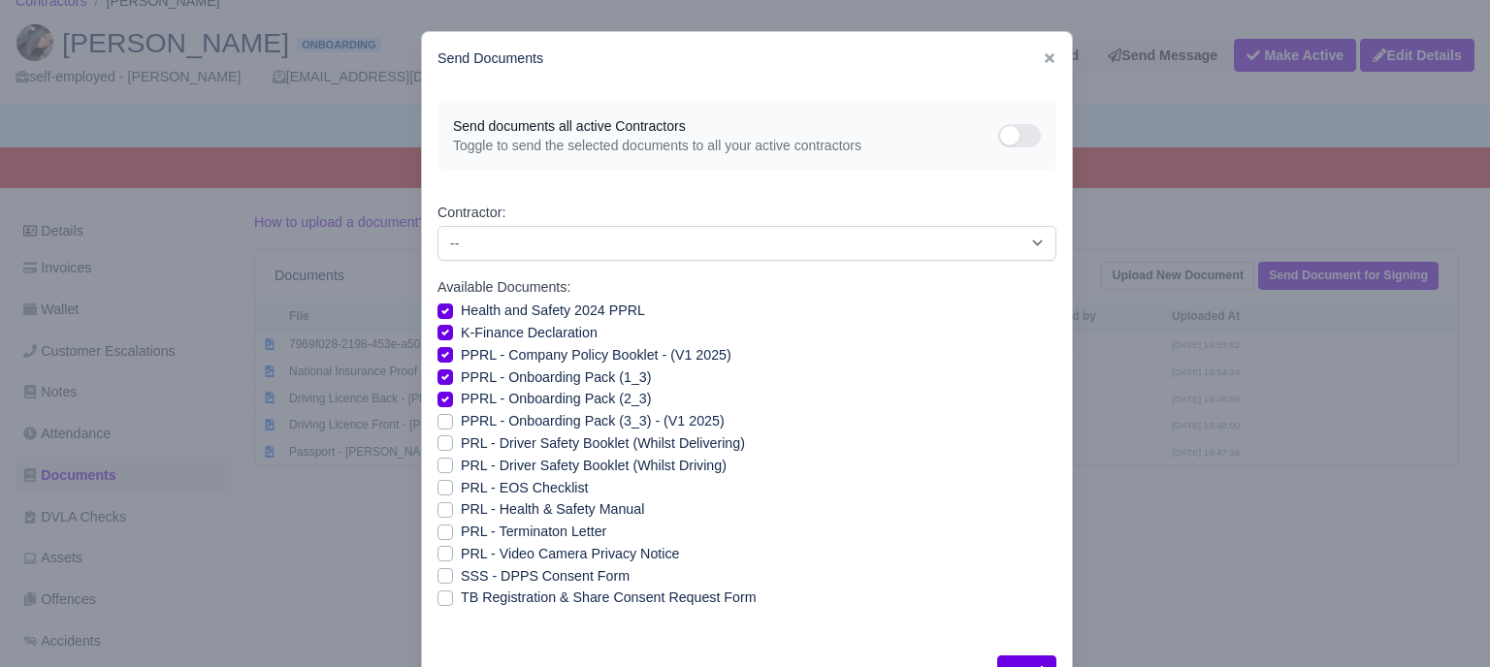
drag, startPoint x: 438, startPoint y: 420, endPoint x: 437, endPoint y: 436, distance: 15.6
click at [461, 422] on label "PPRL - Onboarding Pack (3_3) - (V1 2025)" at bounding box center [593, 421] width 264 height 22
click at [438, 422] on input "PPRL - Onboarding Pack (3_3) - (V1 2025)" at bounding box center [445, 418] width 16 height 16
checkbox input "true"
click at [461, 443] on label "PRL - Driver Safety Booklet (Whilst Delivering)" at bounding box center [603, 444] width 284 height 22
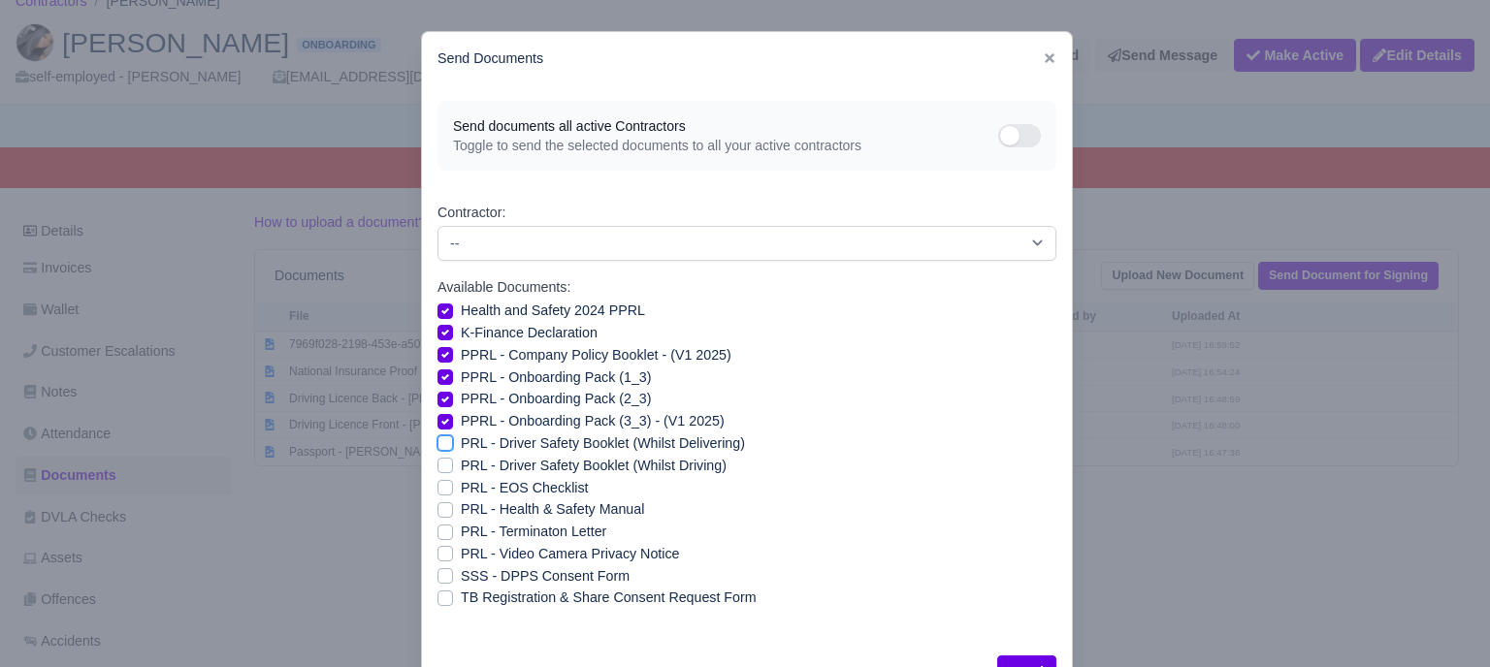
click at [437, 443] on input "PRL - Driver Safety Booklet (Whilst Delivering)" at bounding box center [445, 441] width 16 height 16
checkbox input "true"
drag, startPoint x: 436, startPoint y: 466, endPoint x: 436, endPoint y: 476, distance: 10.7
click at [461, 467] on label "PRL - Driver Safety Booklet (Whilst Driving)" at bounding box center [594, 466] width 266 height 22
click at [437, 467] on input "PRL - Driver Safety Booklet (Whilst Driving)" at bounding box center [445, 463] width 16 height 16
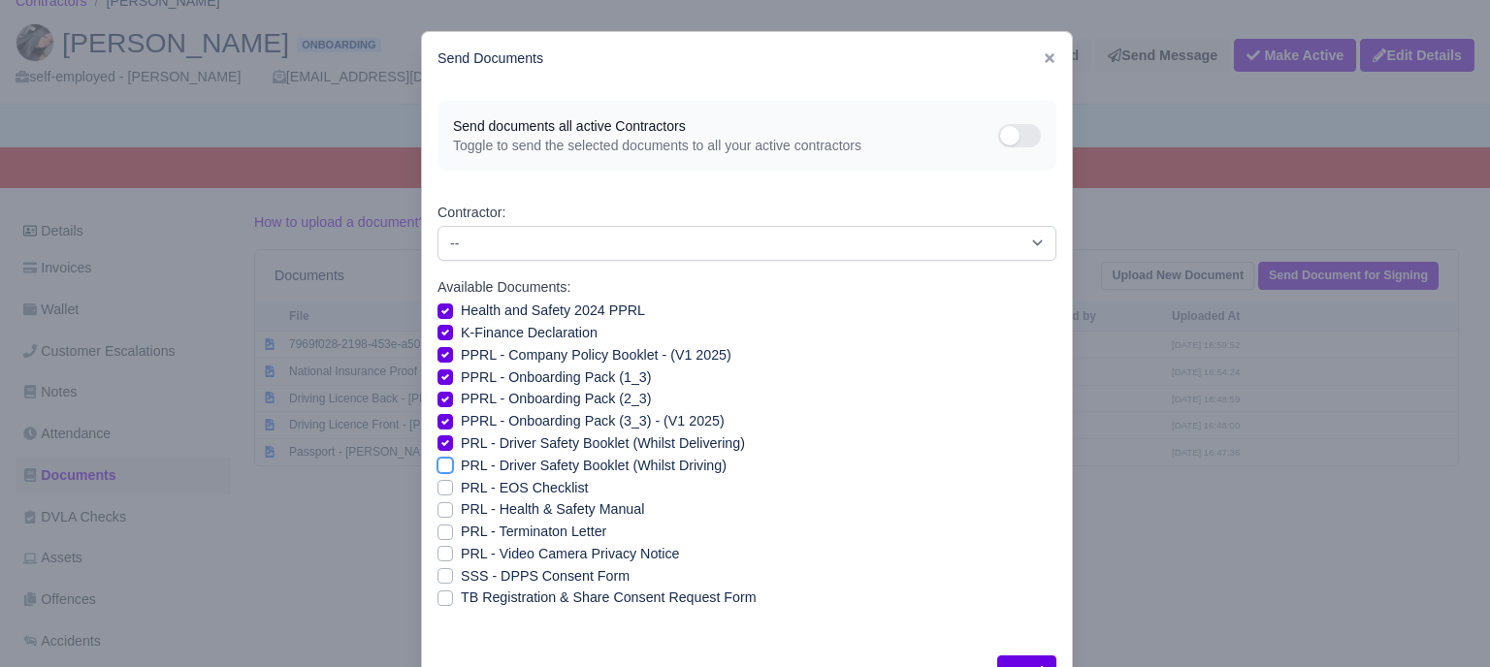
checkbox input "true"
click at [461, 514] on label "PRL - Health & Safety Manual" at bounding box center [552, 510] width 183 height 22
click at [438, 514] on input "PRL - Health & Safety Manual" at bounding box center [445, 507] width 16 height 16
checkbox input "true"
click at [461, 553] on label "PRL - Video Camera Privacy Notice" at bounding box center [570, 554] width 218 height 22
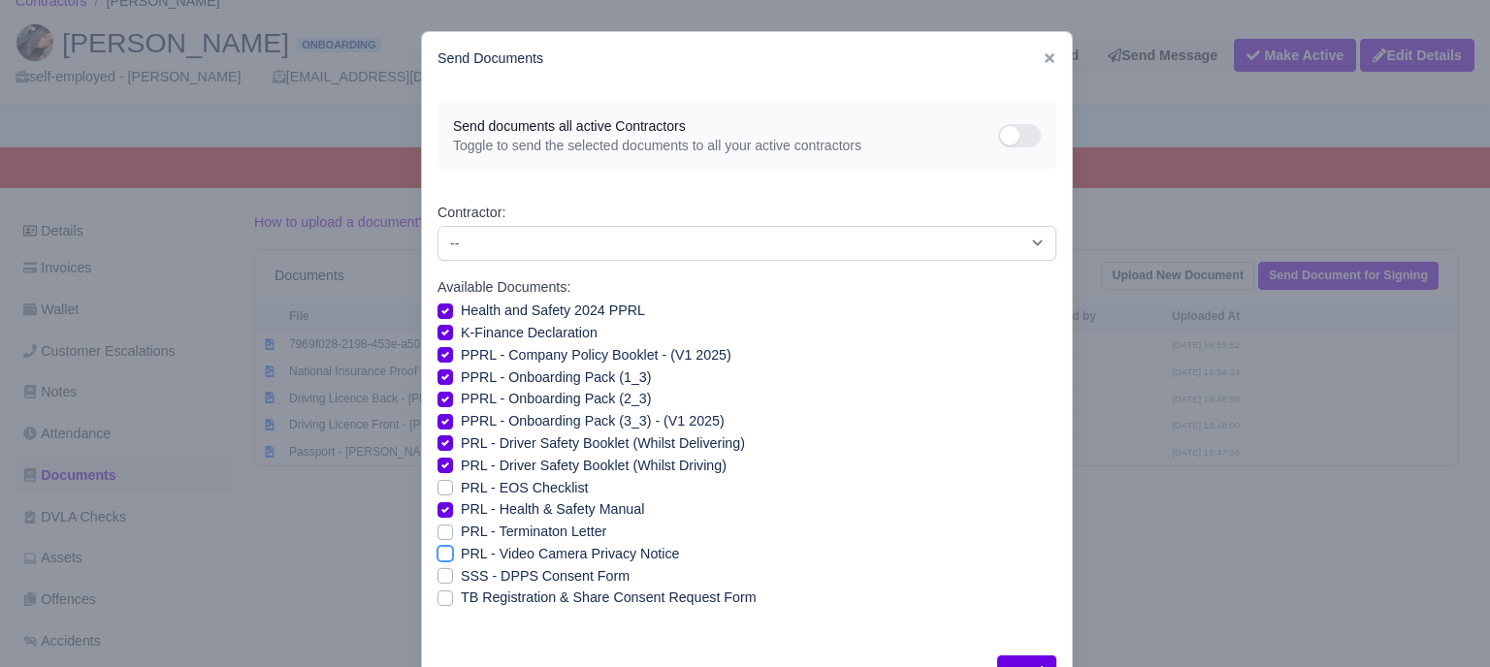
click at [442, 553] on input "PRL - Video Camera Privacy Notice" at bounding box center [445, 551] width 16 height 16
checkbox input "true"
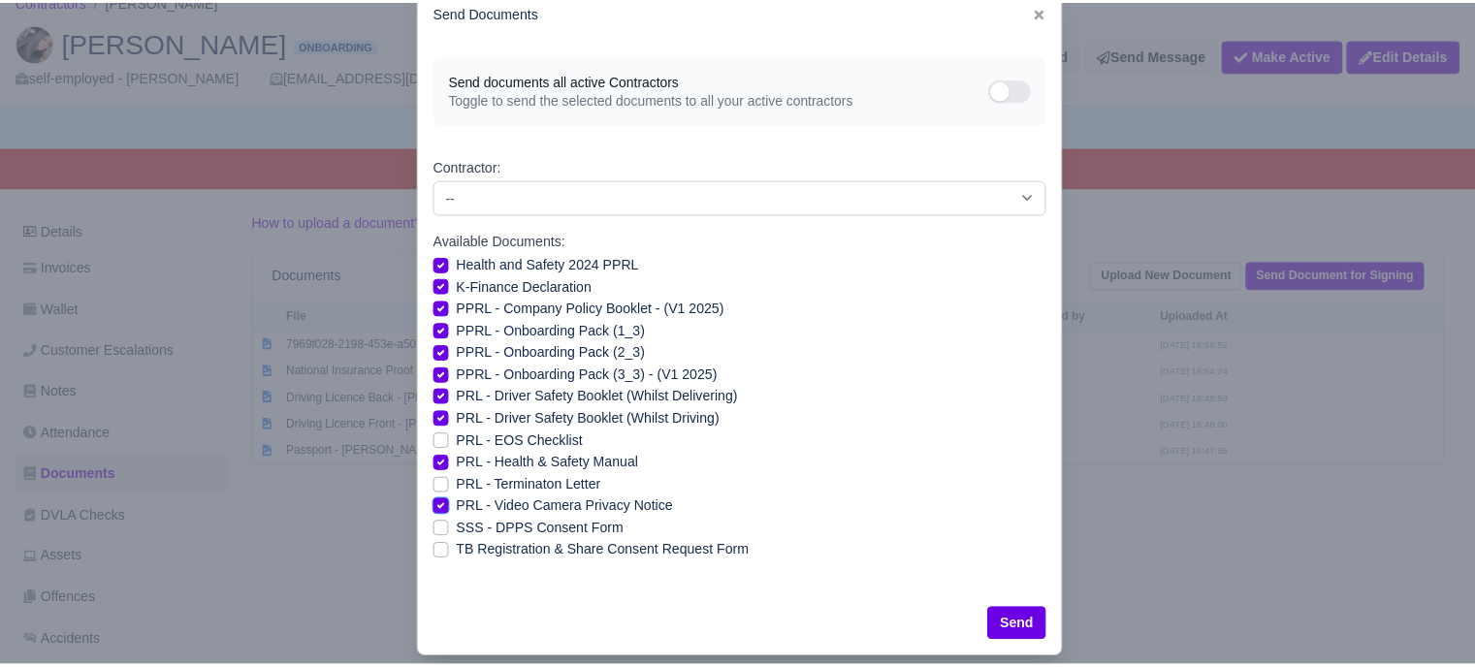
scroll to position [70, 0]
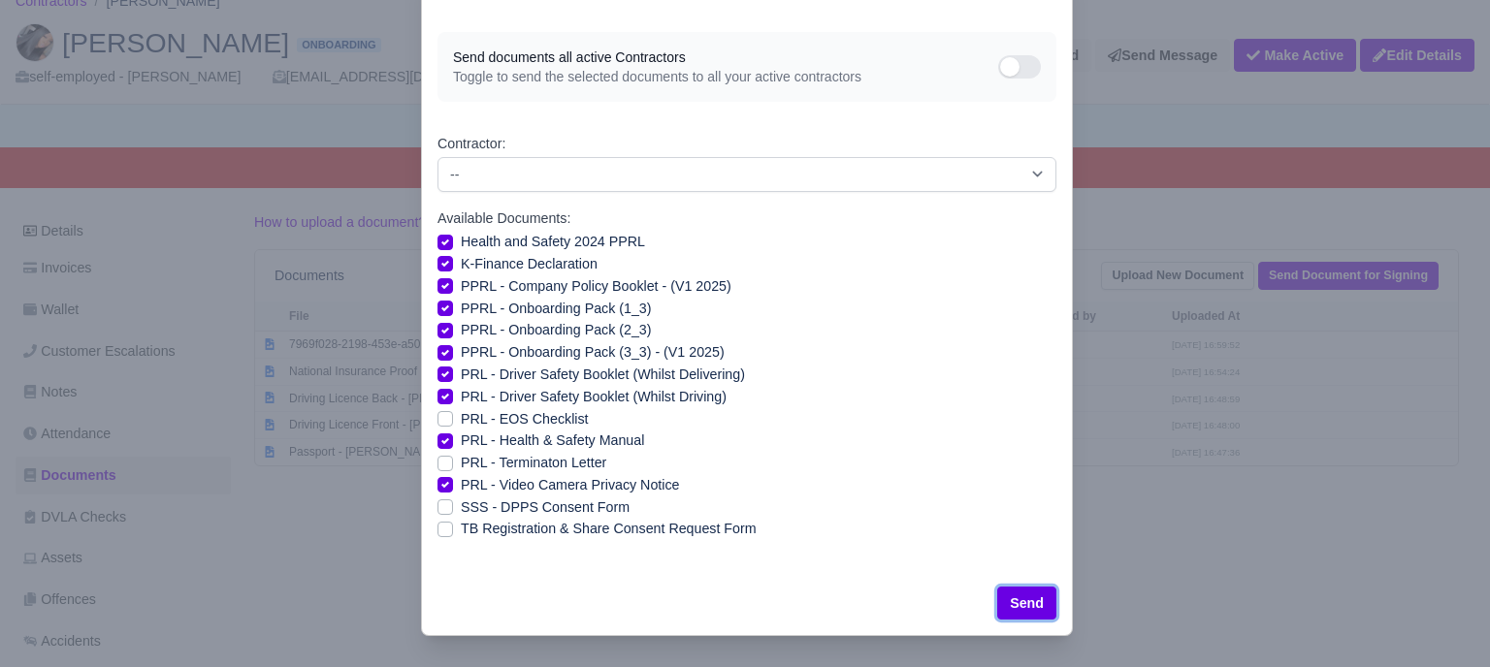
click at [1012, 603] on button "Send" at bounding box center [1026, 603] width 59 height 33
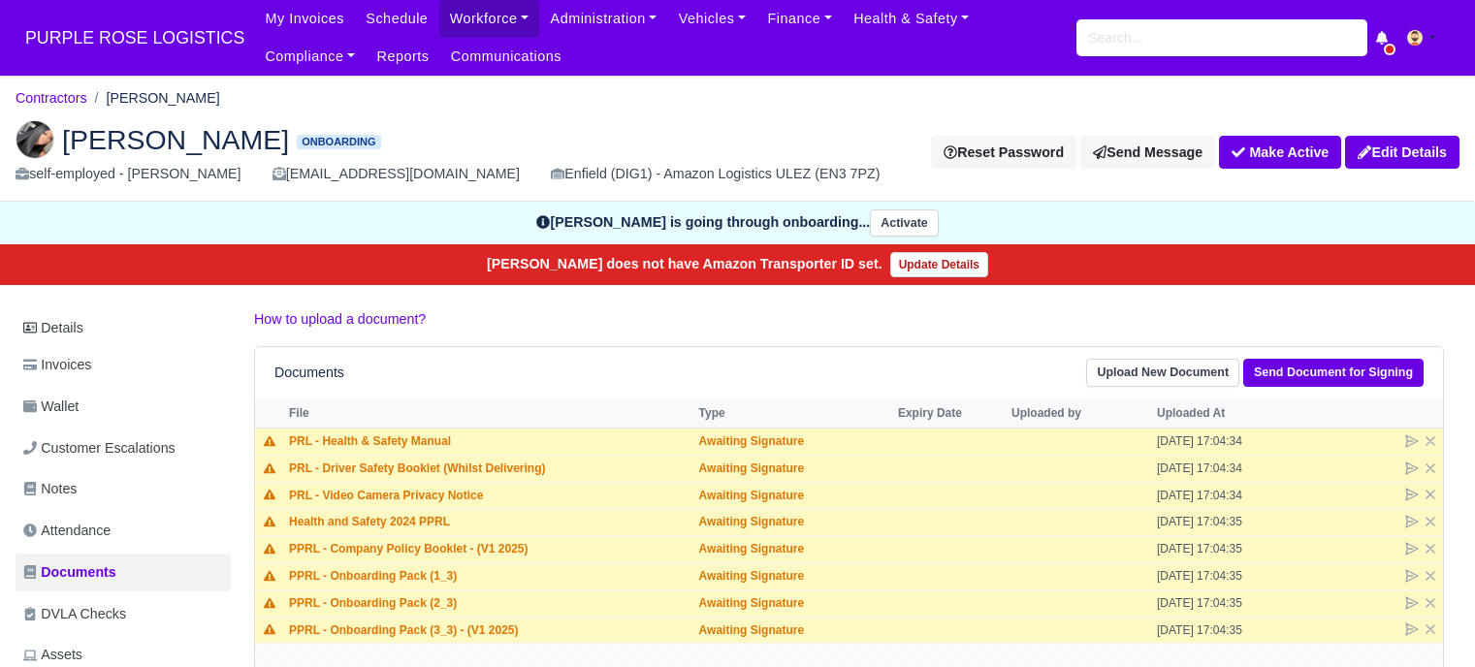
scroll to position [97, 0]
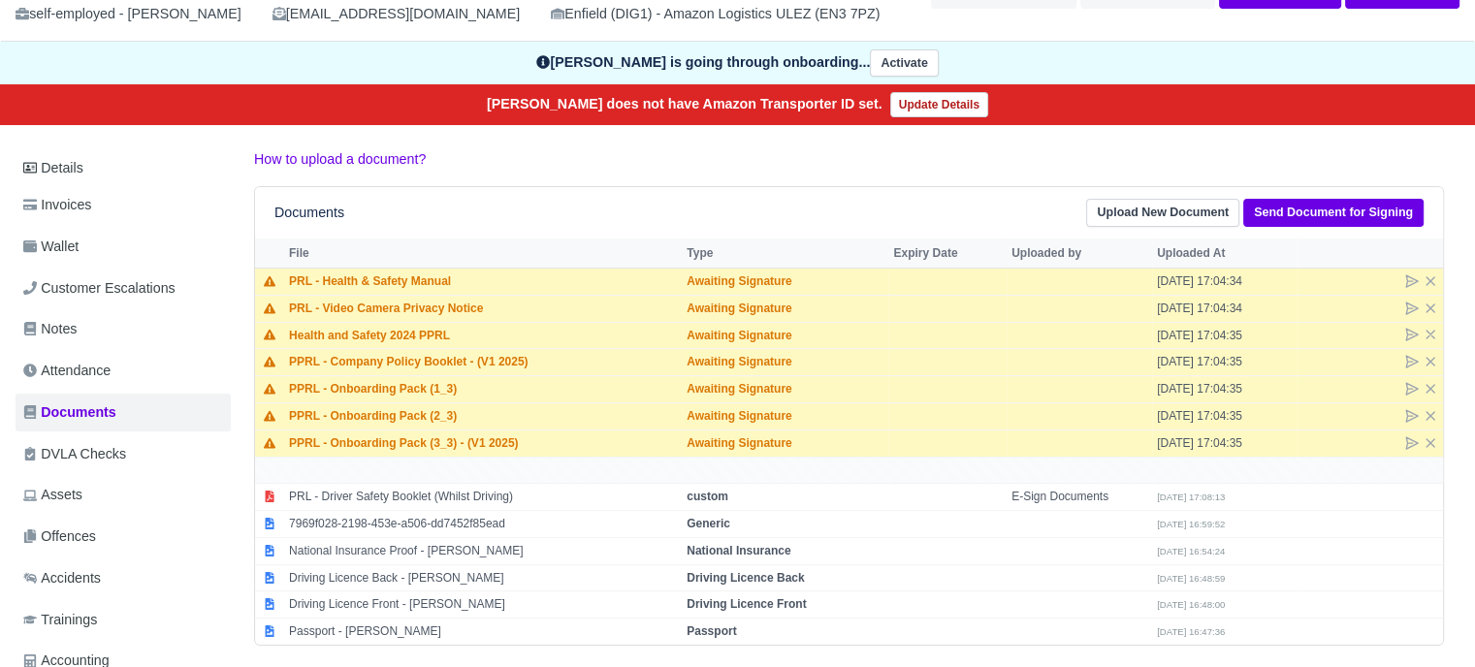
scroll to position [194, 0]
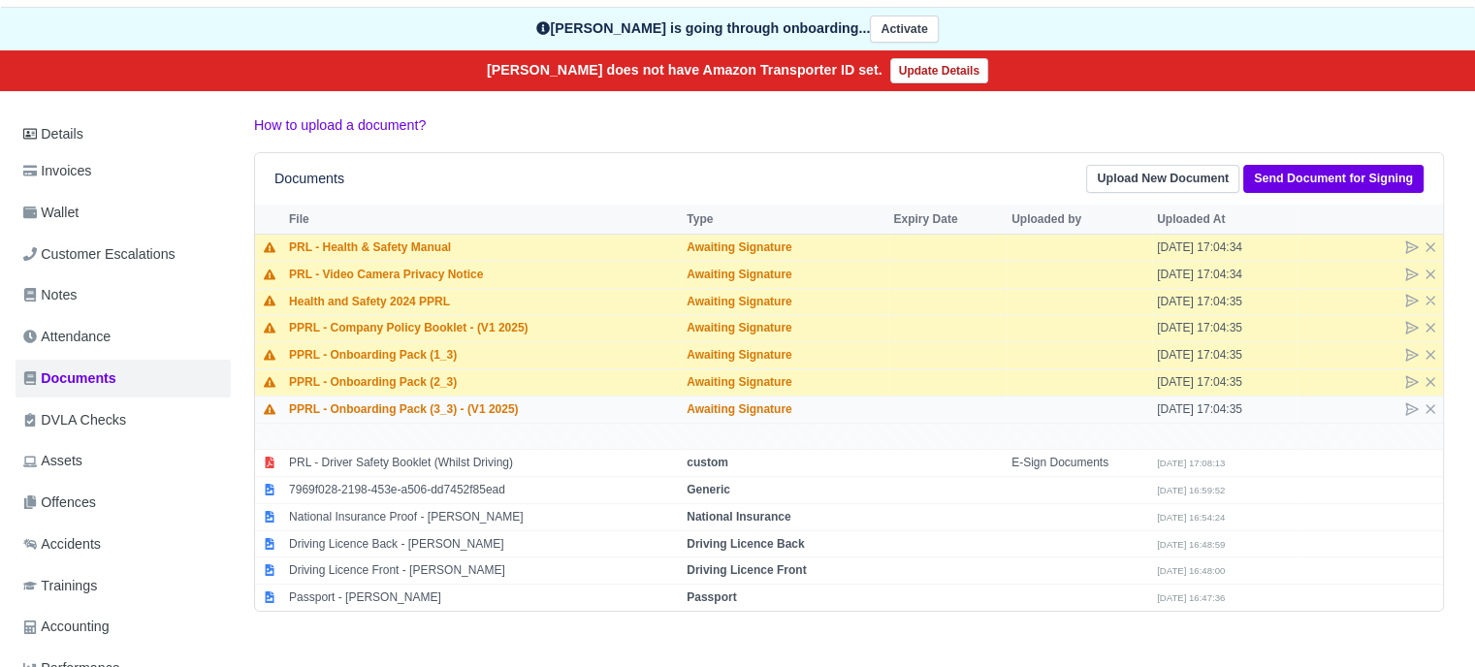
drag, startPoint x: 288, startPoint y: 243, endPoint x: 520, endPoint y: 404, distance: 282.3
click at [520, 404] on tbody "PRL - Health & Safety Manual Awaiting Signature [DATE] 17:04:34" at bounding box center [849, 422] width 1188 height 377
copy tbody "PRL - Health & Safety Manual Awaiting Signature [DATE] 17:04:34 PRL - Video Cam…"
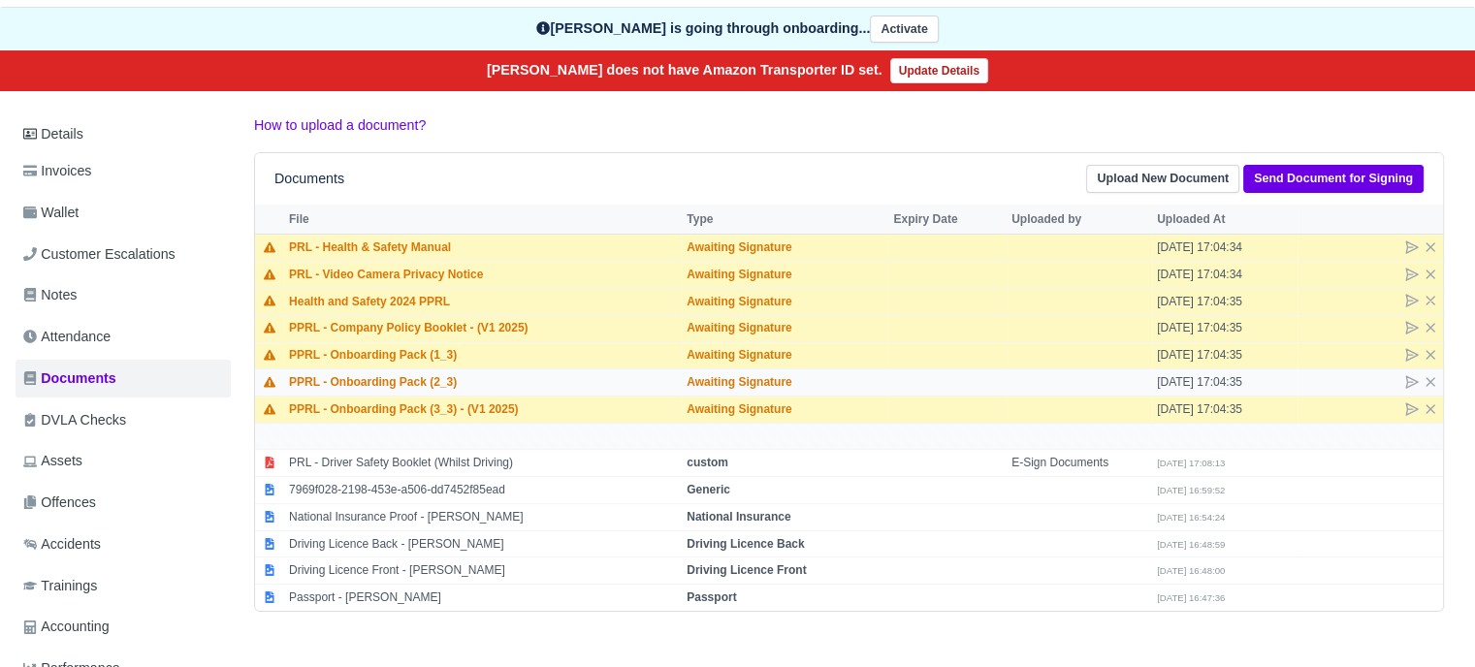
drag, startPoint x: 597, startPoint y: 422, endPoint x: 547, endPoint y: 369, distance: 72.8
click at [597, 423] on td at bounding box center [849, 436] width 1188 height 27
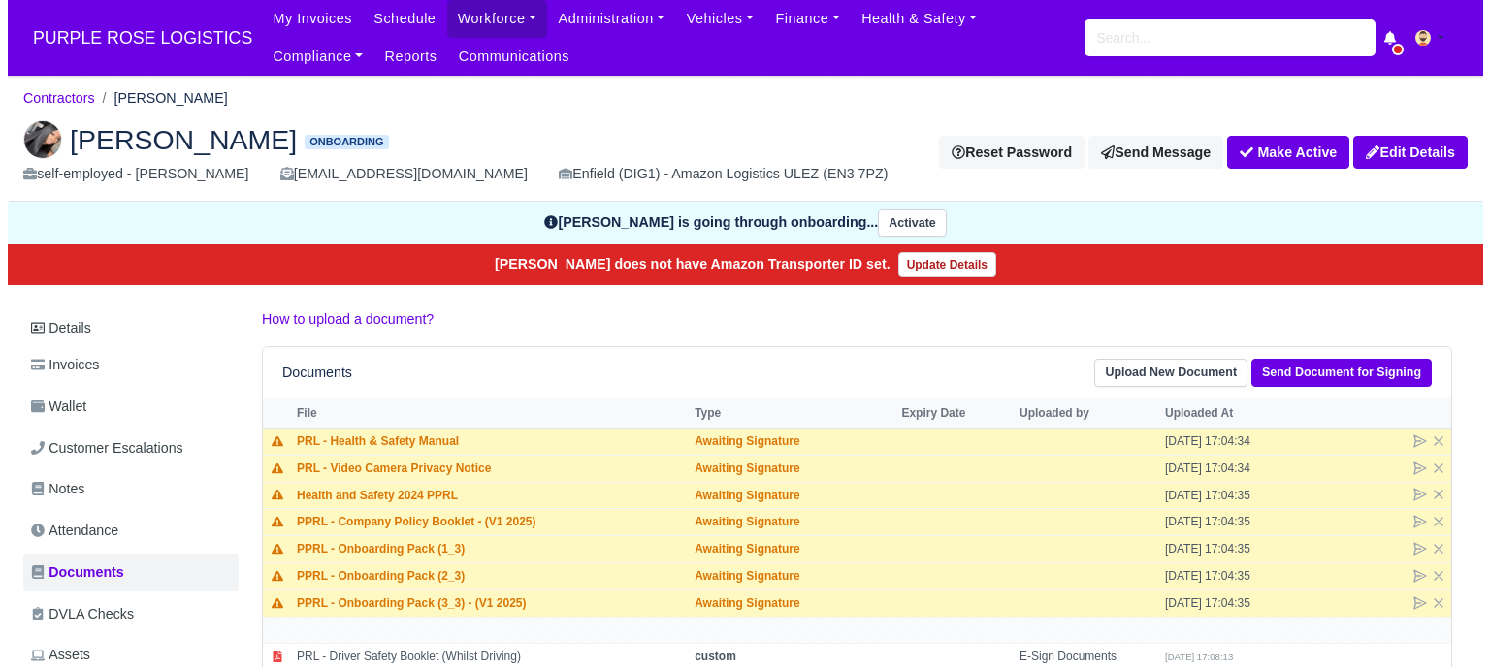
scroll to position [194, 0]
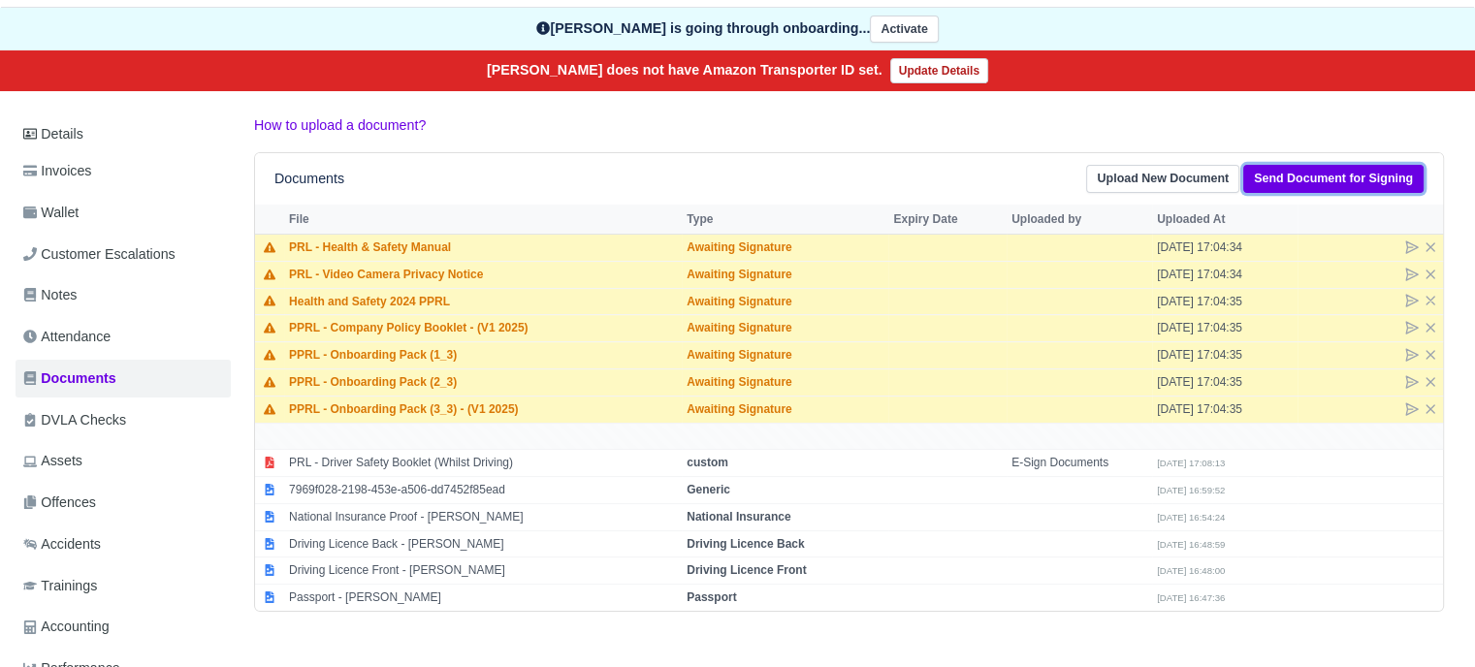
click at [1399, 177] on link "Send Document for Signing" at bounding box center [1334, 179] width 180 height 28
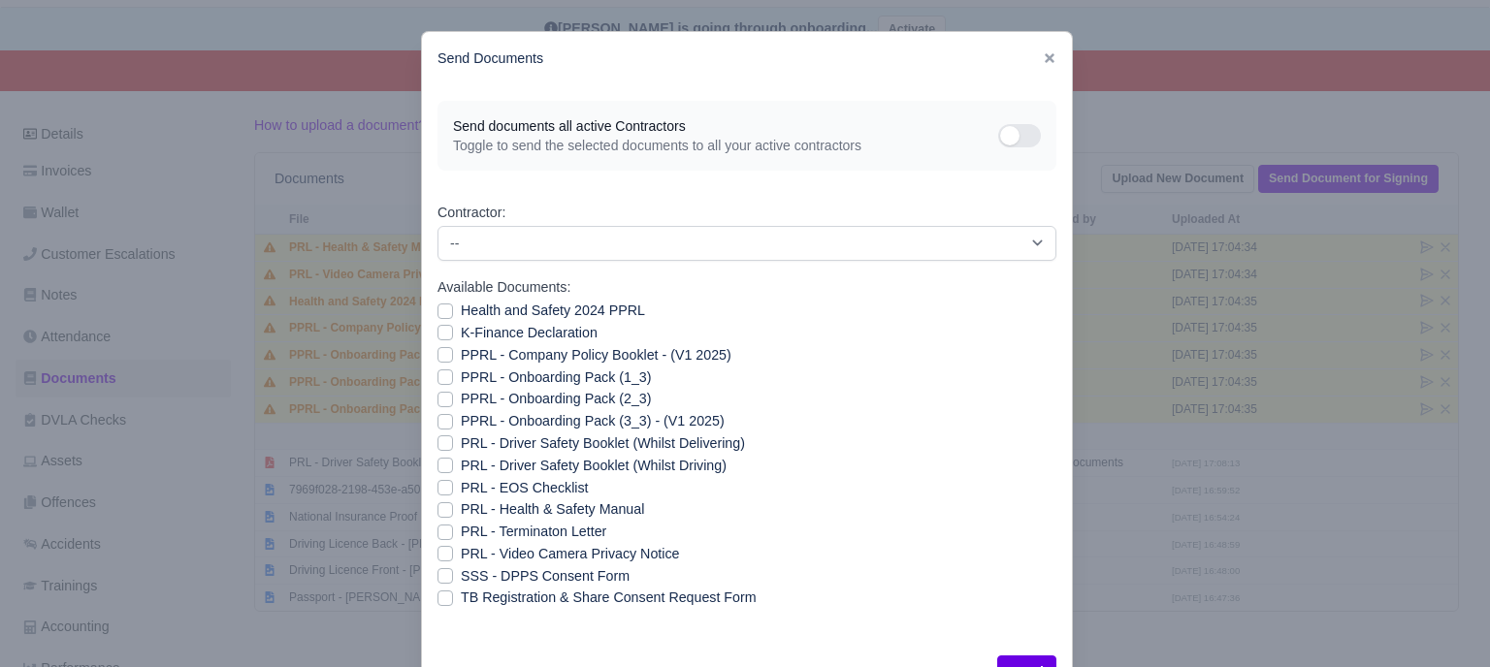
drag, startPoint x: 711, startPoint y: 61, endPoint x: 914, endPoint y: 64, distance: 202.8
click at [905, 63] on div "Send Documents" at bounding box center [747, 58] width 650 height 53
click at [461, 356] on label "PPRL - Company Policy Booklet - (V1 2025)" at bounding box center [596, 355] width 271 height 22
click at [438, 356] on input "PPRL - Company Policy Booklet - (V1 2025)" at bounding box center [445, 352] width 16 height 16
checkbox input "true"
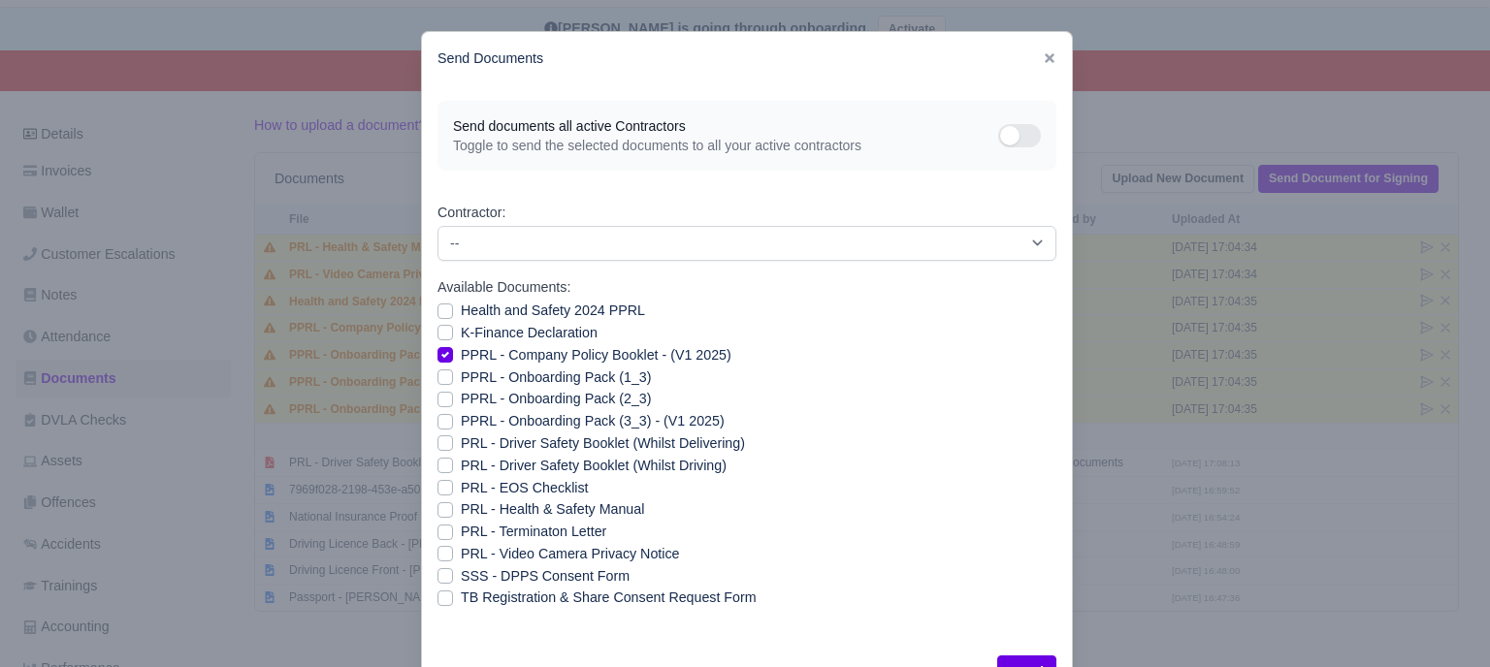
click at [461, 336] on label "K-Finance Declaration" at bounding box center [529, 333] width 137 height 22
click at [440, 336] on input "K-Finance Declaration" at bounding box center [445, 330] width 16 height 16
checkbox input "true"
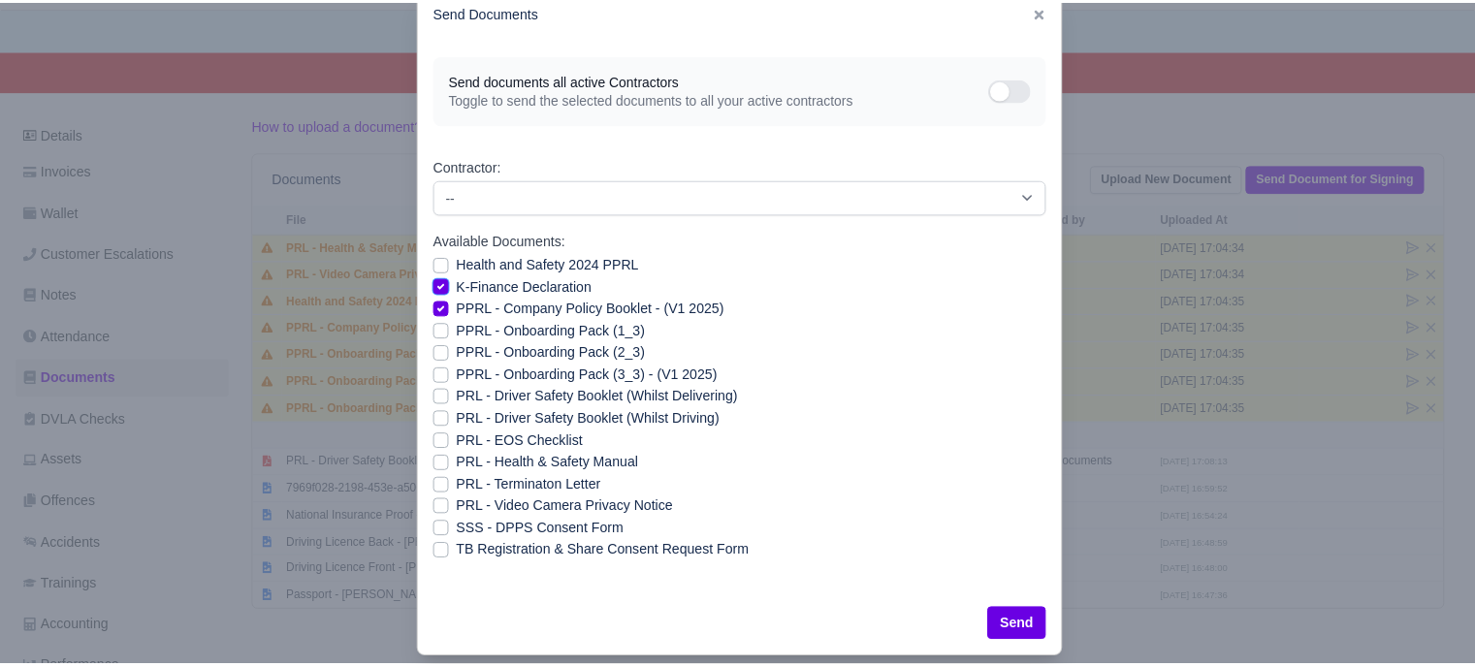
scroll to position [70, 0]
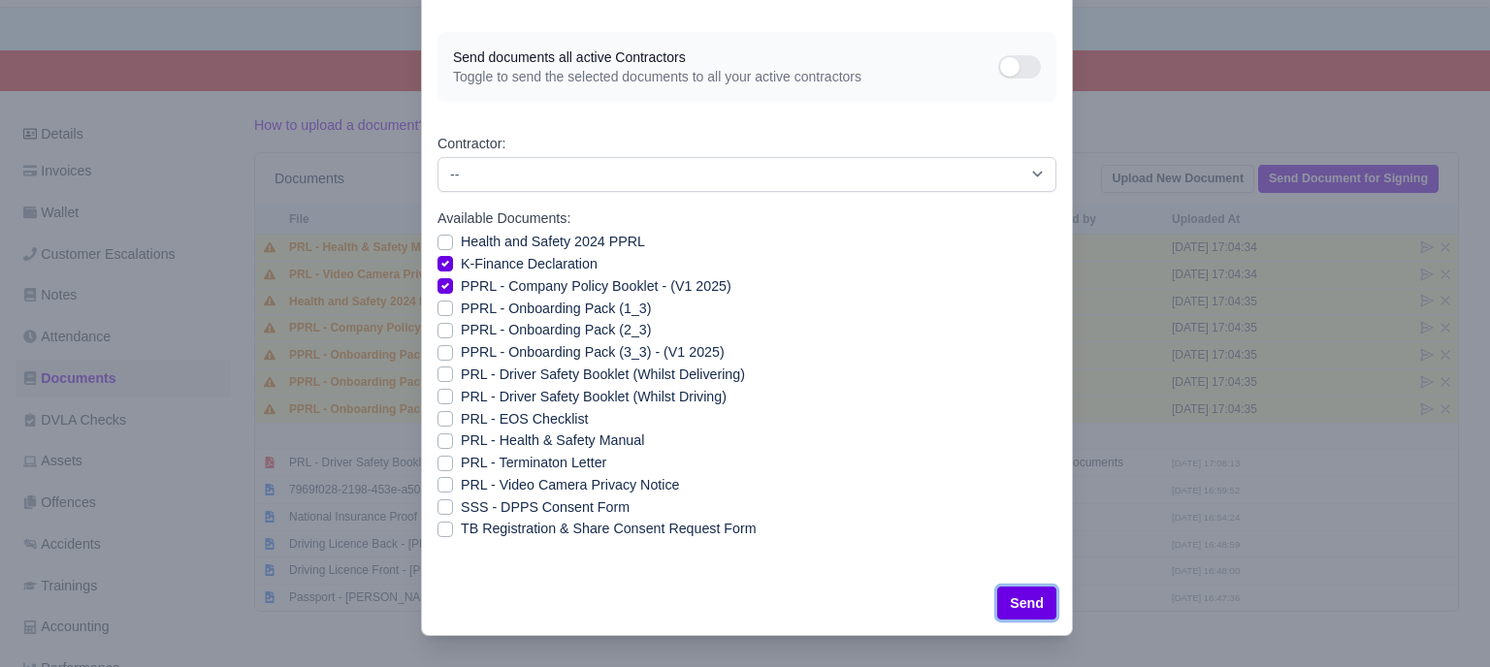
click at [1022, 603] on button "Send" at bounding box center [1026, 603] width 59 height 33
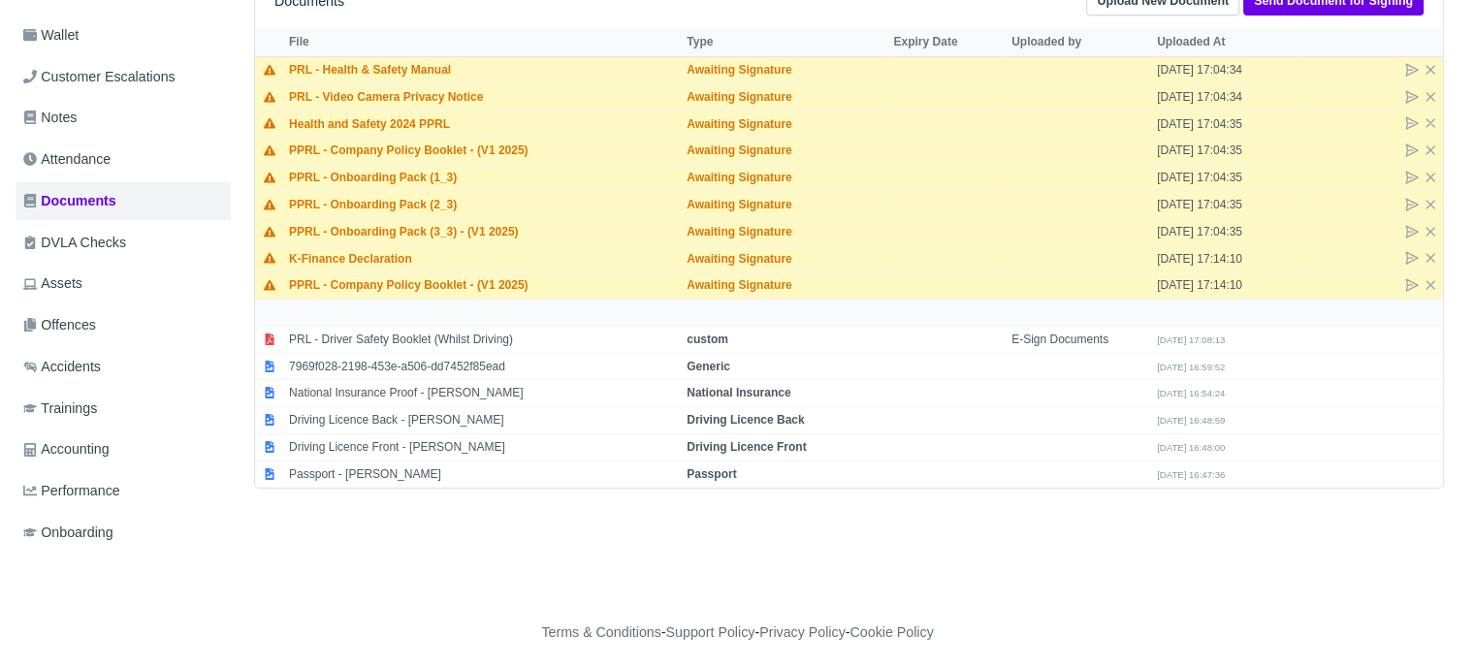
scroll to position [377, 0]
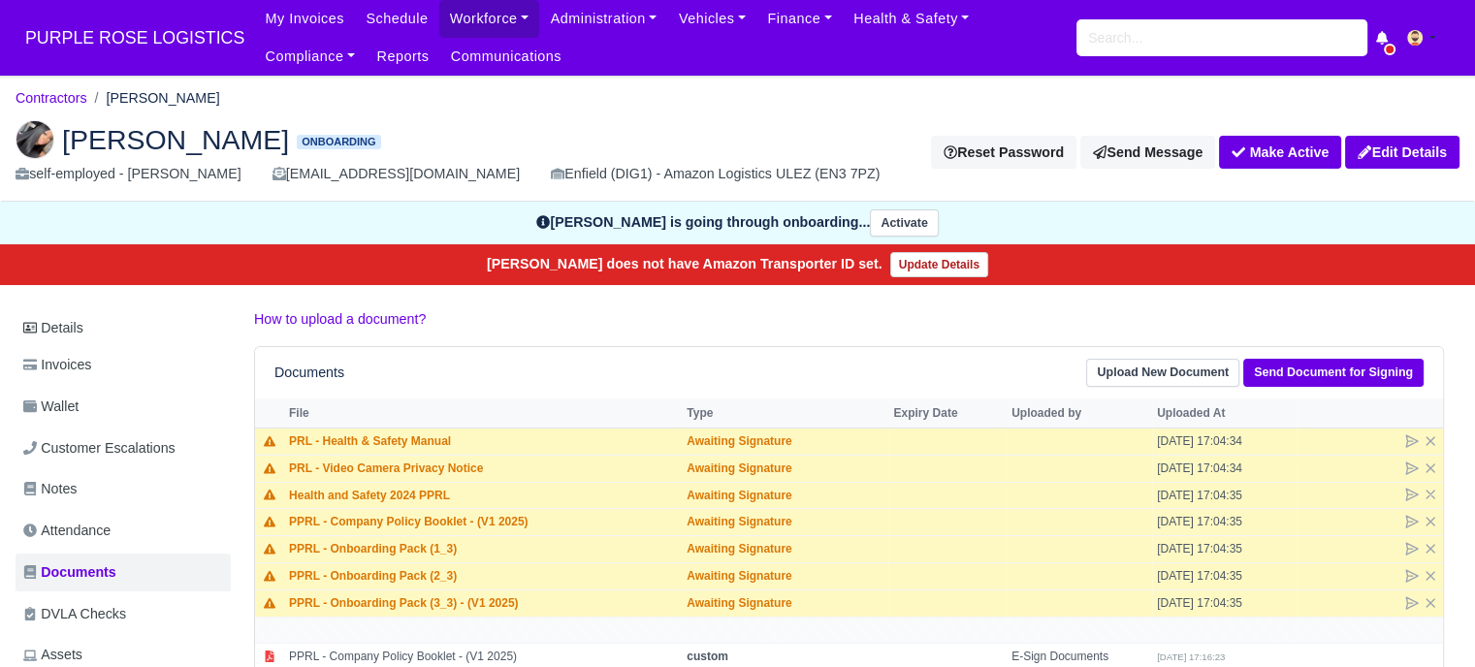
scroll to position [97, 0]
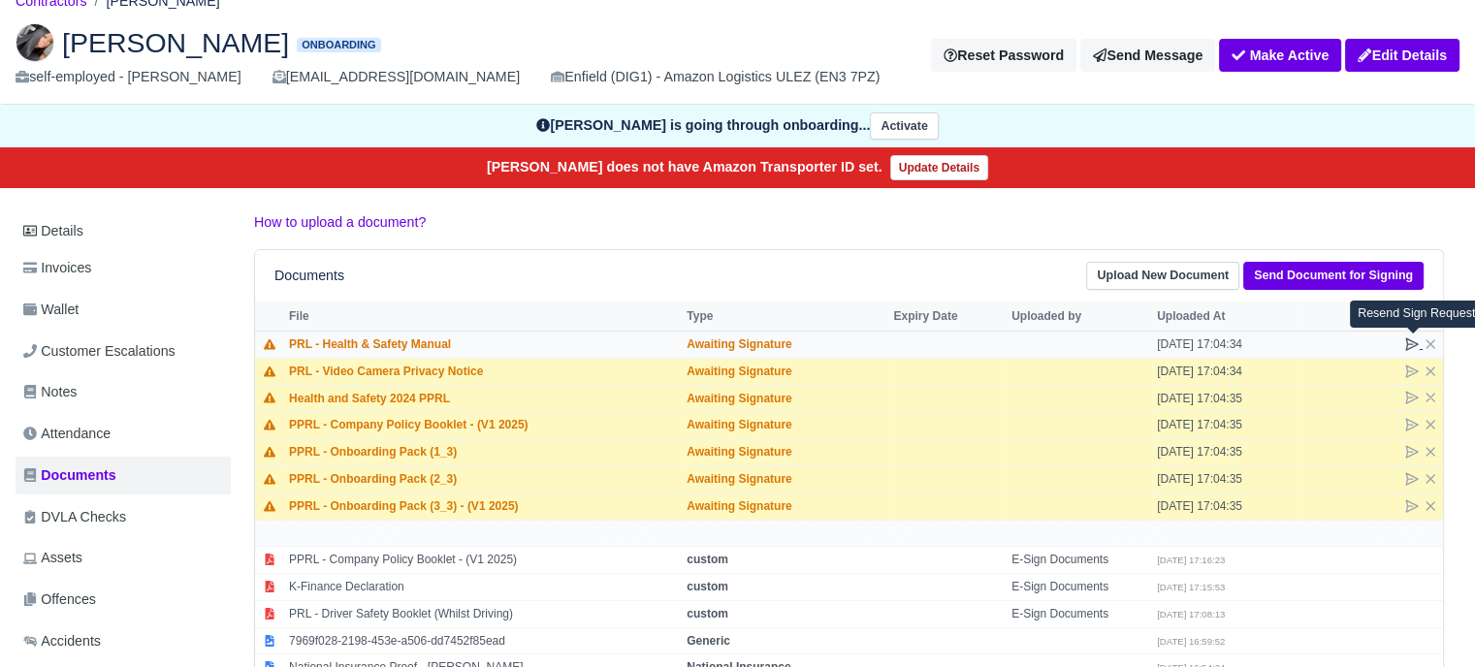
click at [1411, 347] on icon at bounding box center [1413, 345] width 16 height 16
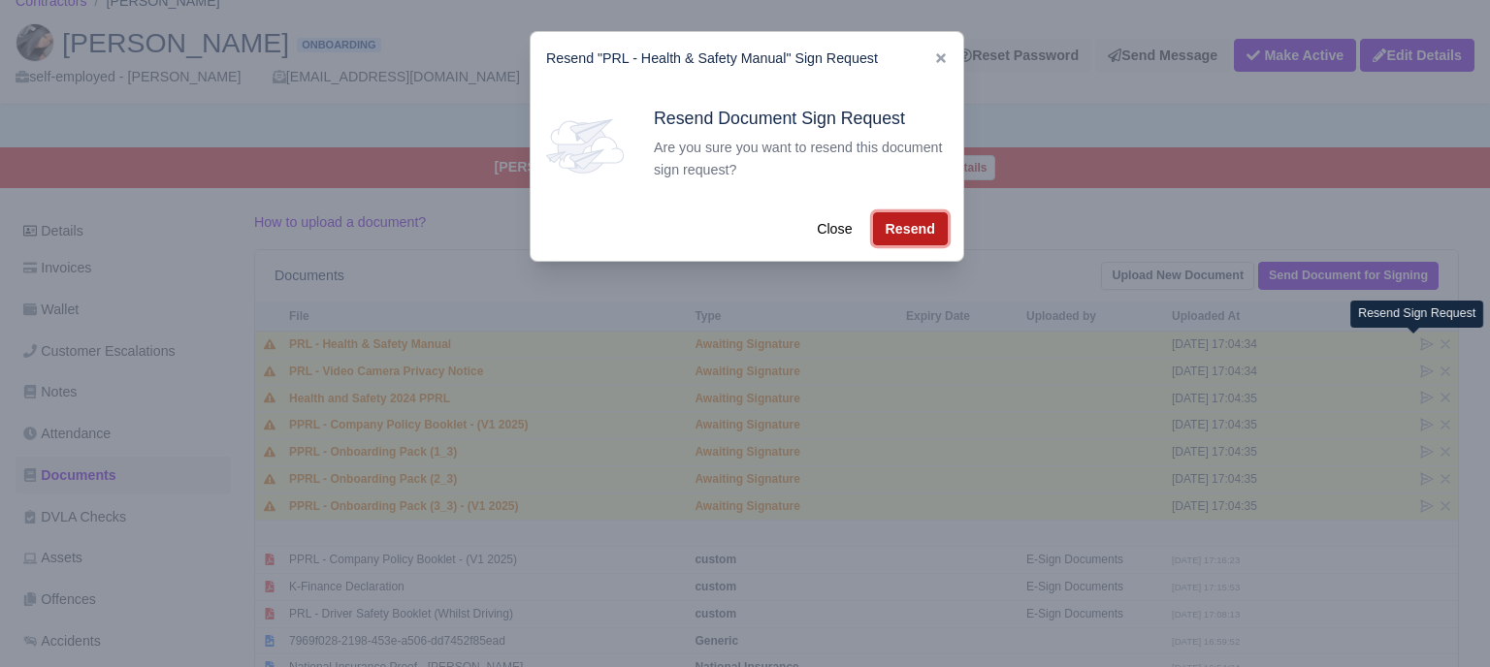
click at [893, 236] on button "Resend" at bounding box center [910, 228] width 75 height 33
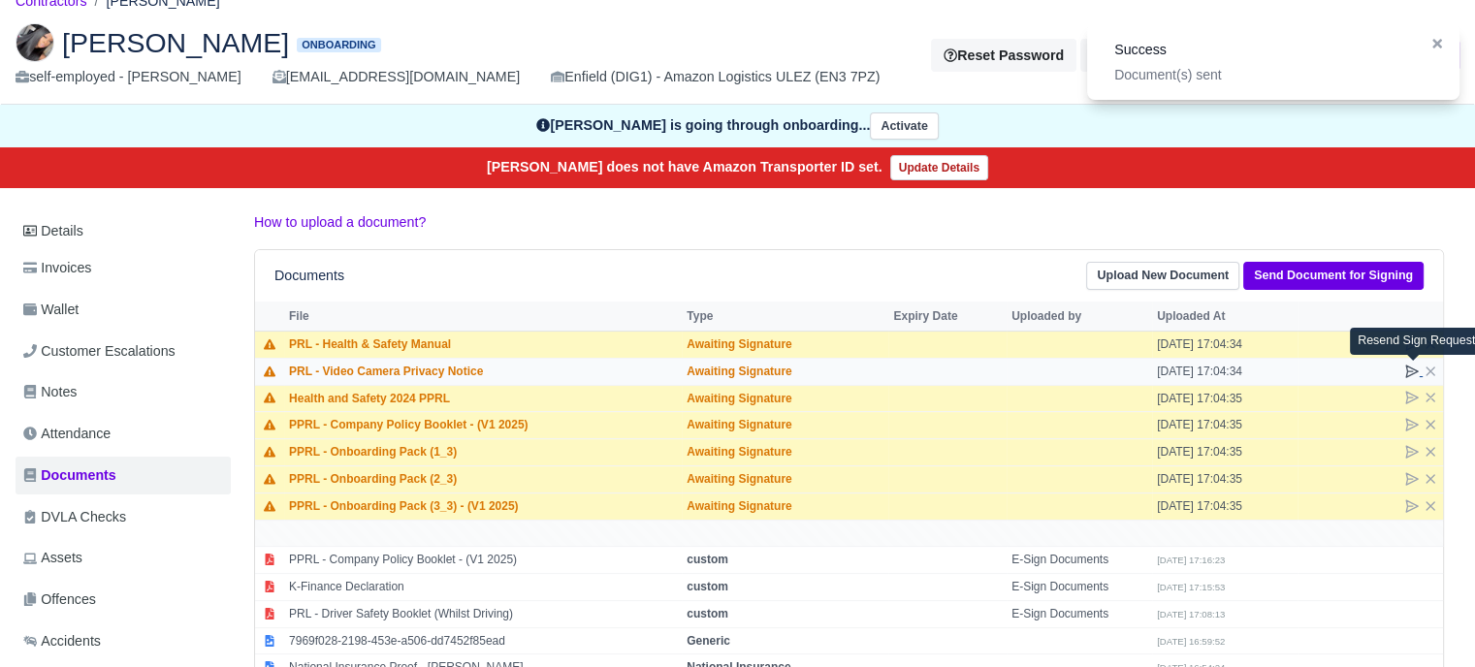
click at [1413, 368] on icon at bounding box center [1413, 372] width 12 height 12
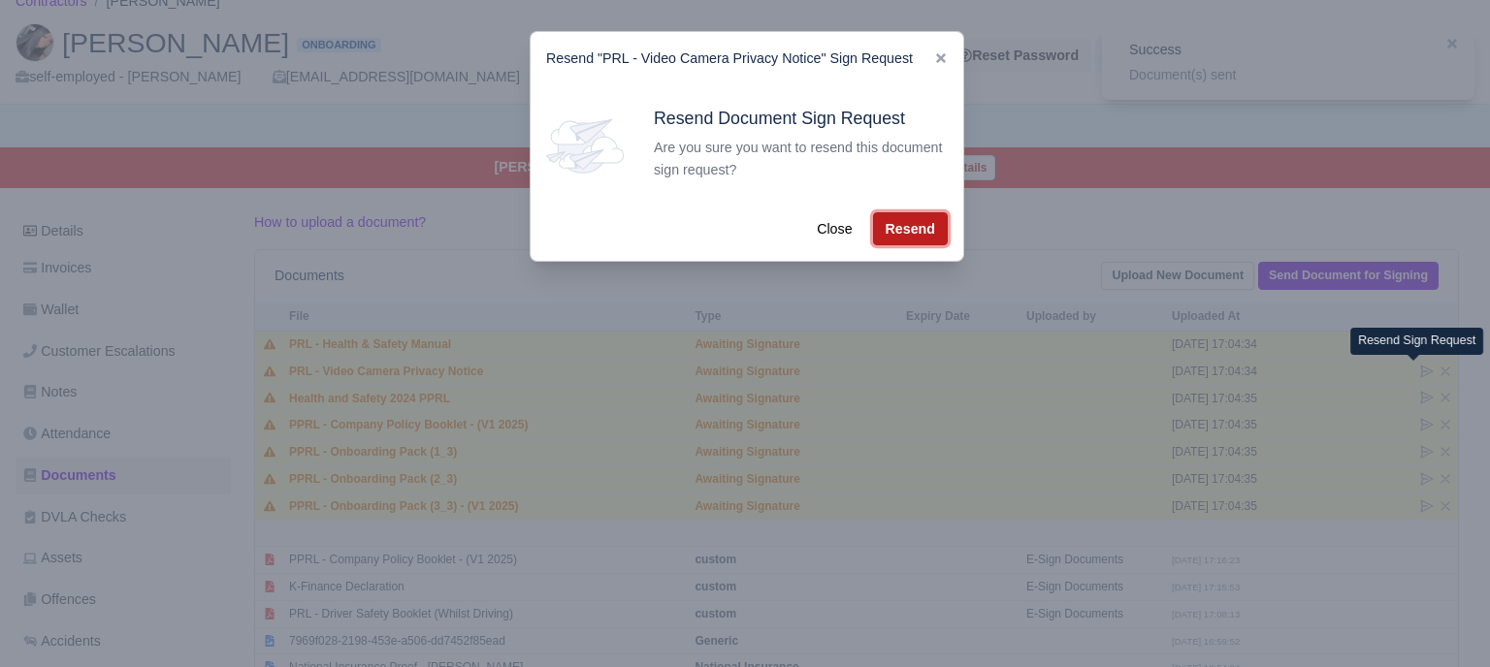
click at [916, 233] on button "Resend" at bounding box center [910, 228] width 75 height 33
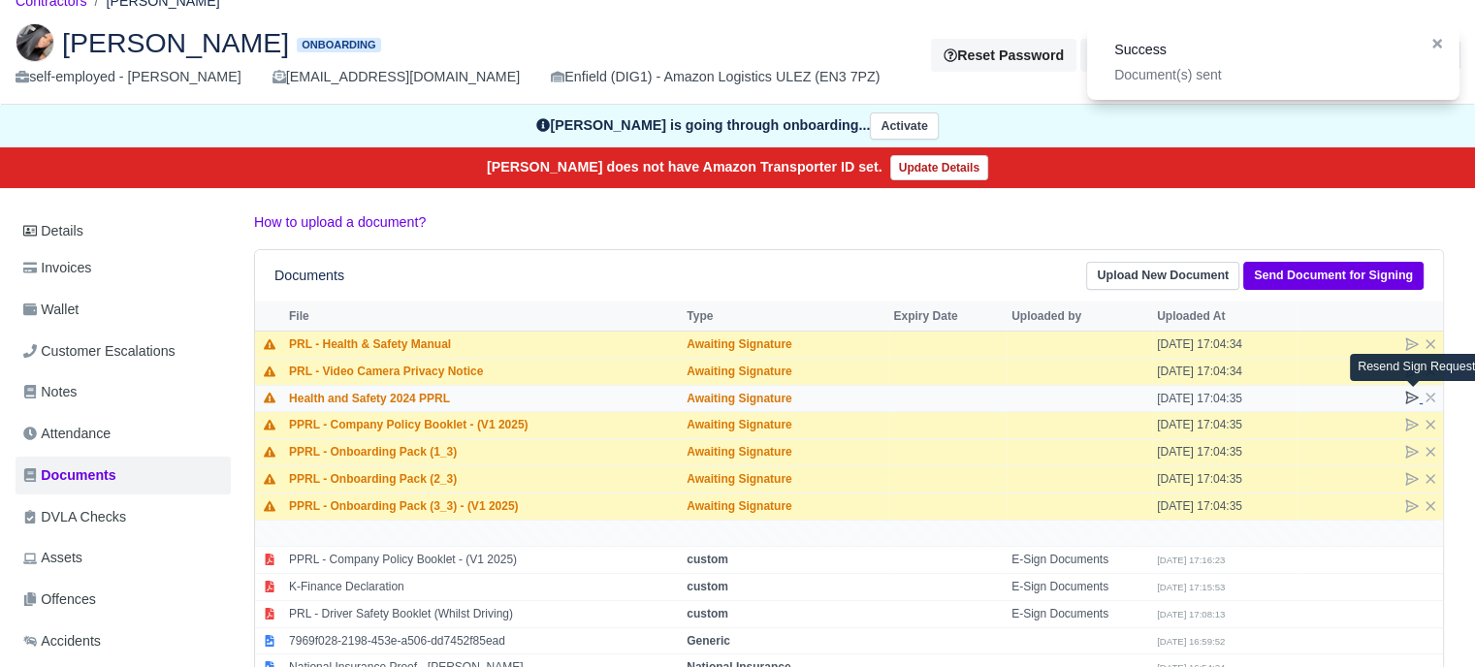
click at [1414, 395] on icon at bounding box center [1413, 398] width 12 height 12
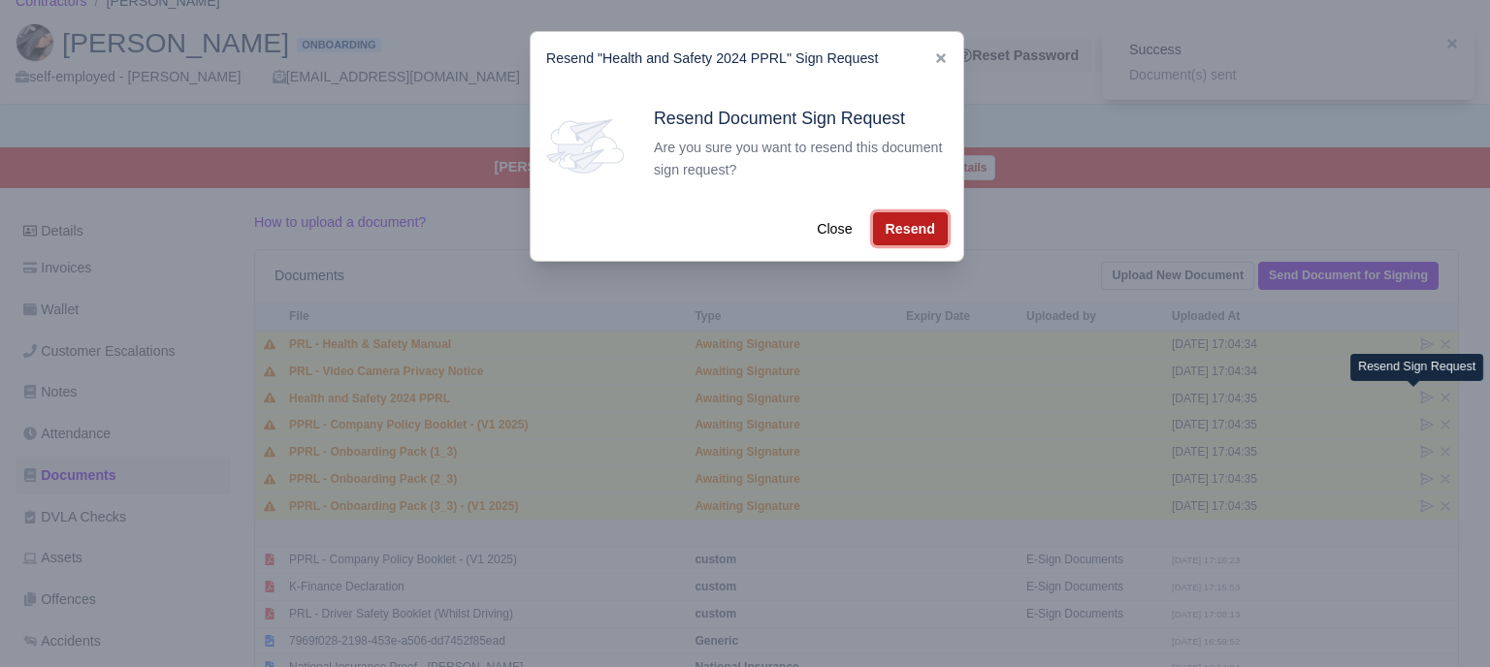
click at [904, 226] on button "Resend" at bounding box center [910, 228] width 75 height 33
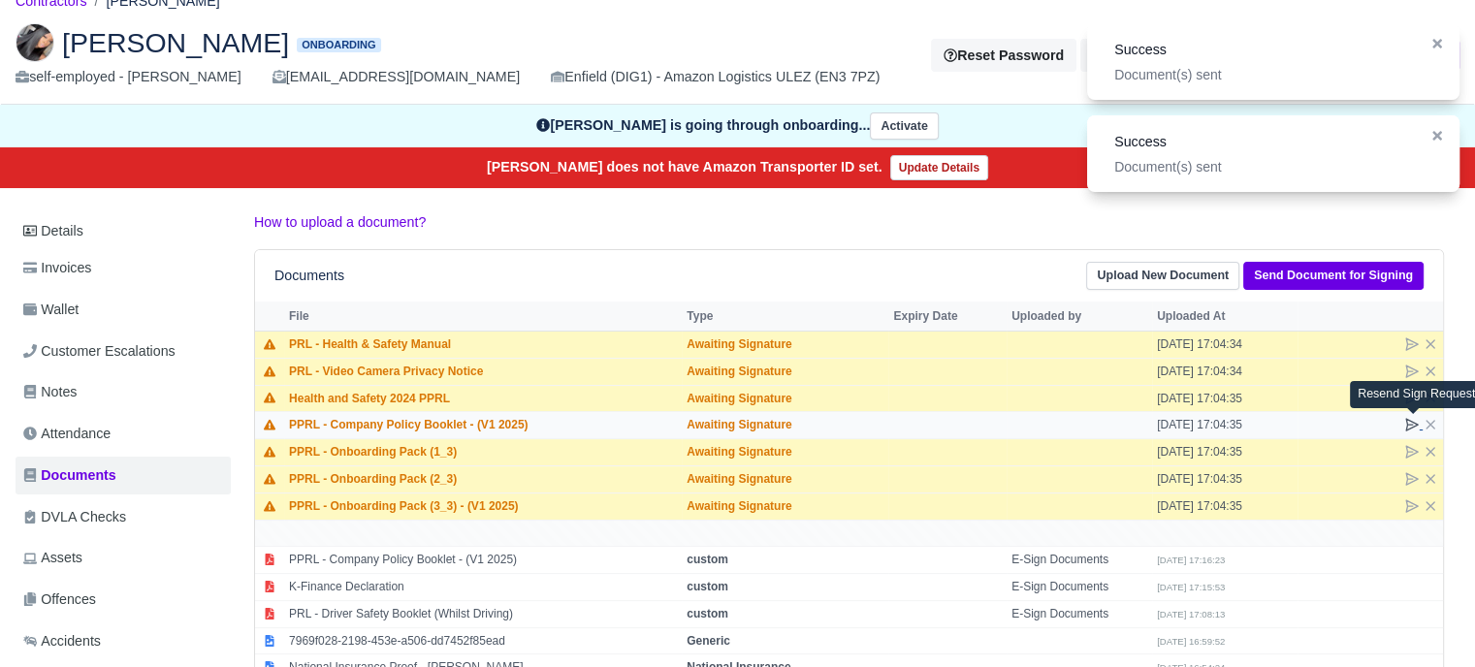
click at [1414, 422] on icon at bounding box center [1413, 425] width 12 height 12
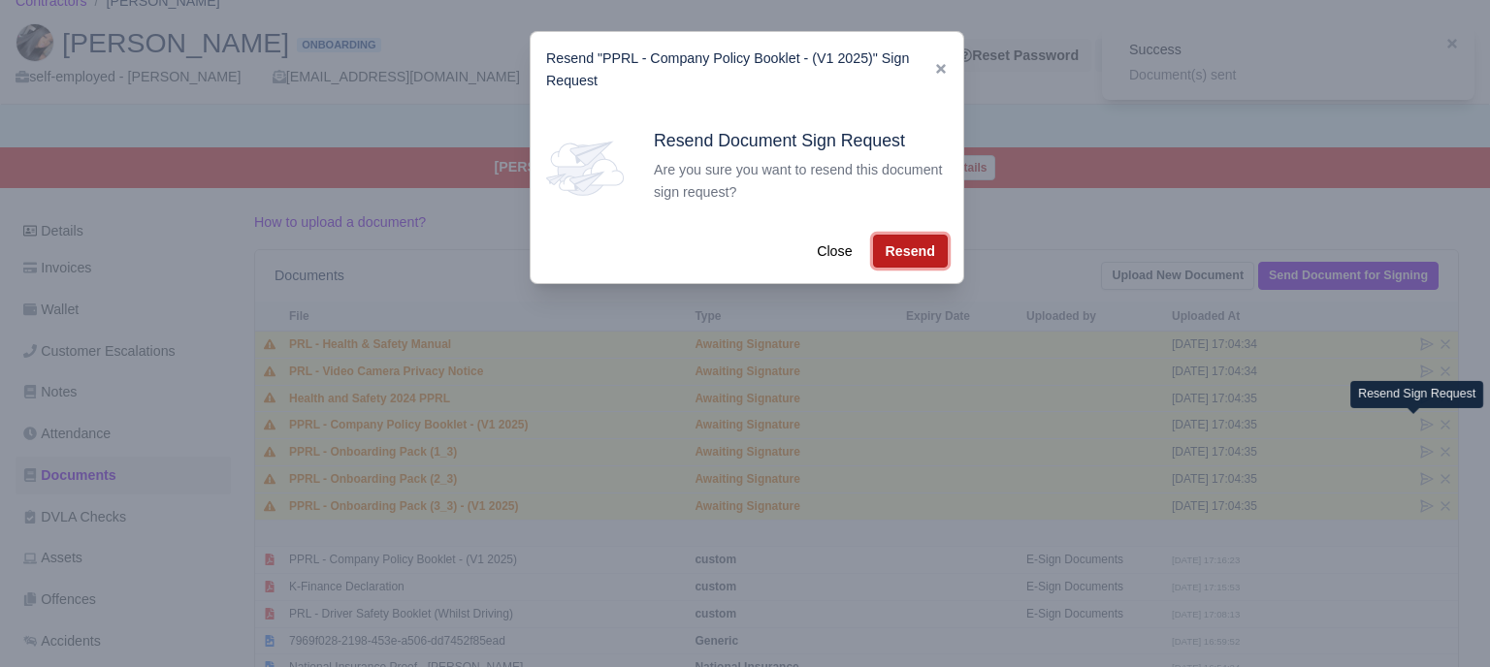
click at [904, 259] on button "Resend" at bounding box center [910, 251] width 75 height 33
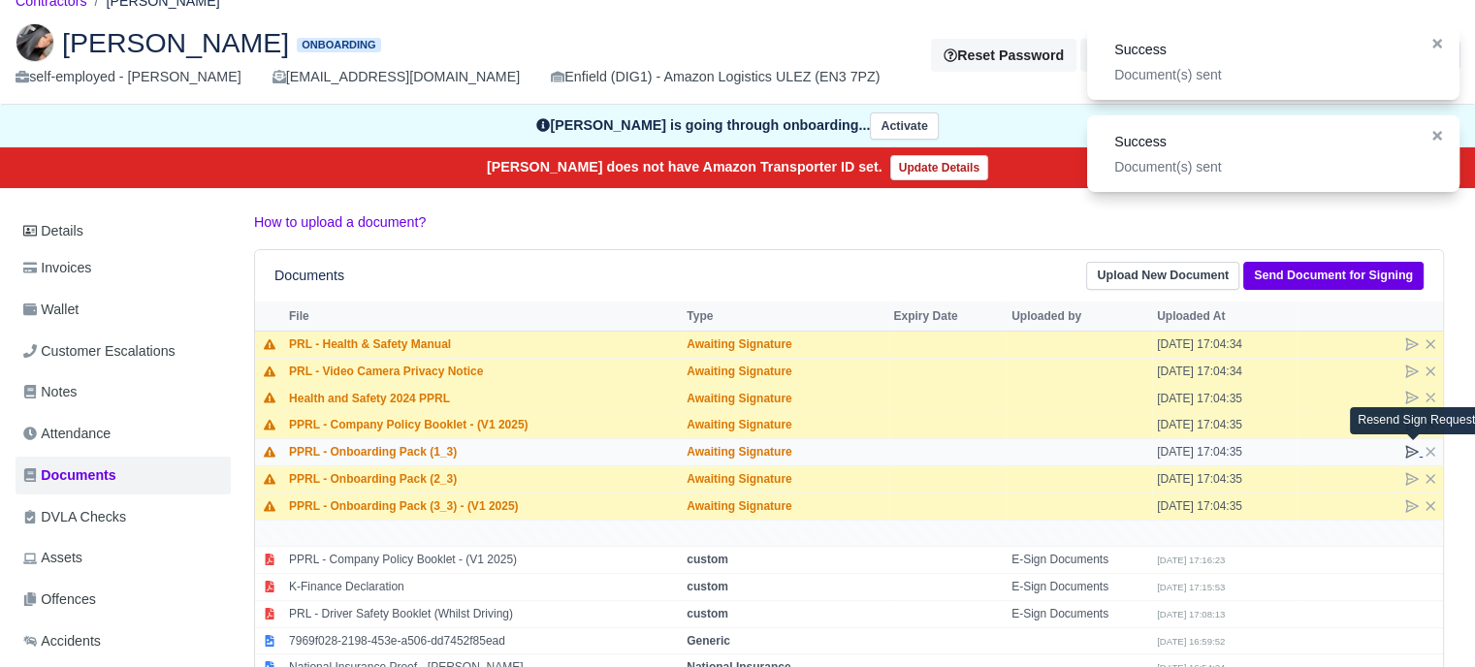
click at [1415, 451] on icon at bounding box center [1413, 452] width 12 height 12
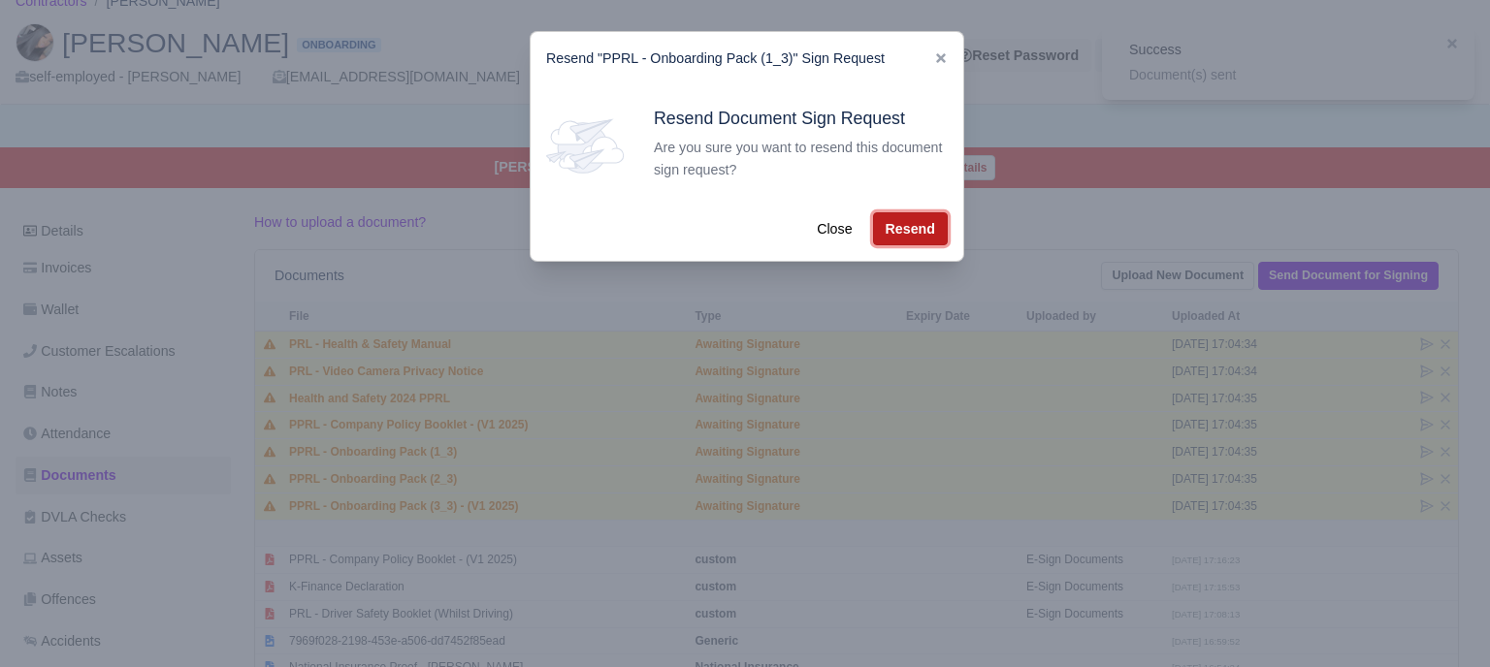
click at [920, 236] on button "Resend" at bounding box center [910, 228] width 75 height 33
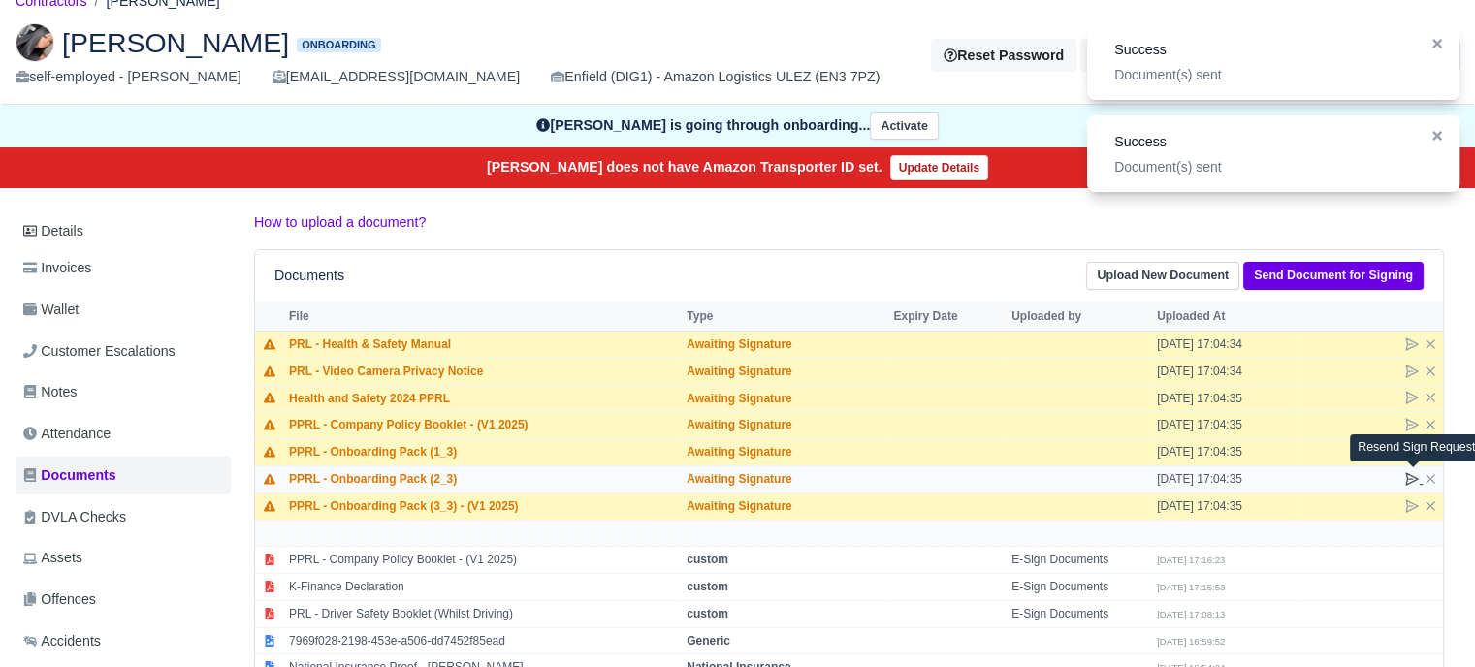
click at [1414, 475] on icon at bounding box center [1413, 479] width 12 height 12
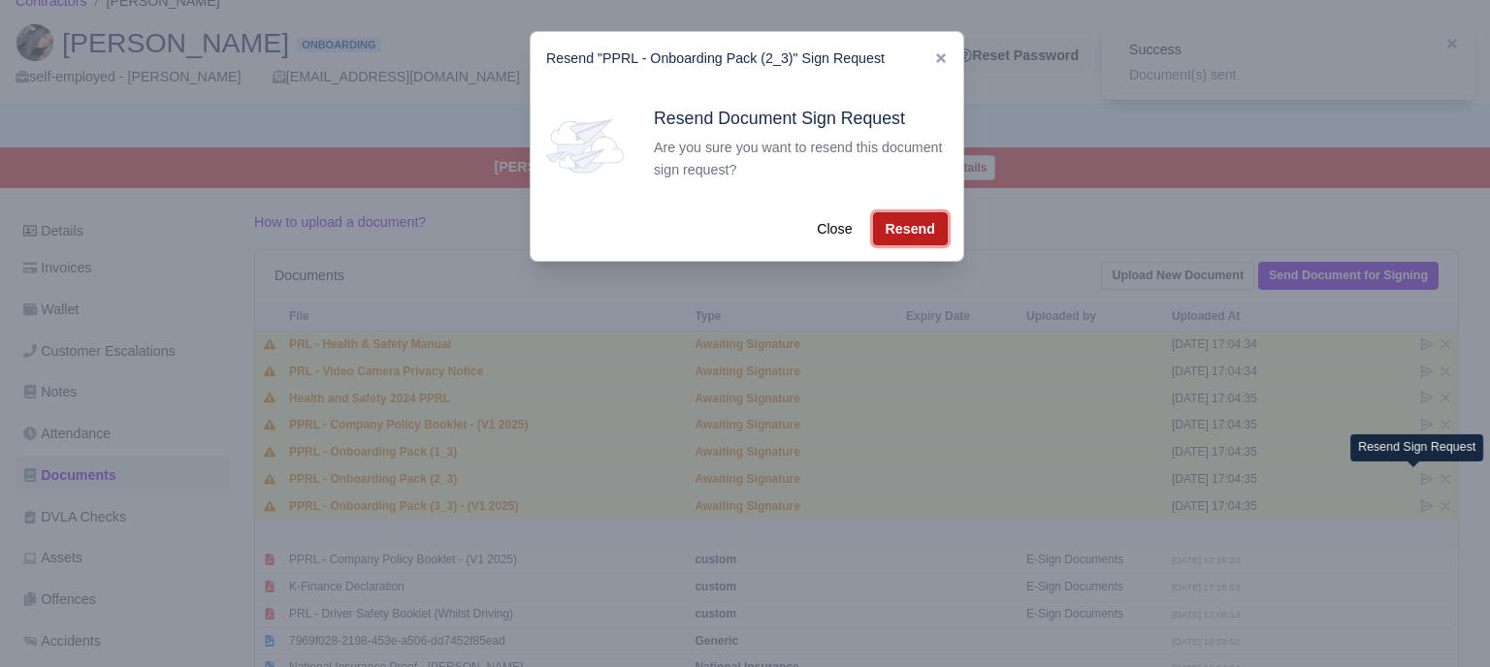
click at [913, 236] on button "Resend" at bounding box center [910, 228] width 75 height 33
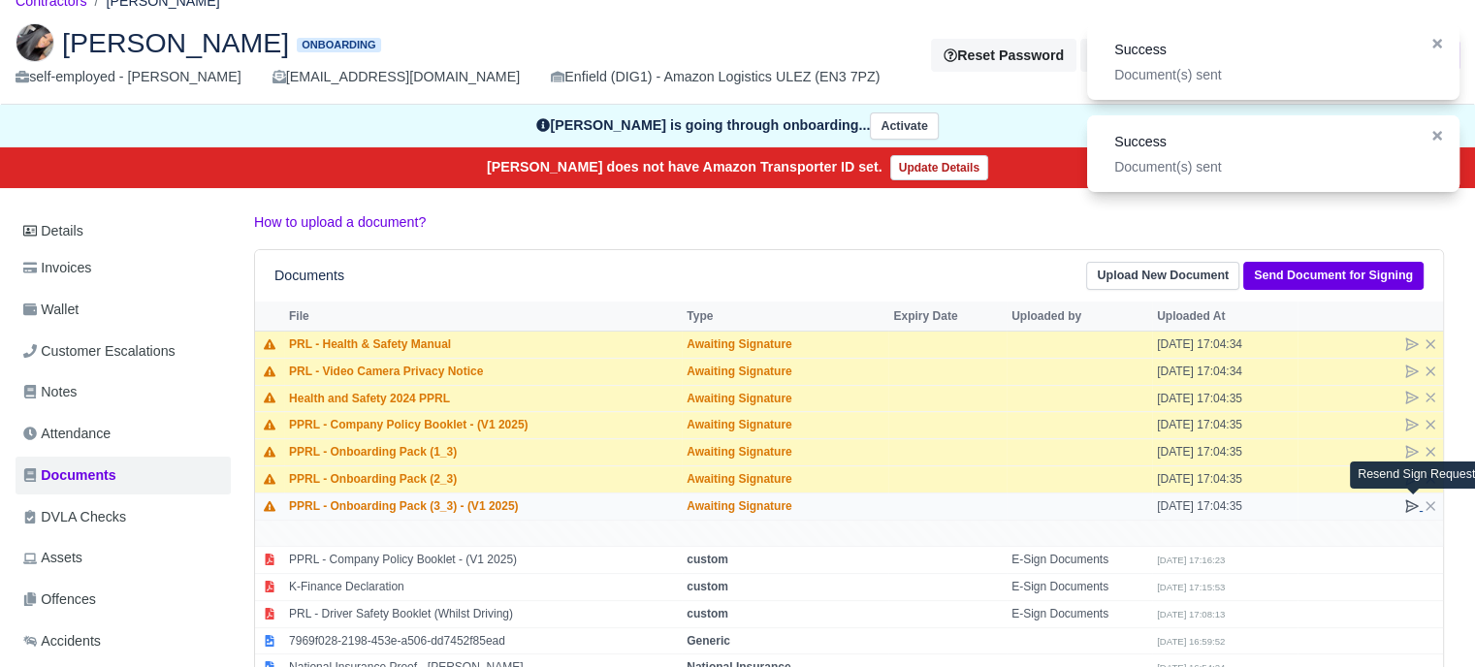
click at [1413, 503] on icon at bounding box center [1413, 507] width 16 height 16
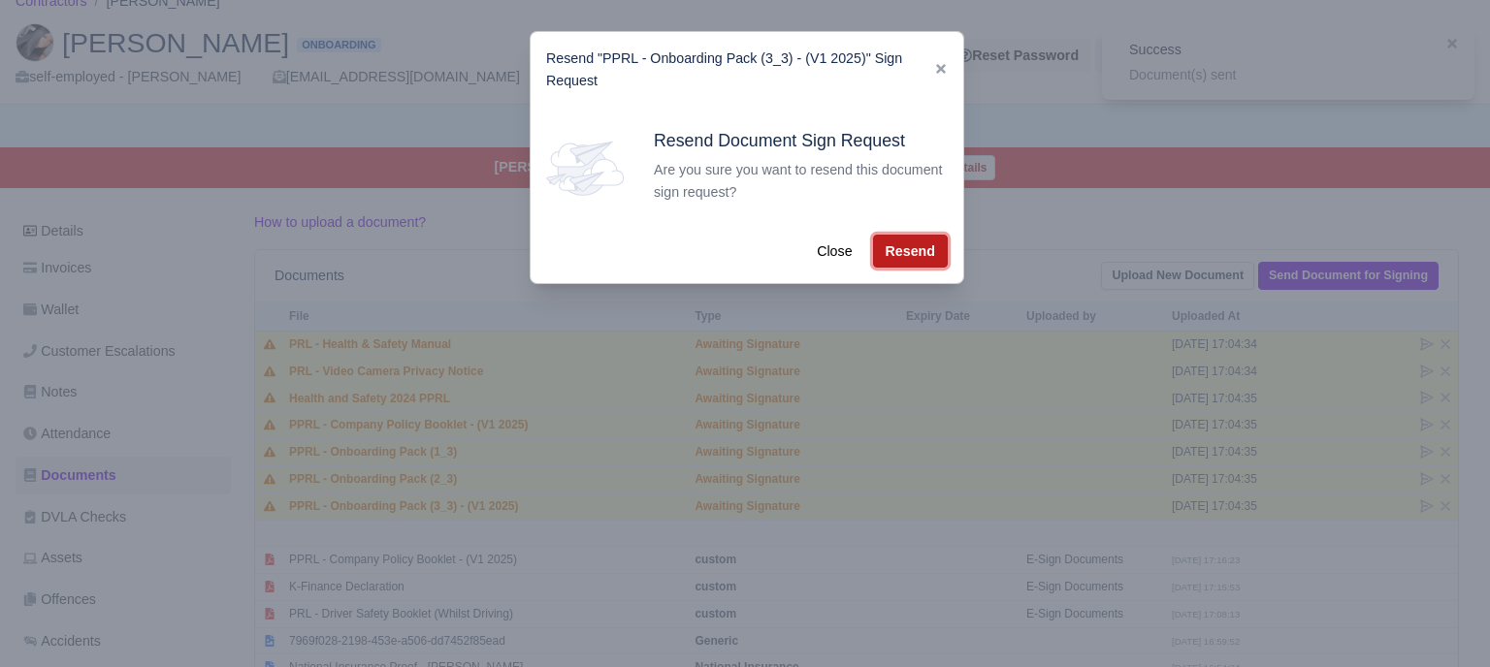
click at [910, 255] on button "Resend" at bounding box center [910, 251] width 75 height 33
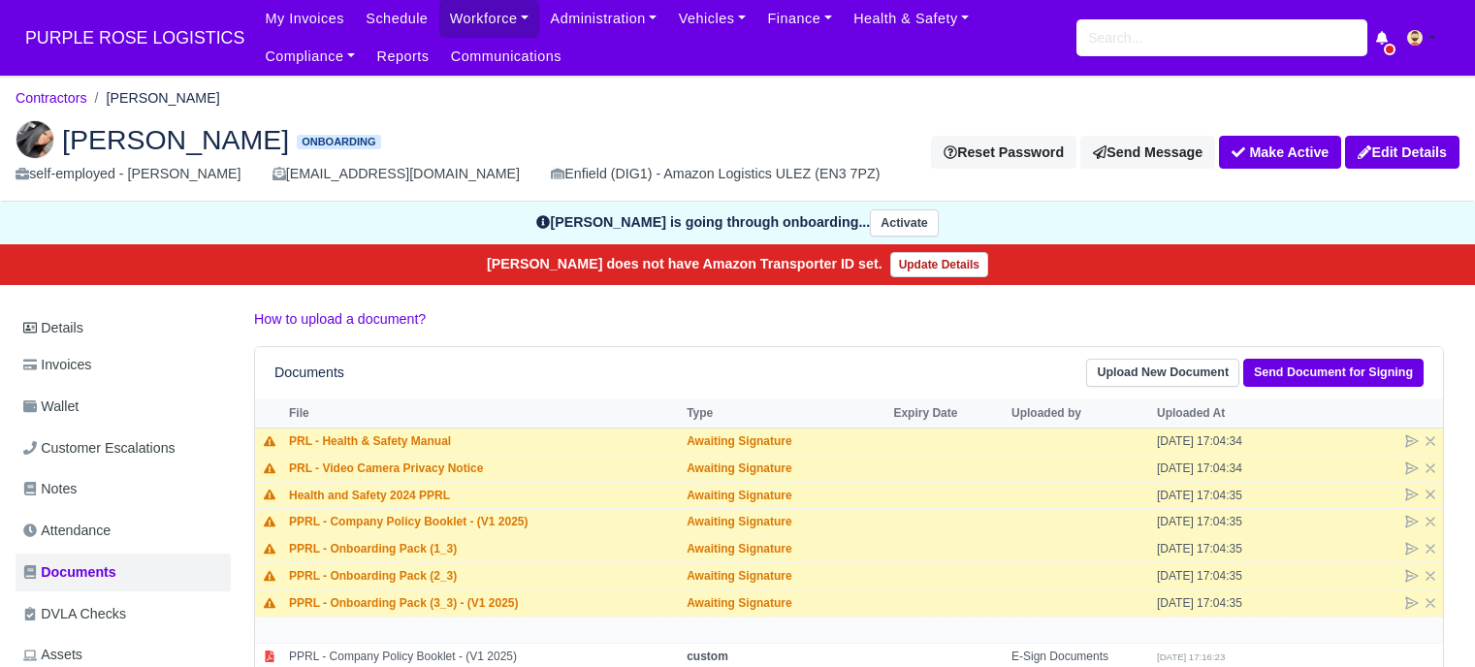
scroll to position [97, 0]
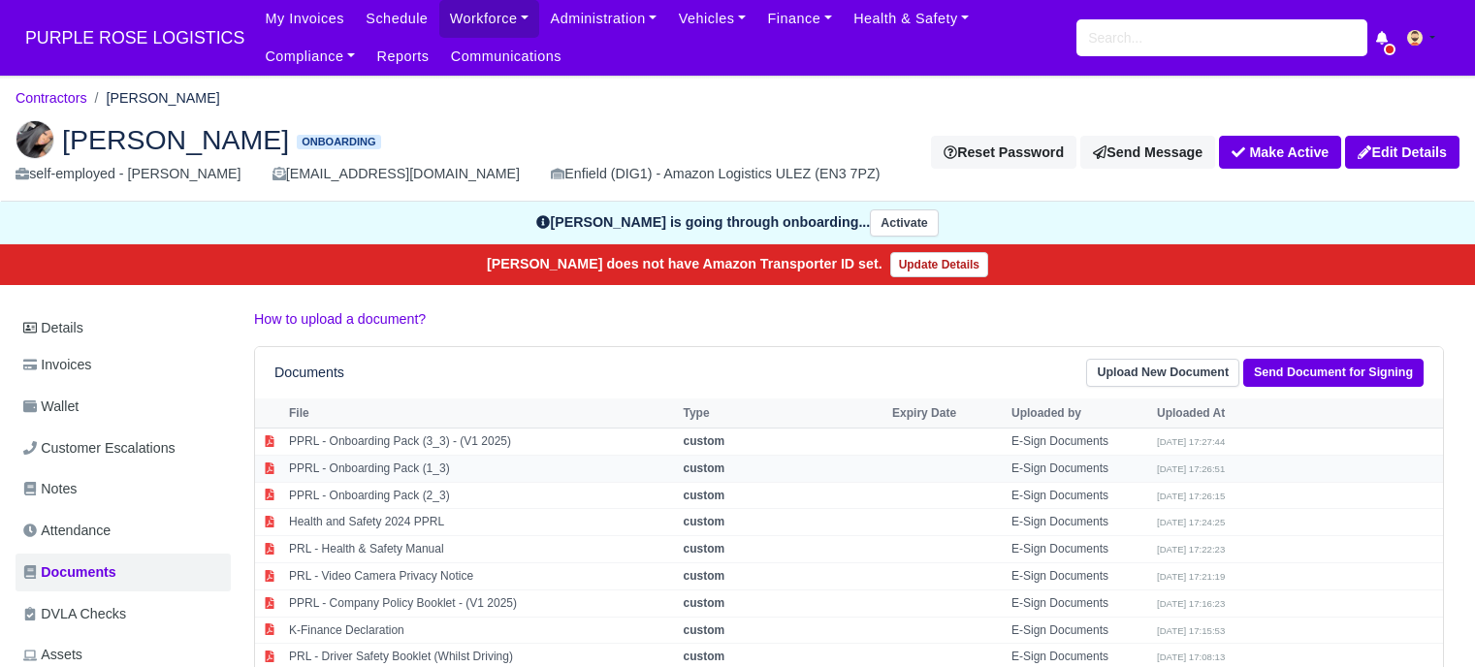
scroll to position [97, 0]
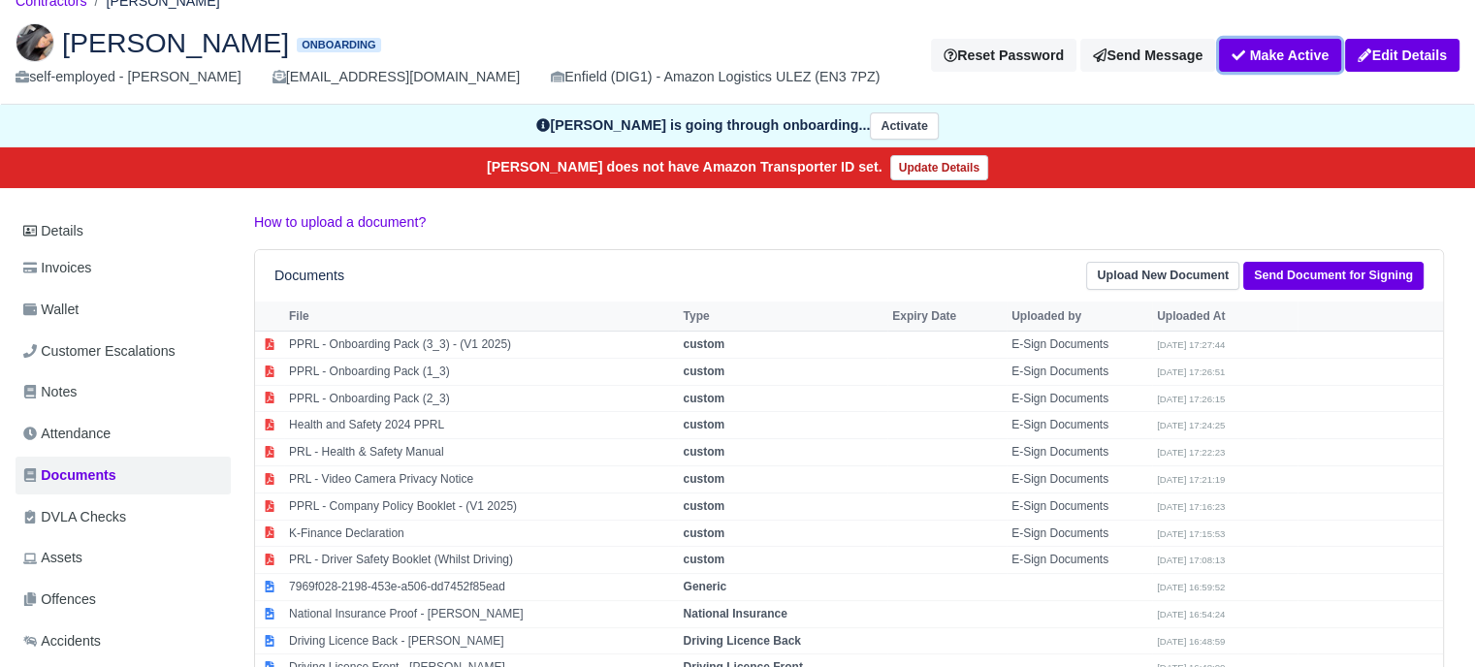
click at [1272, 61] on button "Make Active" at bounding box center [1280, 55] width 122 height 33
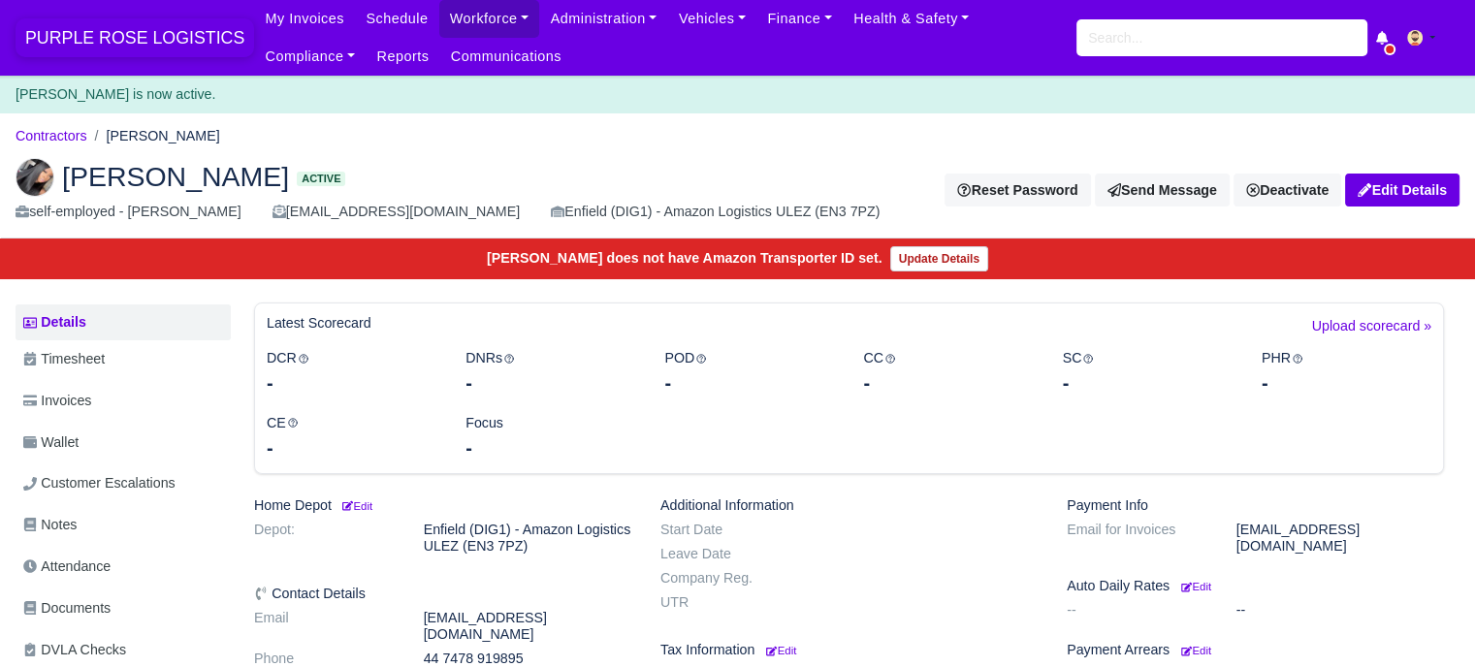
click at [110, 43] on span "PURPLE ROSE LOGISTICS" at bounding box center [135, 37] width 239 height 39
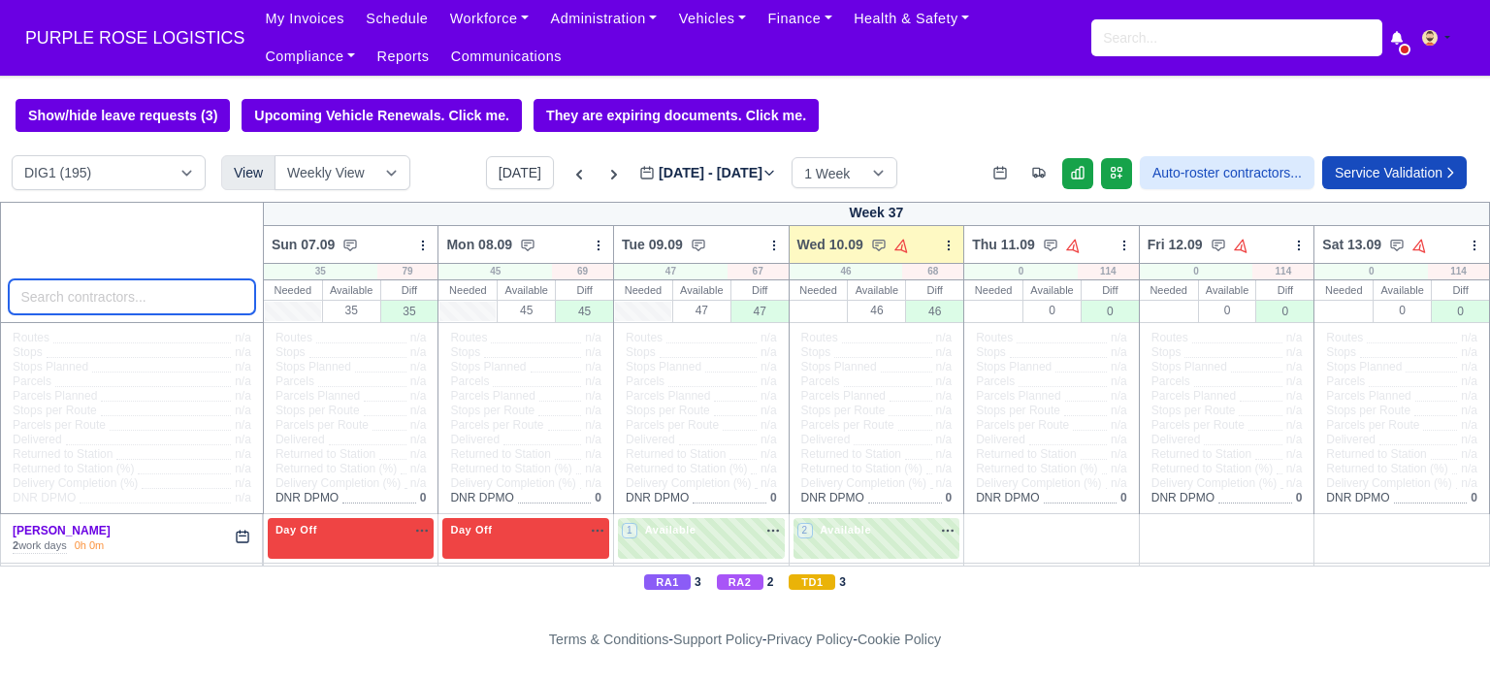
click at [95, 294] on input "search" at bounding box center [132, 296] width 246 height 35
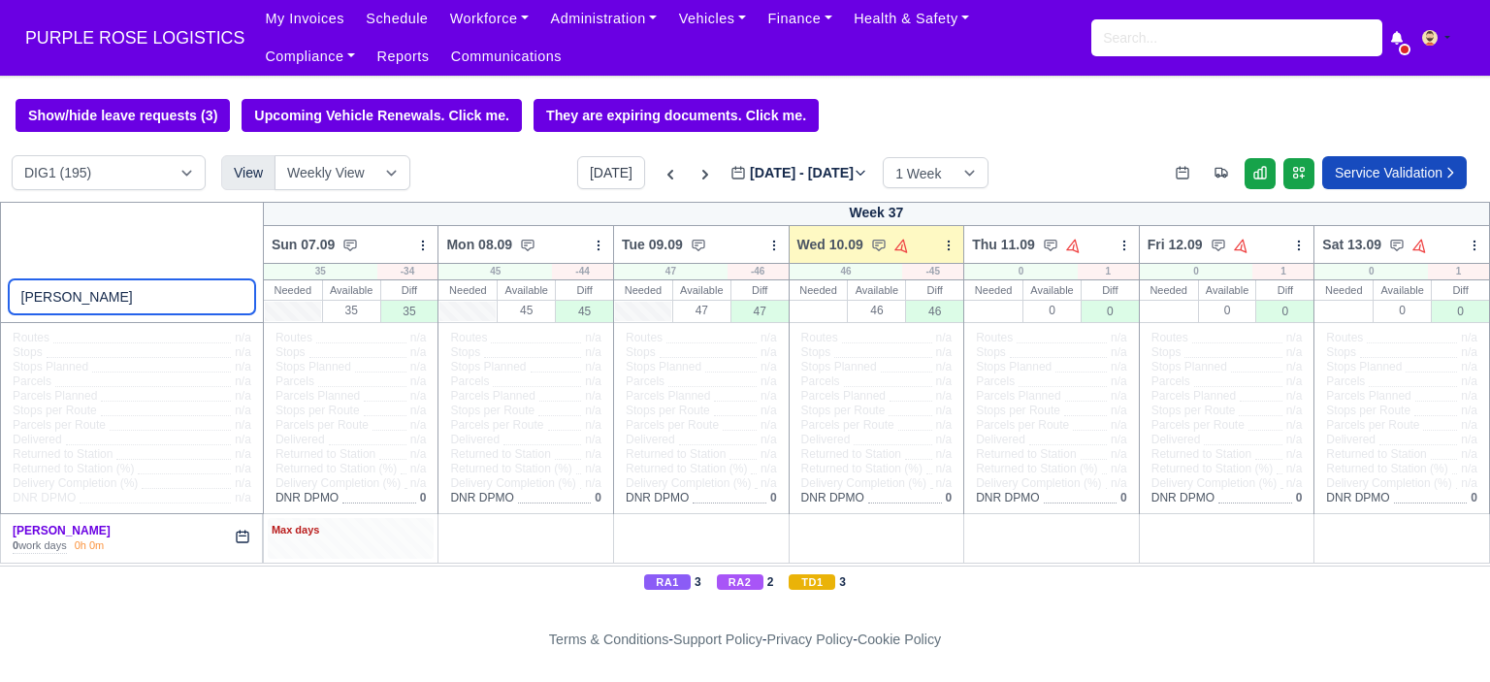
type input "[PERSON_NAME]"
click at [353, 545] on div "Max days" at bounding box center [351, 538] width 167 height 40
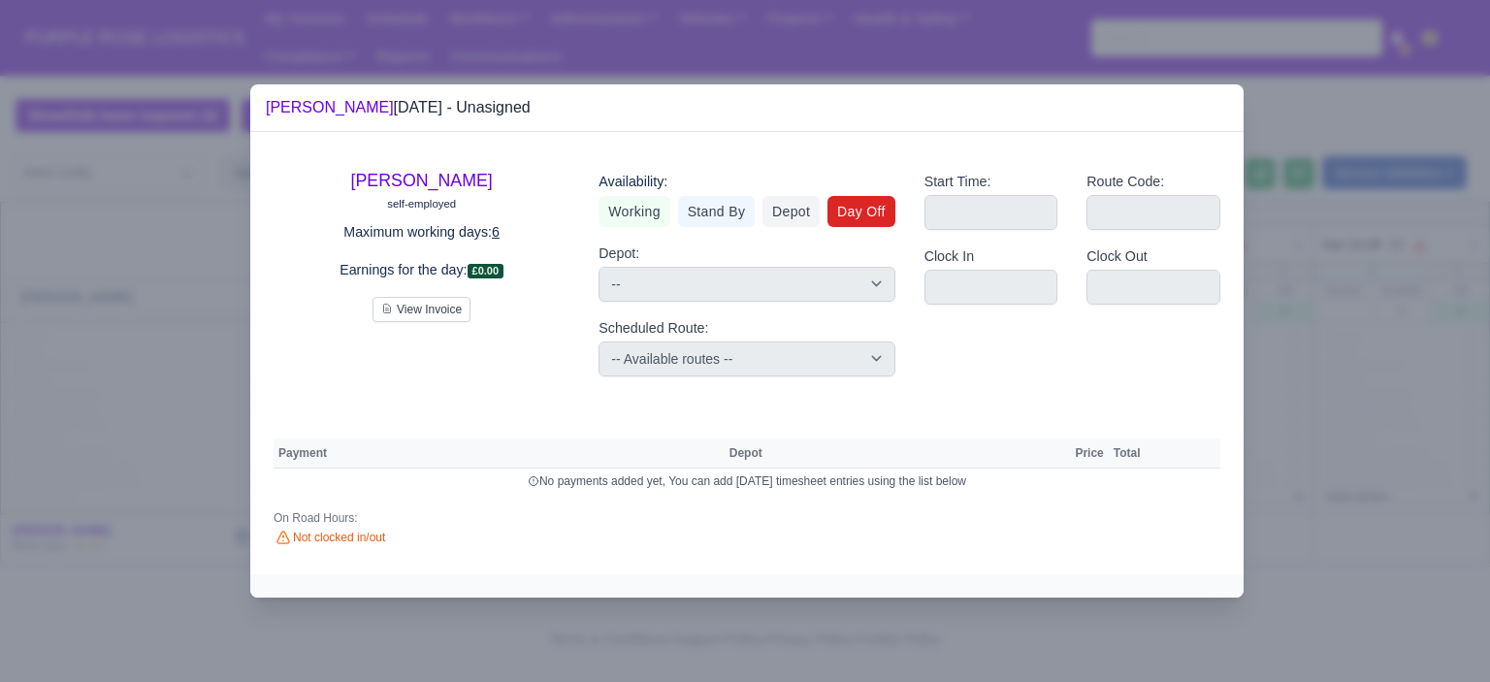
click at [878, 213] on link "Day Off" at bounding box center [861, 211] width 68 height 31
select select
select select "na"
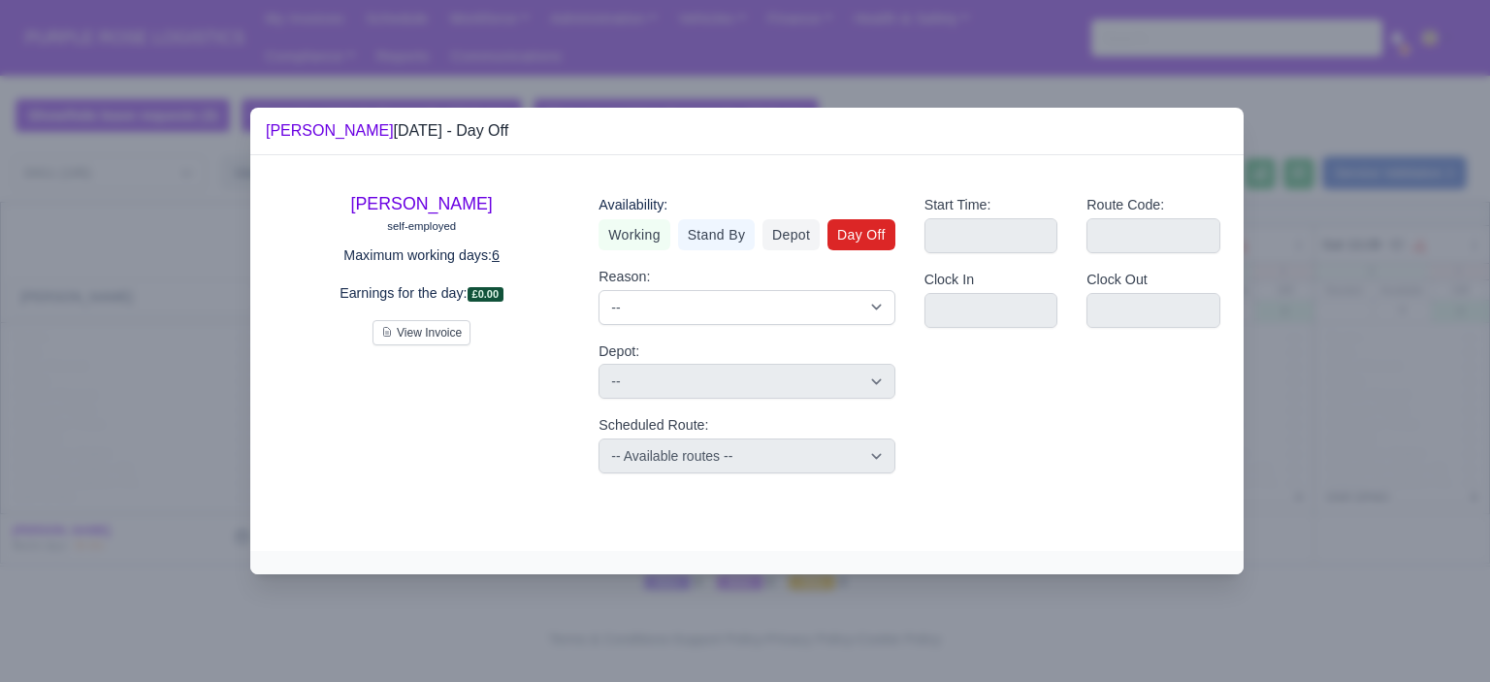
click at [1426, 436] on div at bounding box center [745, 341] width 1490 height 682
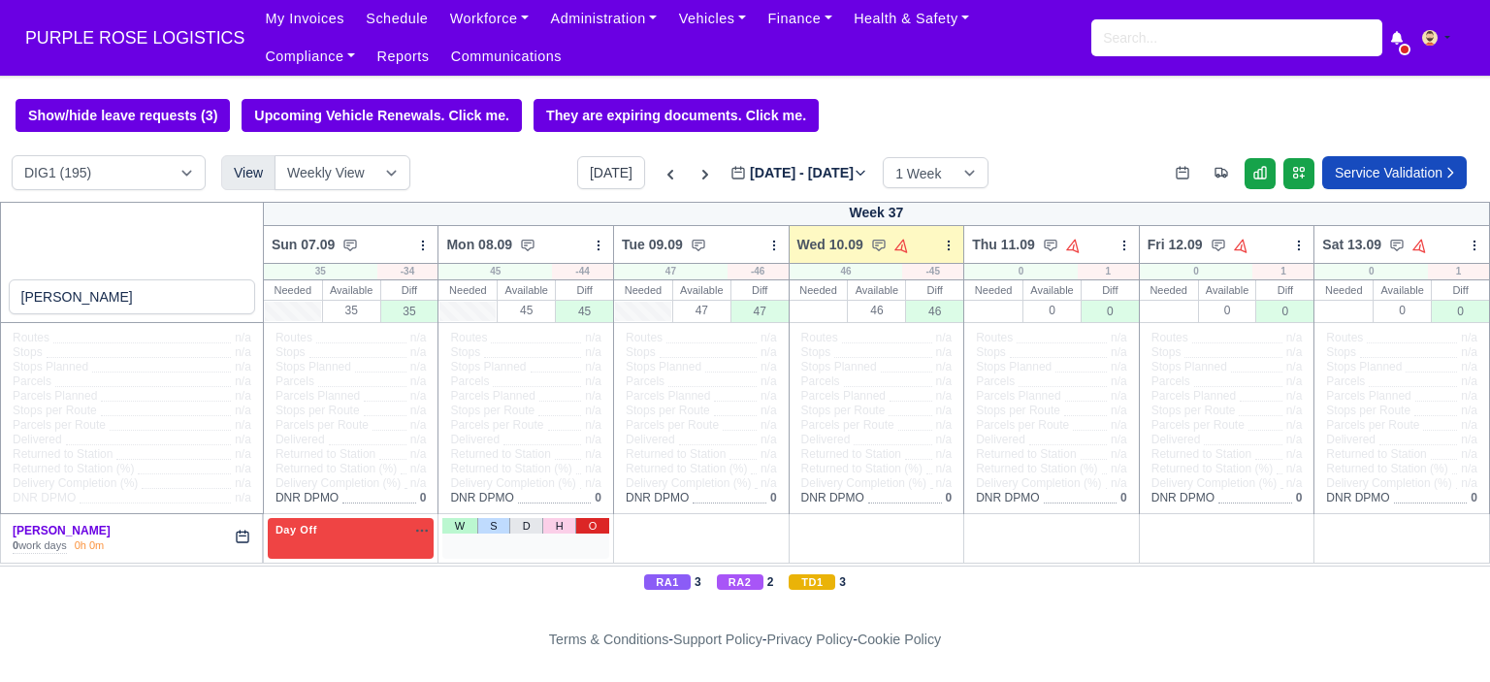
click at [593, 528] on link "O" at bounding box center [592, 526] width 34 height 16
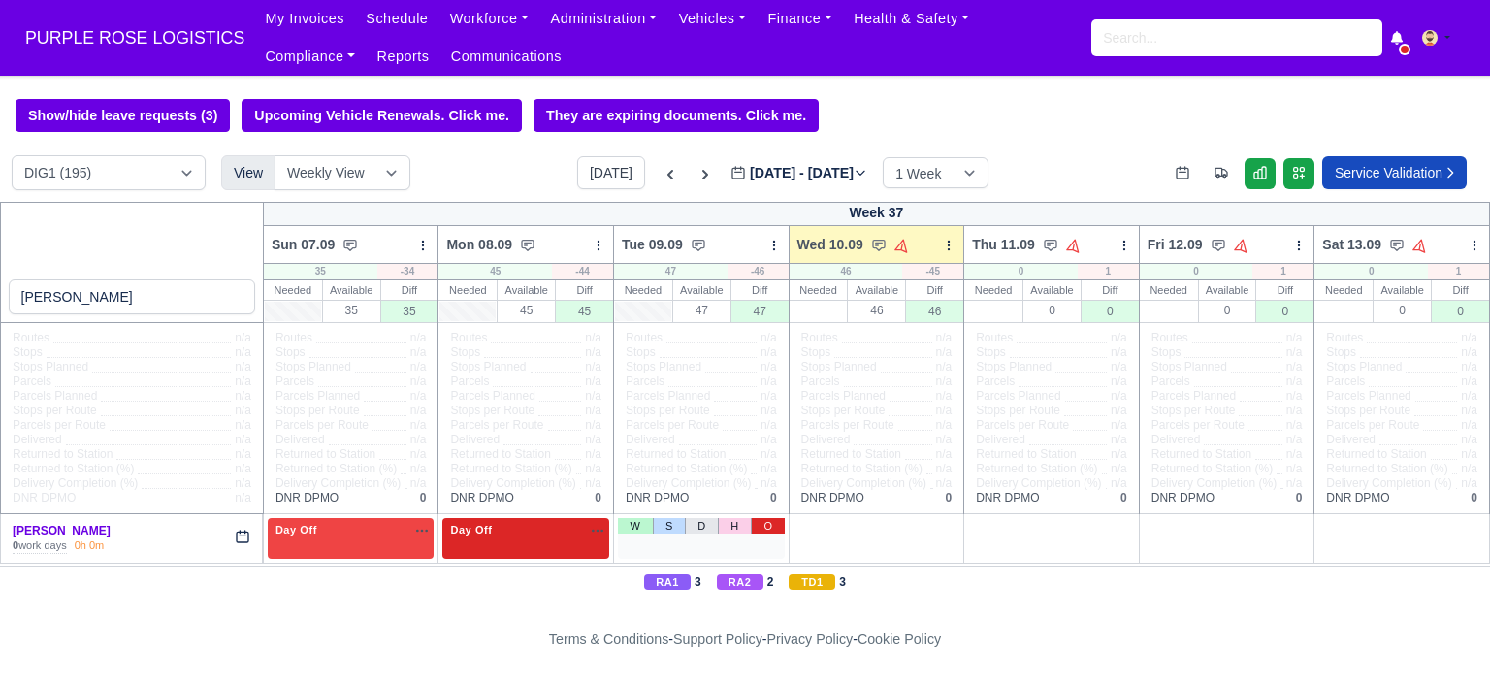
click at [767, 523] on link "O" at bounding box center [768, 526] width 34 height 16
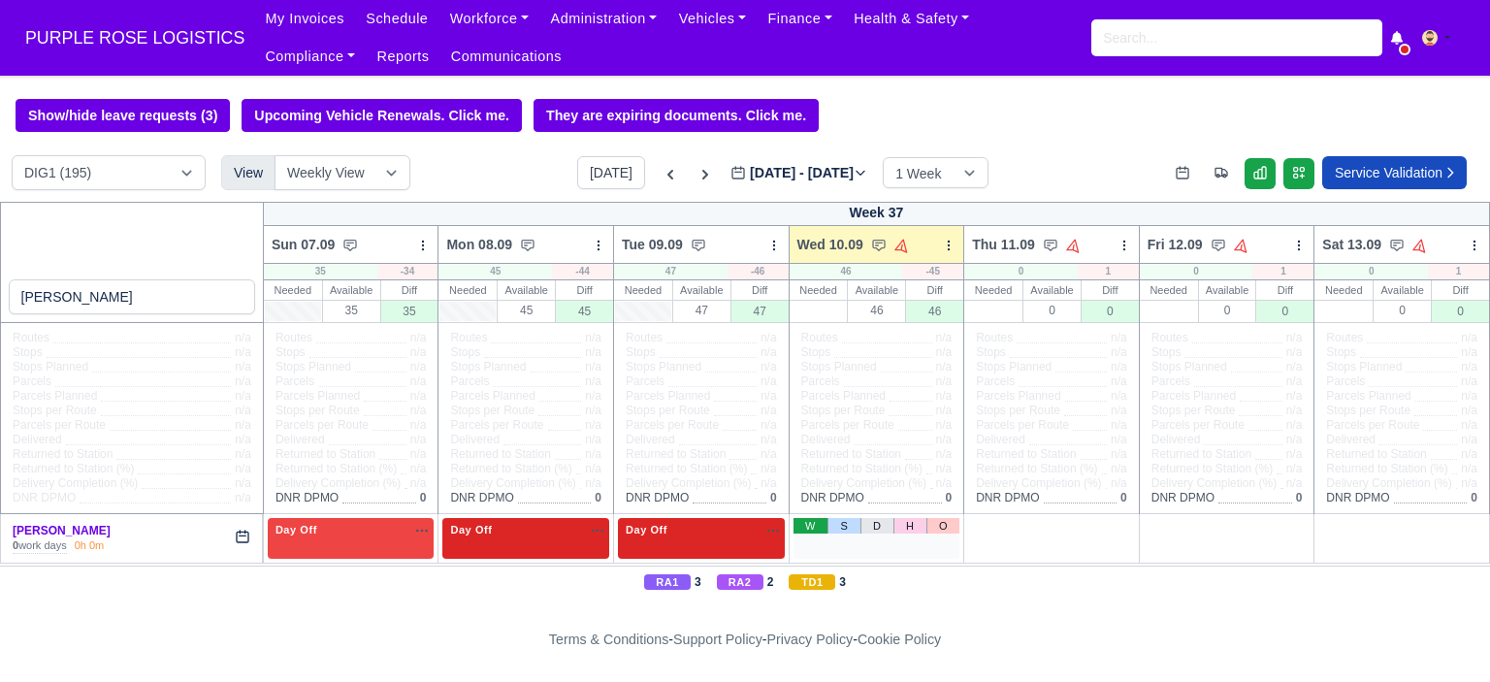
click at [805, 528] on link "W" at bounding box center [810, 526] width 34 height 16
click at [885, 547] on div "1 Available" at bounding box center [876, 538] width 167 height 40
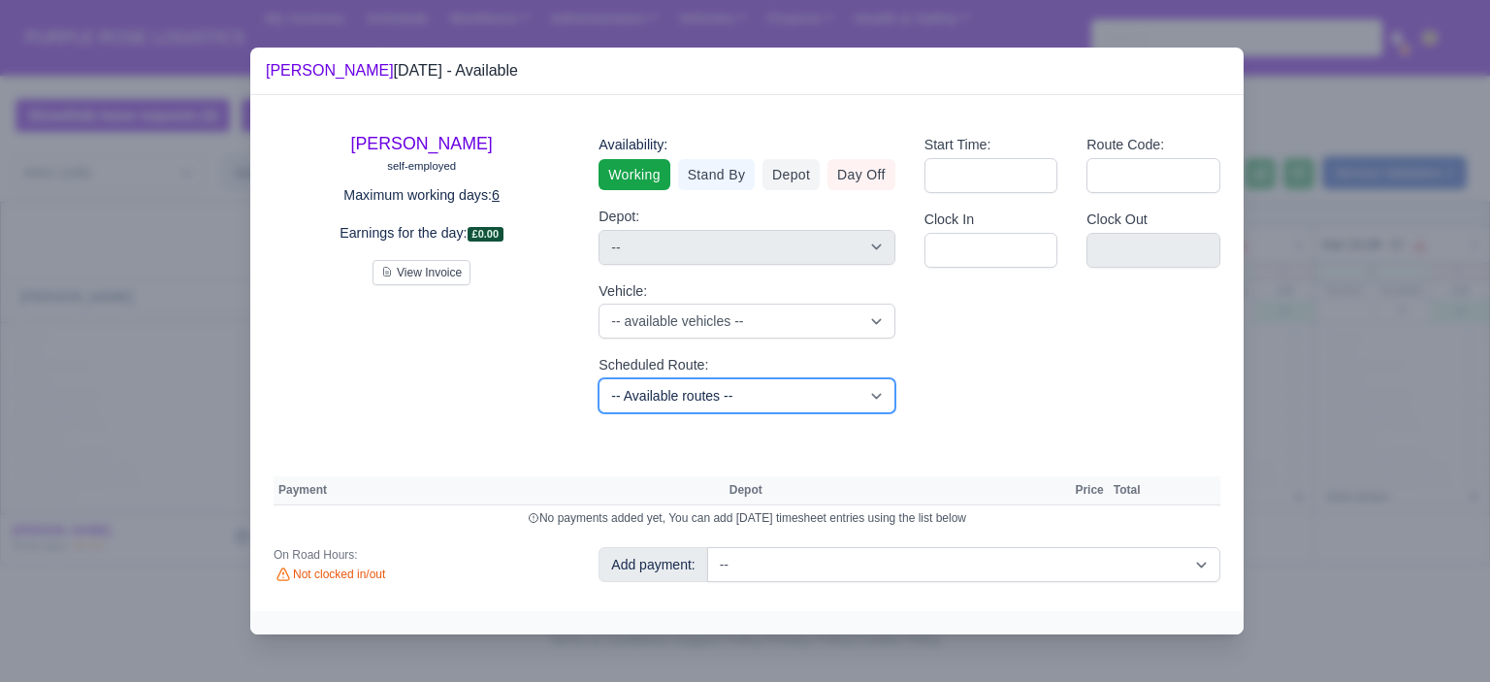
click at [765, 391] on select "-- Available routes -- Standard Parcel - Block of 6 Hours - (SD6) AmFlex RTS Ve…" at bounding box center [746, 395] width 296 height 35
select select "6"
click at [598, 378] on select "-- Available routes -- Standard Parcel - Block of 6 Hours - (SD6) AmFlex RTS Ve…" at bounding box center [746, 395] width 296 height 35
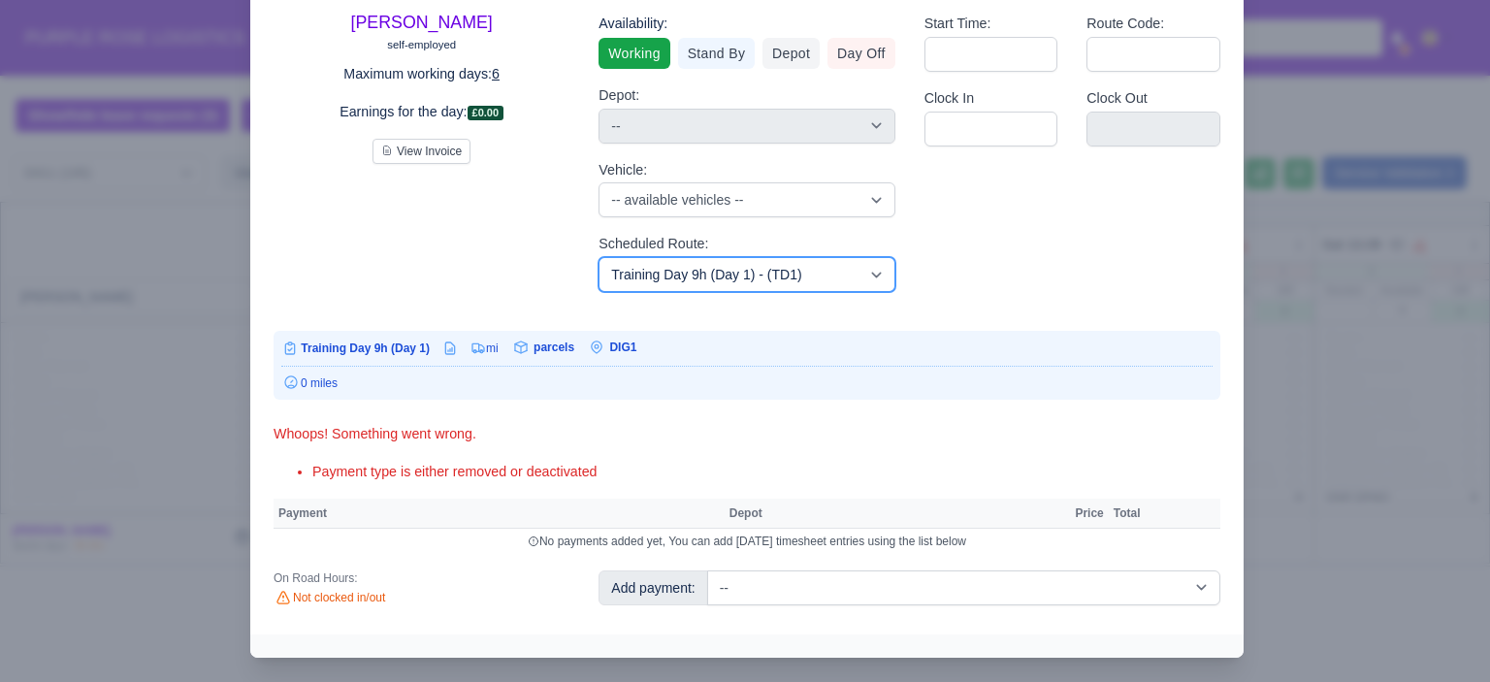
scroll to position [112, 0]
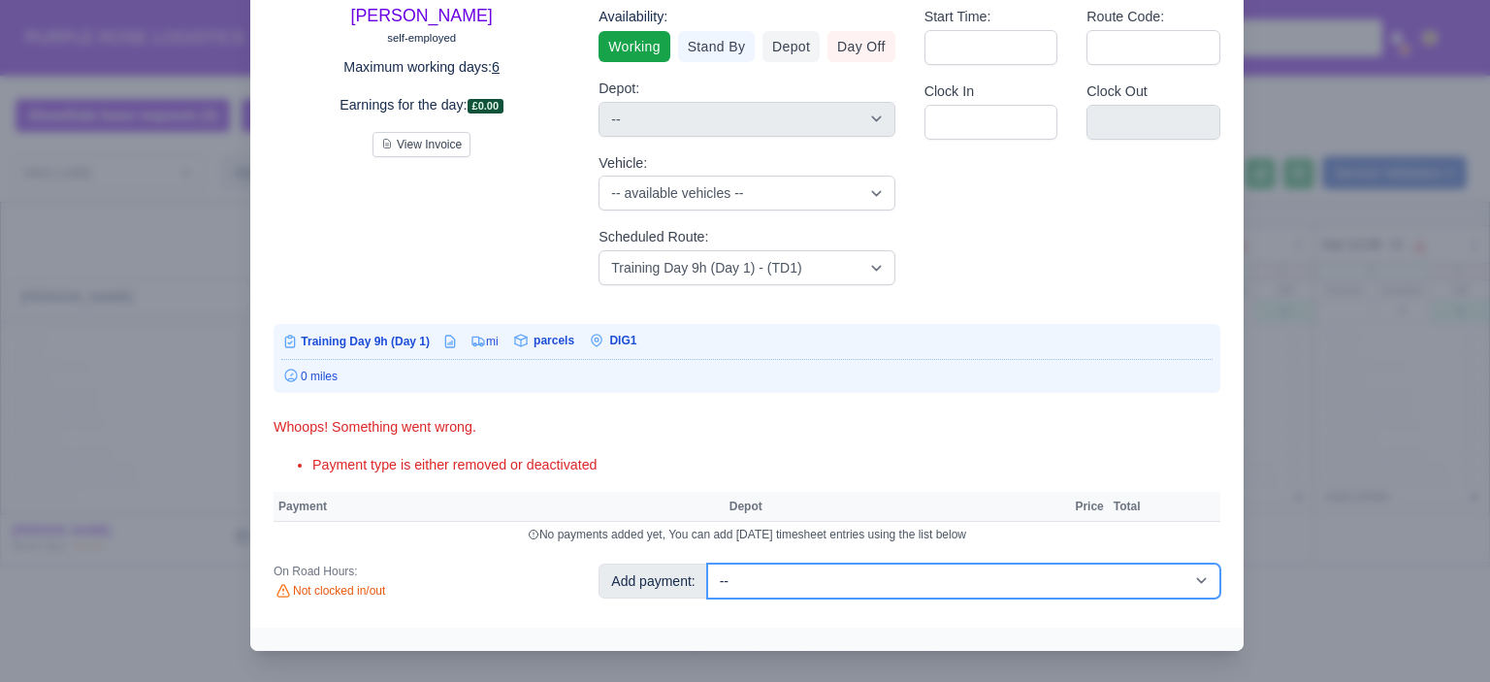
click at [1090, 577] on select "-- Additional Hour Support (£14.50) Additional Hour Support (Walkers) (£13.50) …" at bounding box center [963, 581] width 513 height 35
select select "103"
click at [707, 564] on select "-- Additional Hour Support (£14.50) Additional Hour Support (Walkers) (£13.50) …" at bounding box center [963, 581] width 513 height 35
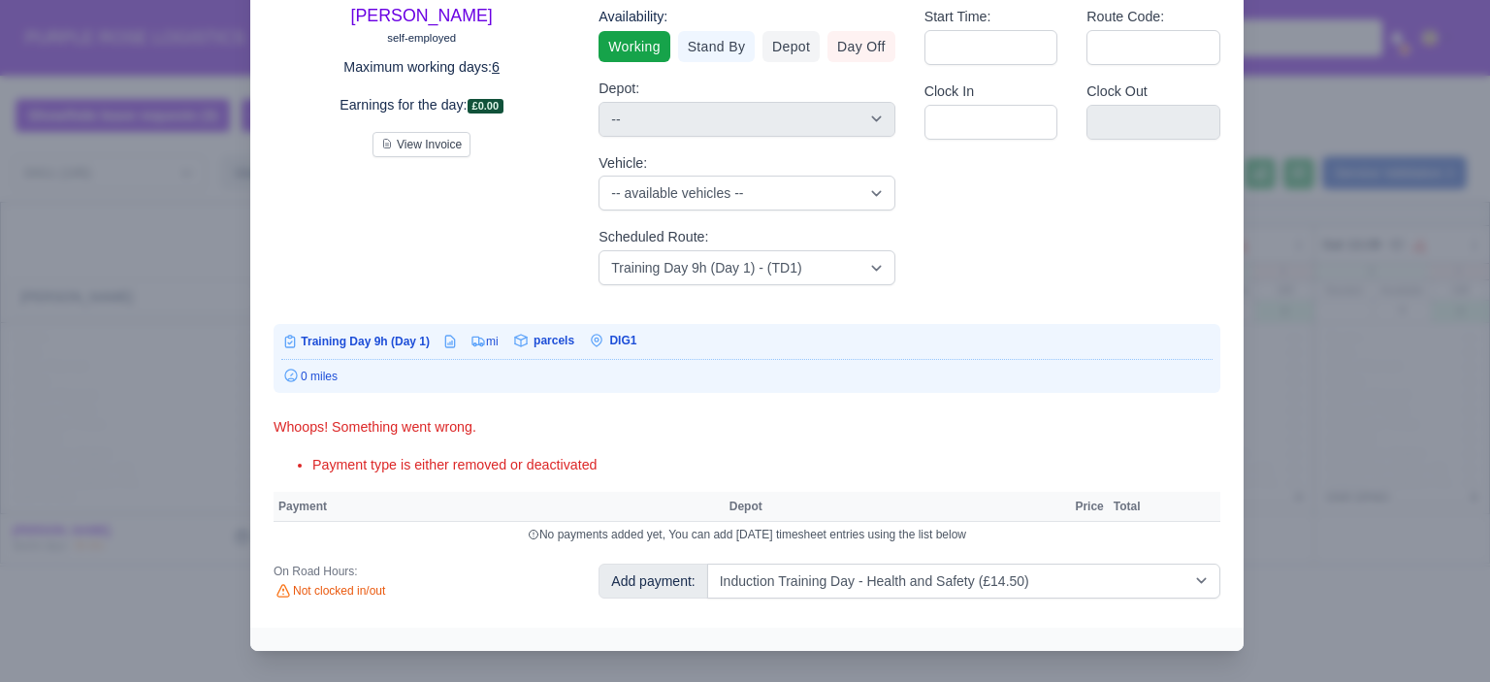
select select "1"
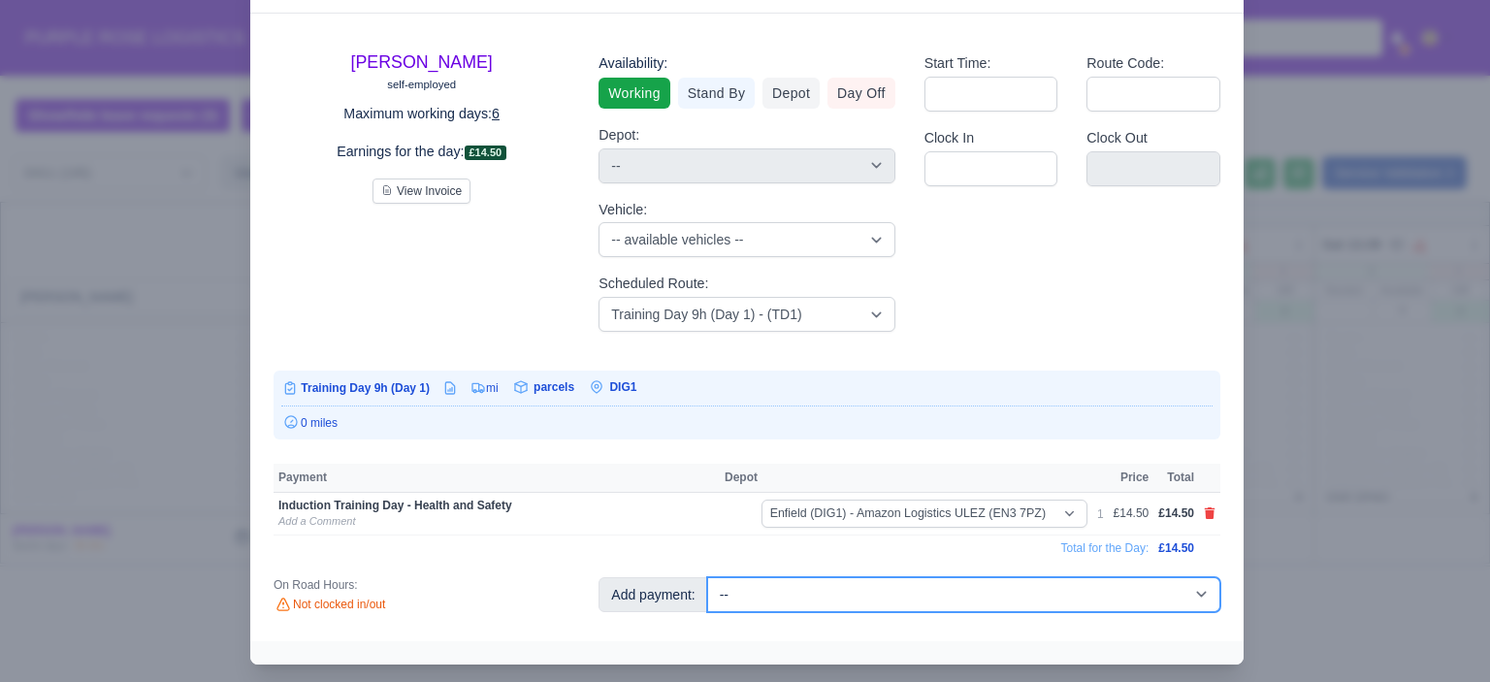
click at [1092, 604] on select "-- Additional Hour Support (£14.50) Additional Hour Support (Walkers) (£13.50) …" at bounding box center [963, 594] width 513 height 35
select select "85"
click at [707, 577] on select "-- Additional Hour Support (£14.50) Additional Hour Support (Walkers) (£13.50) …" at bounding box center [963, 594] width 513 height 35
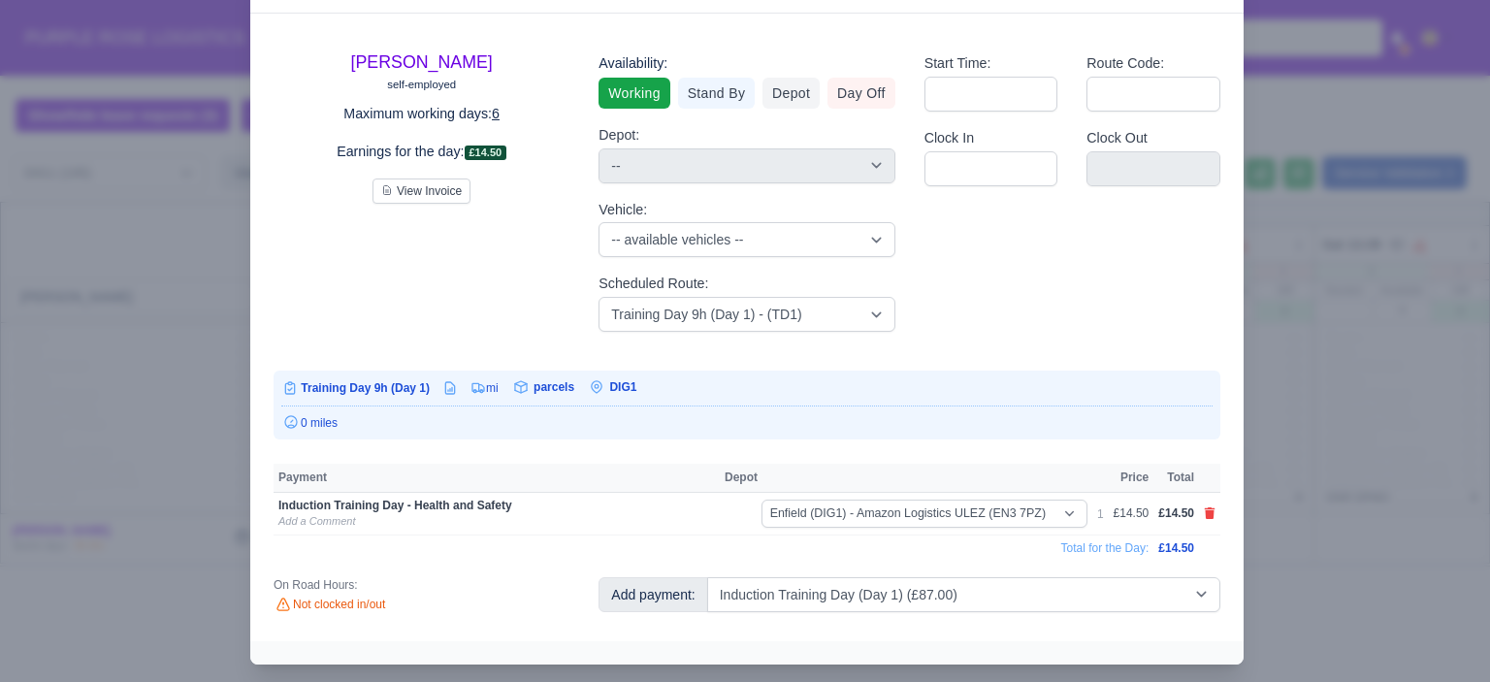
select select "1"
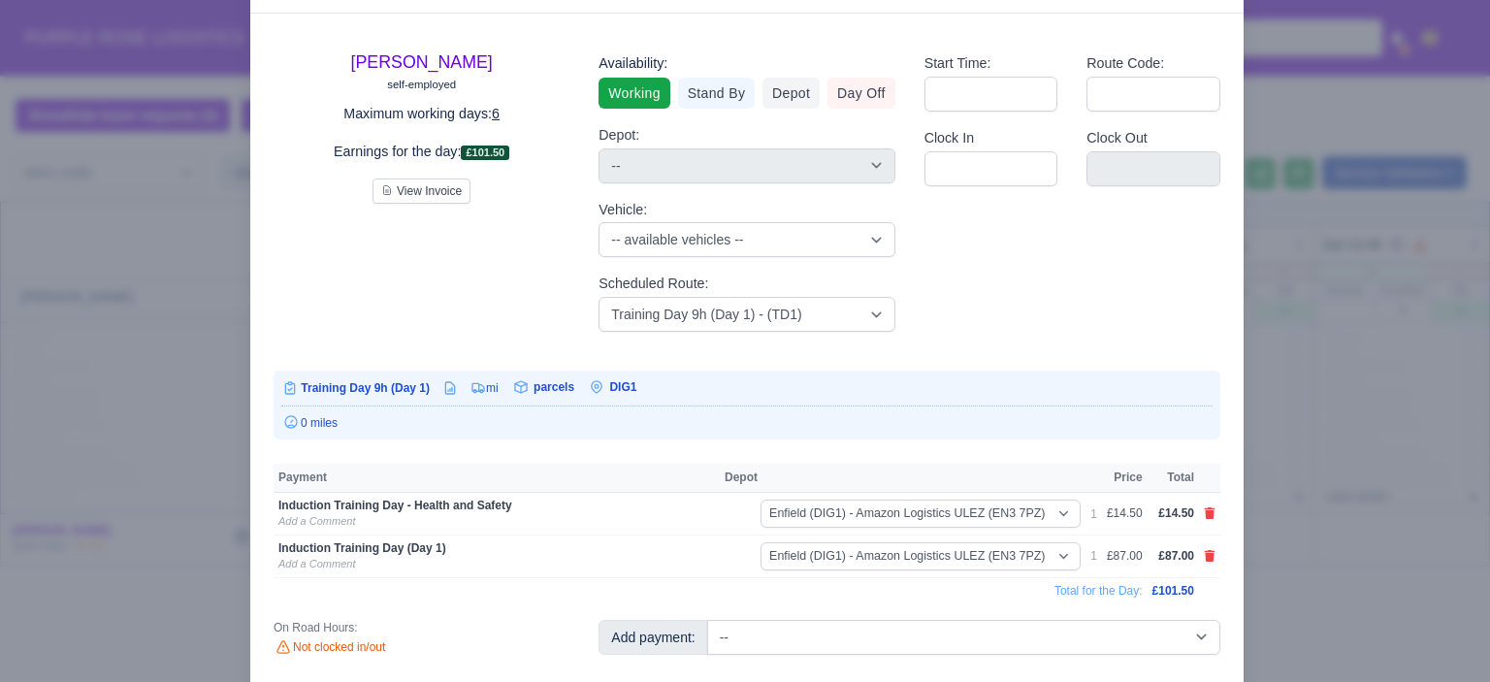
scroll to position [85, 0]
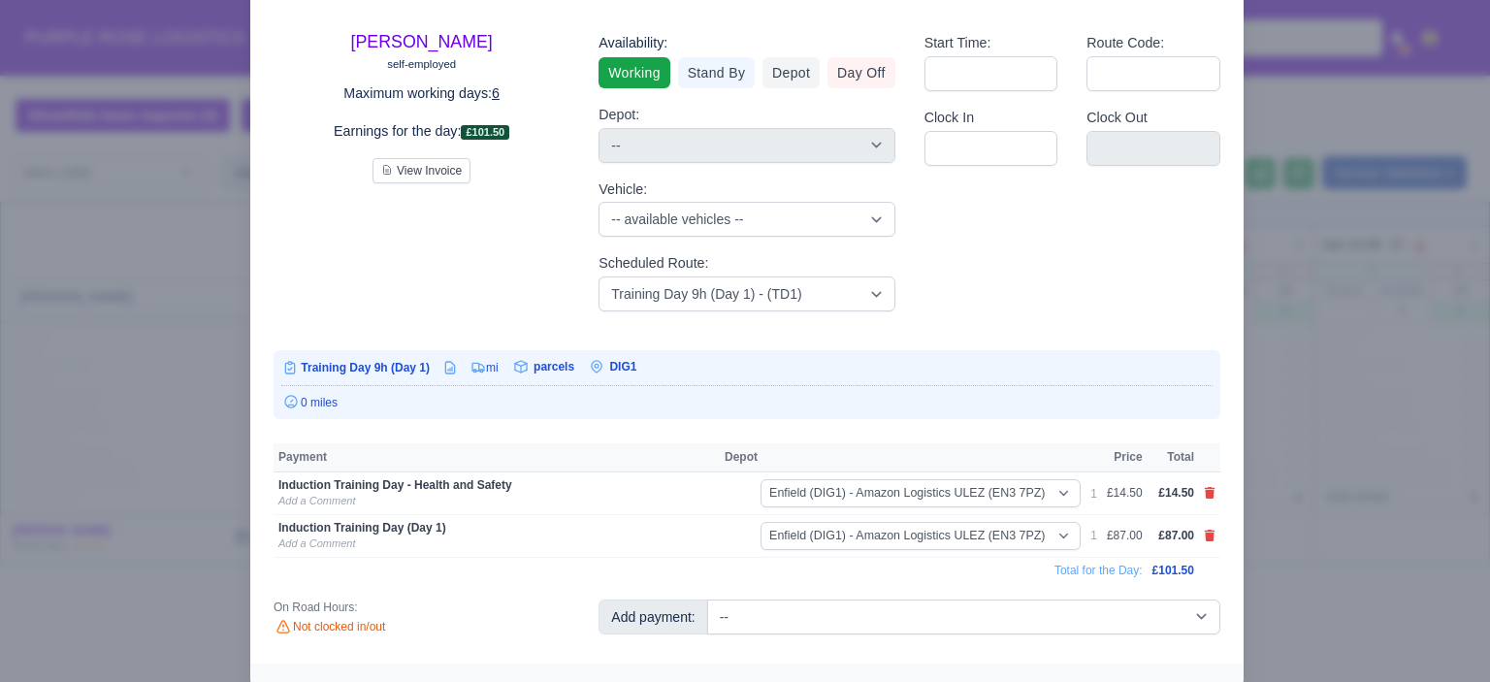
click at [1392, 566] on div at bounding box center [745, 341] width 1490 height 682
